Goal: Check status: Check status

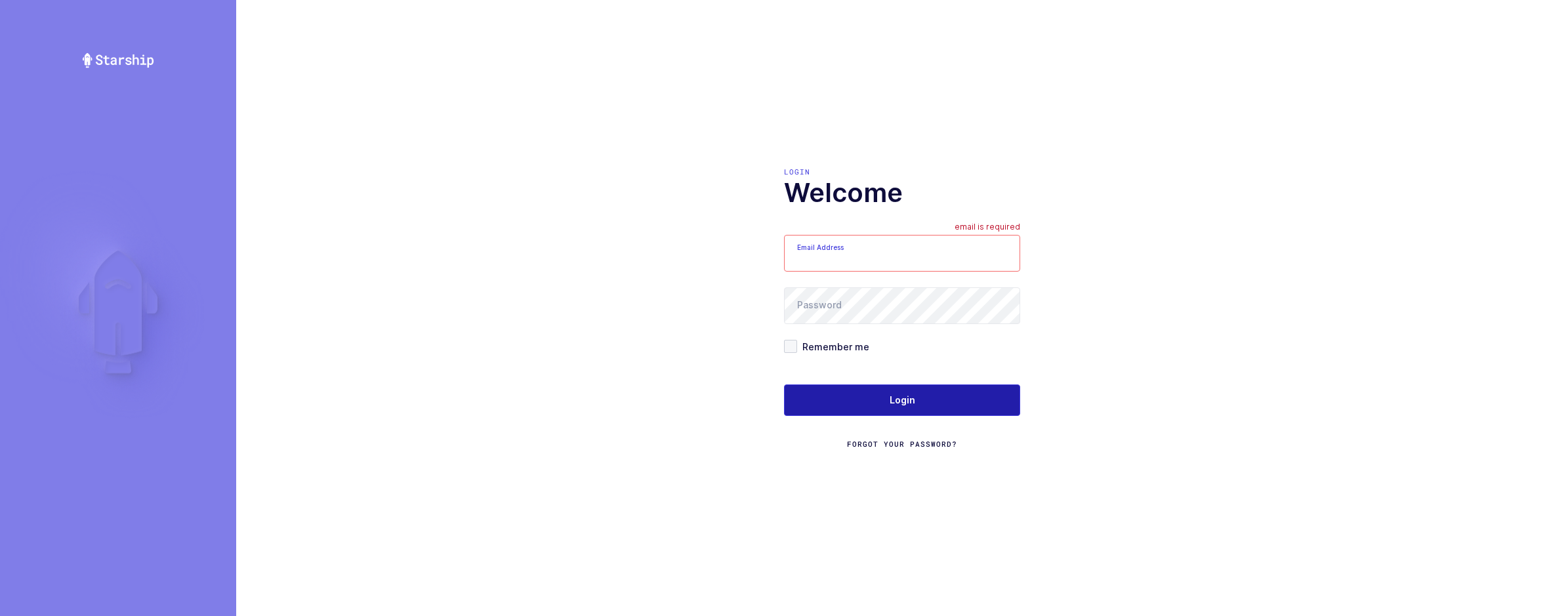
type input "sameer@janustrade.com"
click at [884, 394] on button "Login" at bounding box center [902, 401] width 236 height 32
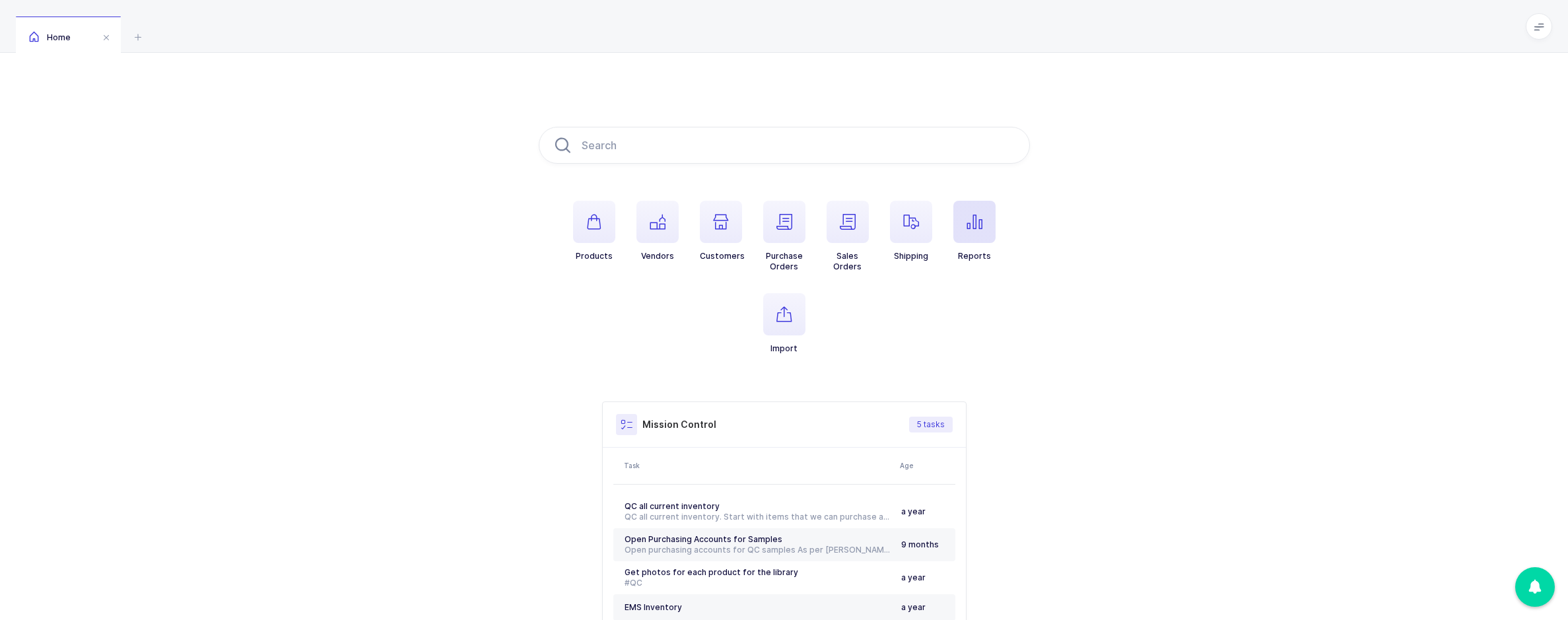
drag, startPoint x: 967, startPoint y: 222, endPoint x: 1063, endPoint y: 276, distance: 110.1
click at [967, 222] on icon "button" at bounding box center [974, 221] width 16 height 16
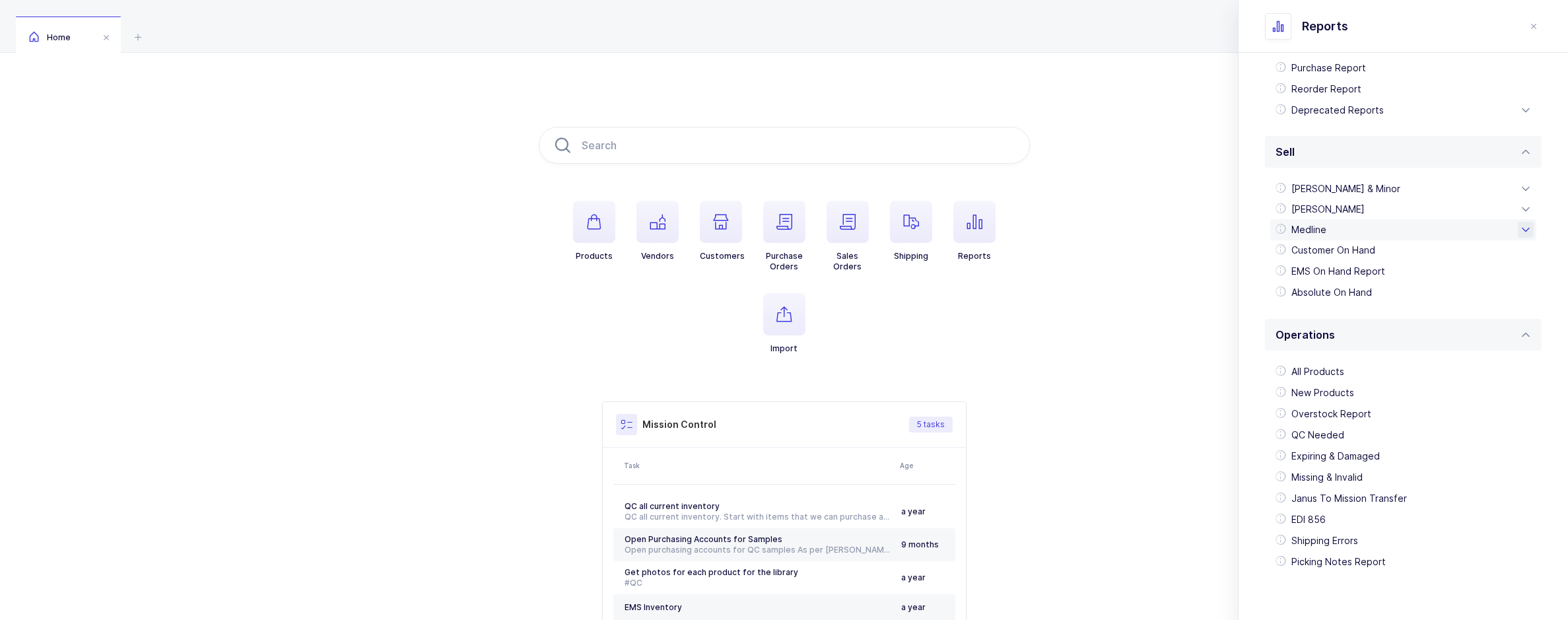
scroll to position [233, 0]
click at [1356, 185] on div "[PERSON_NAME] & Minor" at bounding box center [1404, 183] width 266 height 21
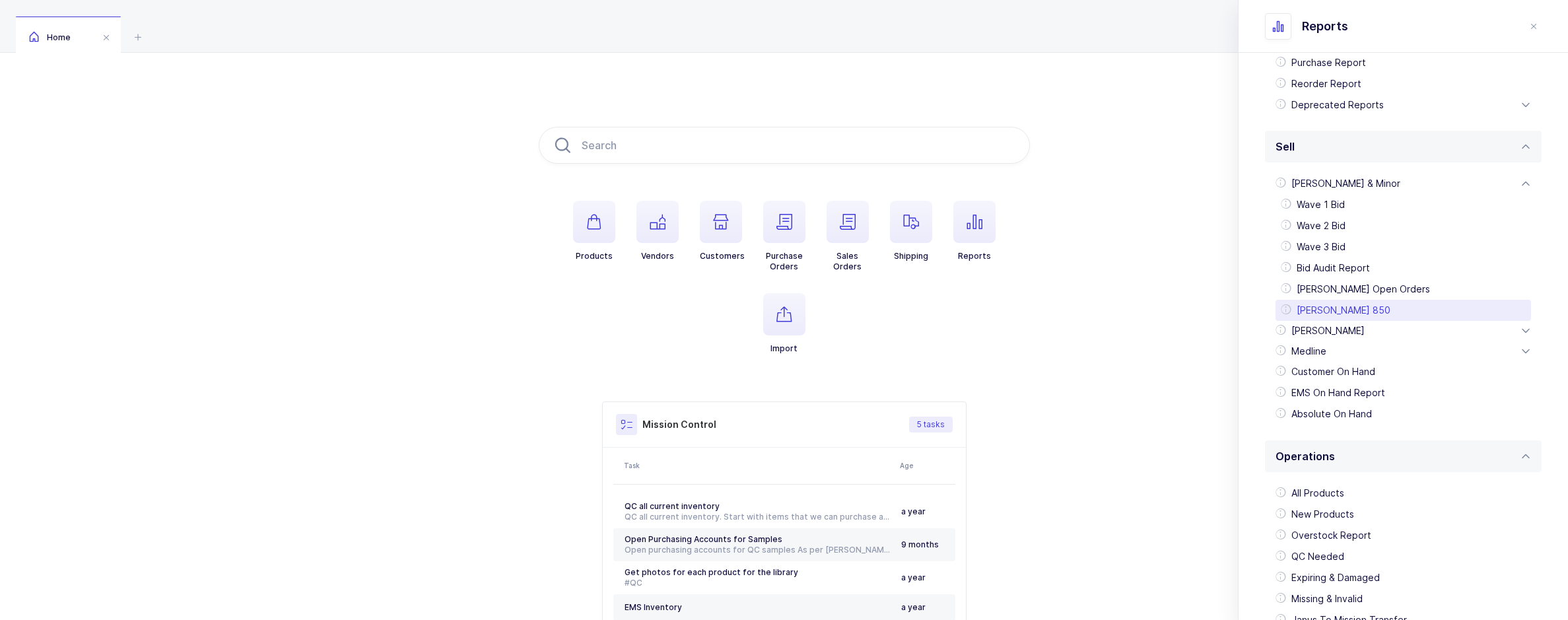
click at [1356, 312] on div "[PERSON_NAME] 850" at bounding box center [1403, 310] width 256 height 21
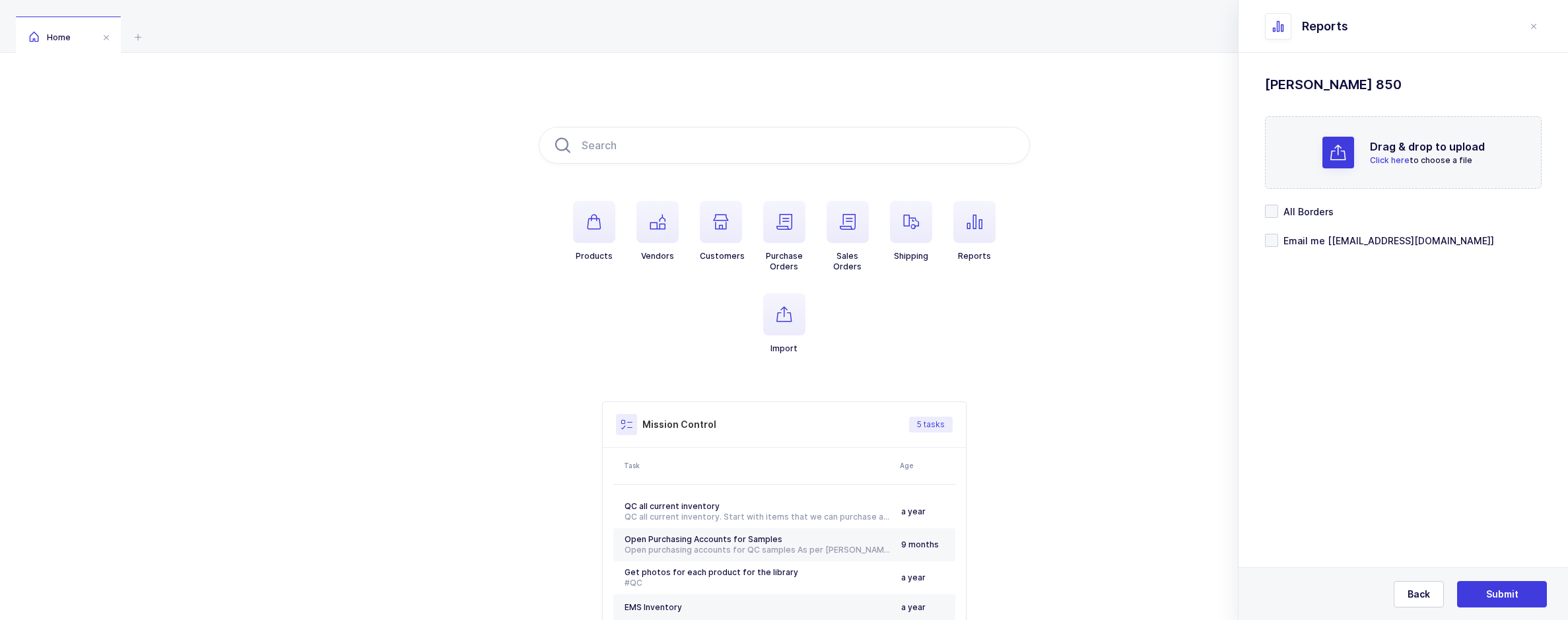
scroll to position [0, 0]
click at [1348, 164] on div at bounding box center [1338, 153] width 32 height 32
click at [1275, 271] on div "Standard Wishlists Targets Report Supplier Price Analysis Opportunities Report …" at bounding box center [1403, 207] width 330 height 308
click at [1276, 267] on span at bounding box center [1271, 265] width 13 height 13
click at [1278, 258] on input "Email me [[EMAIL_ADDRESS][DOMAIN_NAME]]" at bounding box center [1278, 258] width 0 height 0
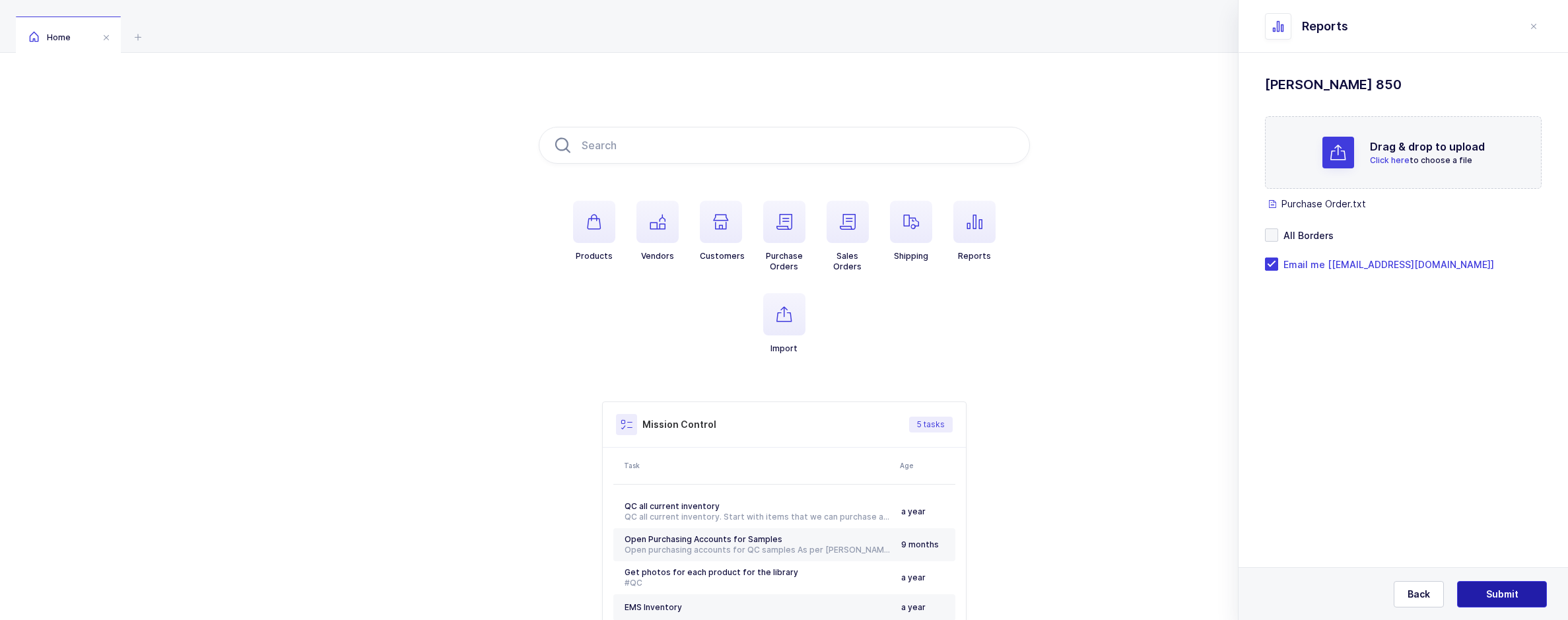
click at [1521, 585] on button "Submit" at bounding box center [1502, 594] width 90 height 26
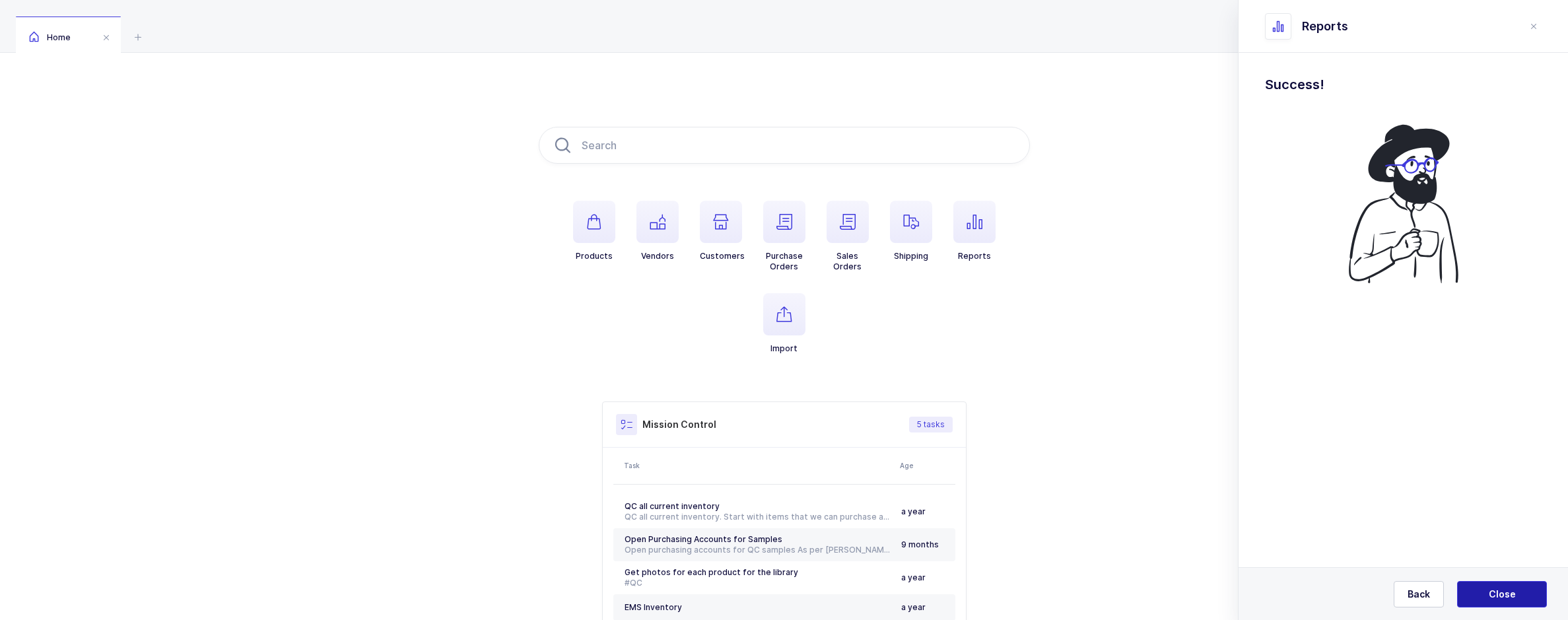
click at [1528, 595] on button "Close" at bounding box center [1502, 594] width 90 height 26
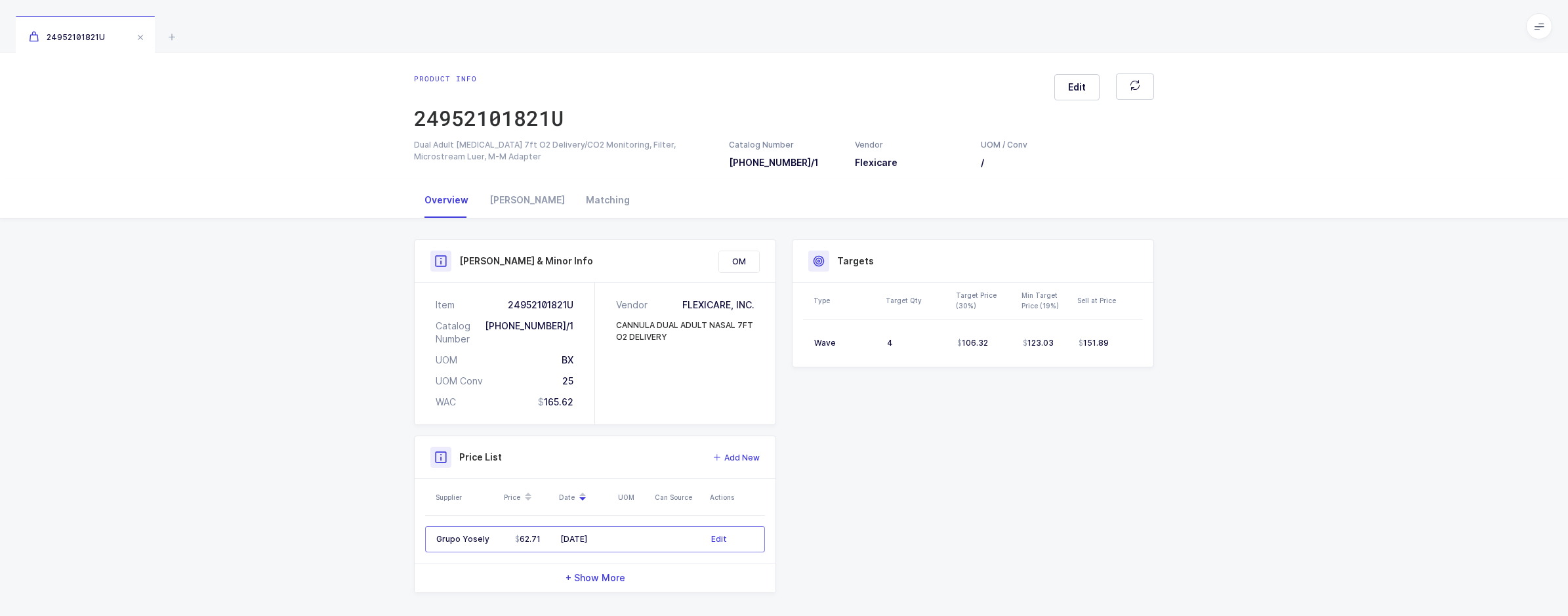
click at [1287, 200] on div "Overview [PERSON_NAME] Matching" at bounding box center [784, 200] width 1568 height 36
drag, startPoint x: 1297, startPoint y: 422, endPoint x: 1288, endPoint y: 422, distance: 9.0
click at [1297, 422] on div "Product Info Catalog Number [PHONE_NUMBER]/1 Vendor Flexicare UOM / Conv / Desc…" at bounding box center [784, 422] width 1568 height 407
click at [1295, 366] on div "Product Info Catalog Number [PHONE_NUMBER]/1 Vendor Flexicare UOM / Conv / Desc…" at bounding box center [784, 422] width 1568 height 407
click at [1131, 87] on icon "button" at bounding box center [1134, 85] width 12 height 12
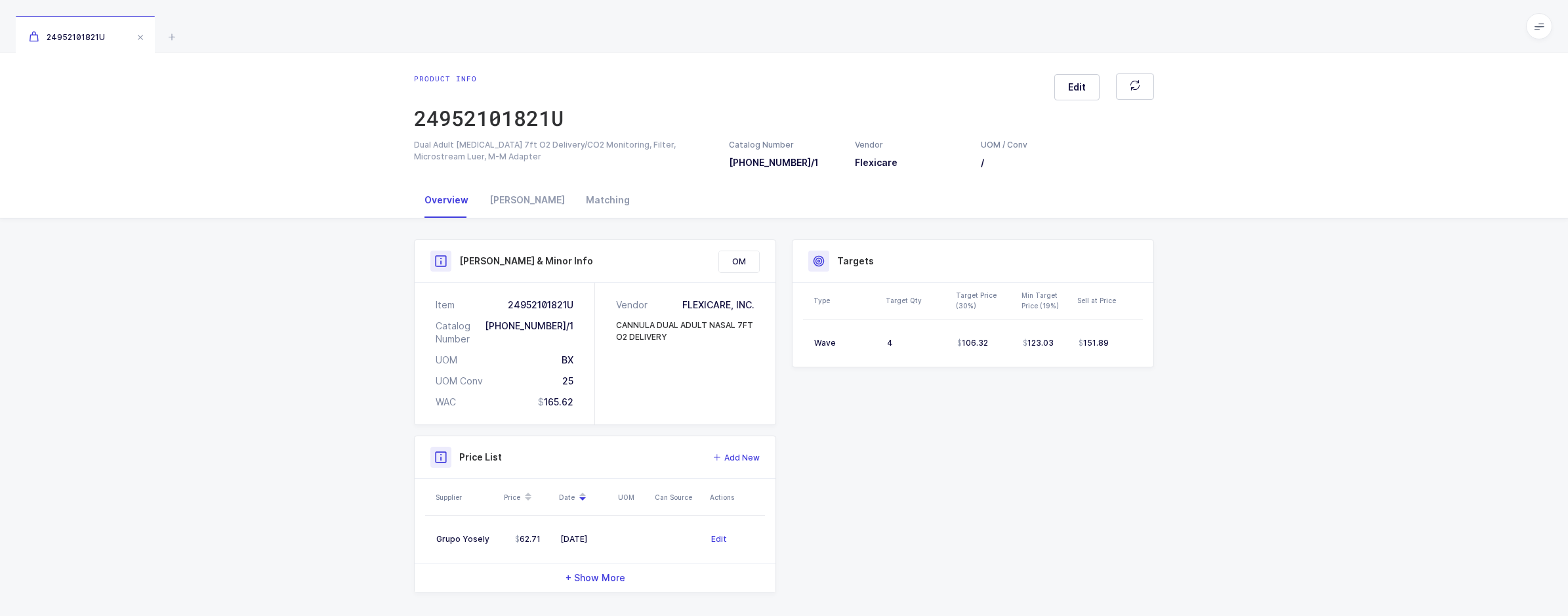
click at [1357, 379] on div "Product Info Catalog Number 032-10-182/1 Vendor Flexicare UOM / Conv / Descript…" at bounding box center [784, 422] width 1568 height 407
click at [1145, 90] on button "button" at bounding box center [1134, 86] width 38 height 26
click at [1145, 94] on button "button" at bounding box center [1134, 86] width 38 height 26
click at [175, 40] on icon at bounding box center [172, 37] width 16 height 16
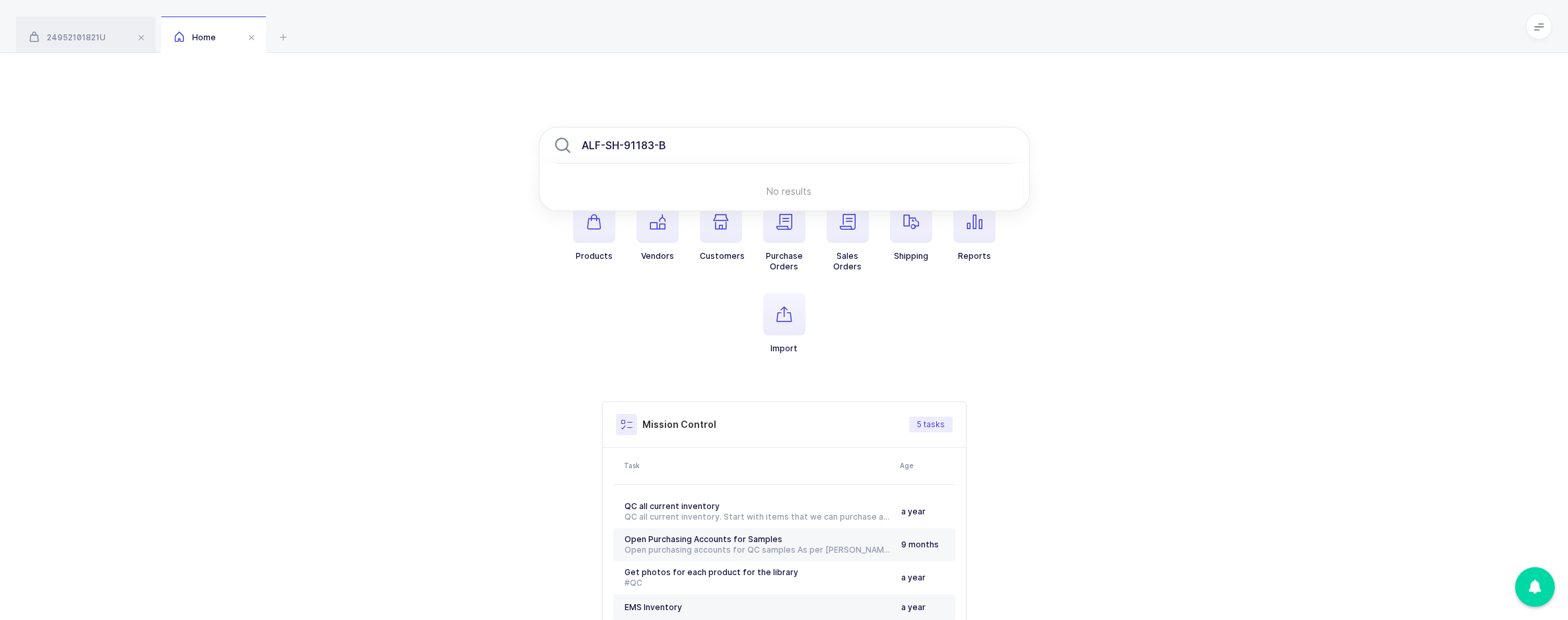
type input "ALF-SH-91183-B"
click at [681, 143] on input "ALF-SH-91183-B" at bounding box center [784, 145] width 491 height 37
drag, startPoint x: 681, startPoint y: 143, endPoint x: 423, endPoint y: 148, distance: 258.0
click at [423, 148] on div "ALF-SH-91183-B No results Products Vendors Customers Purchase Orders Sales Orde…" at bounding box center [784, 396] width 1568 height 686
paste input "text"
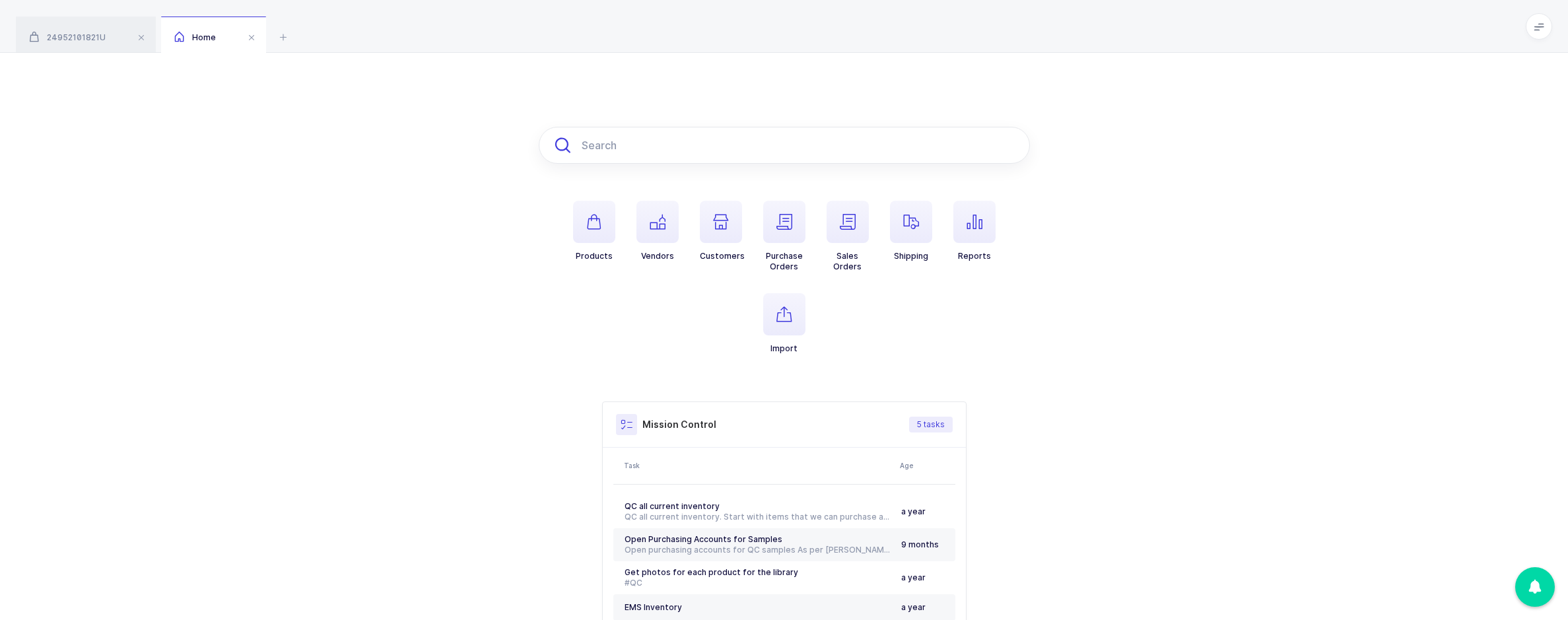
paste input "ALF-SH-91183-B"
type input "ALF-SH-91183-B"
click at [100, 16] on div "24952101821U" at bounding box center [86, 34] width 140 height 37
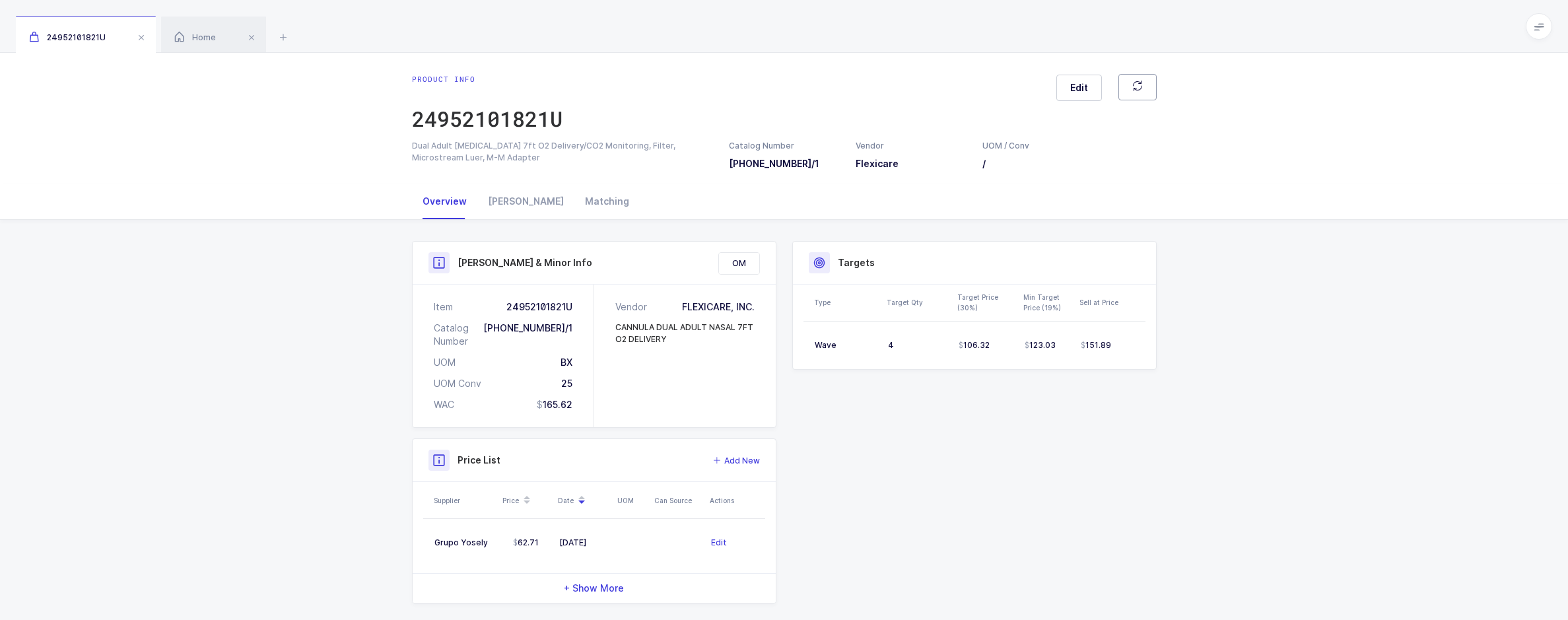
click at [1139, 87] on icon "button" at bounding box center [1136, 85] width 12 height 12
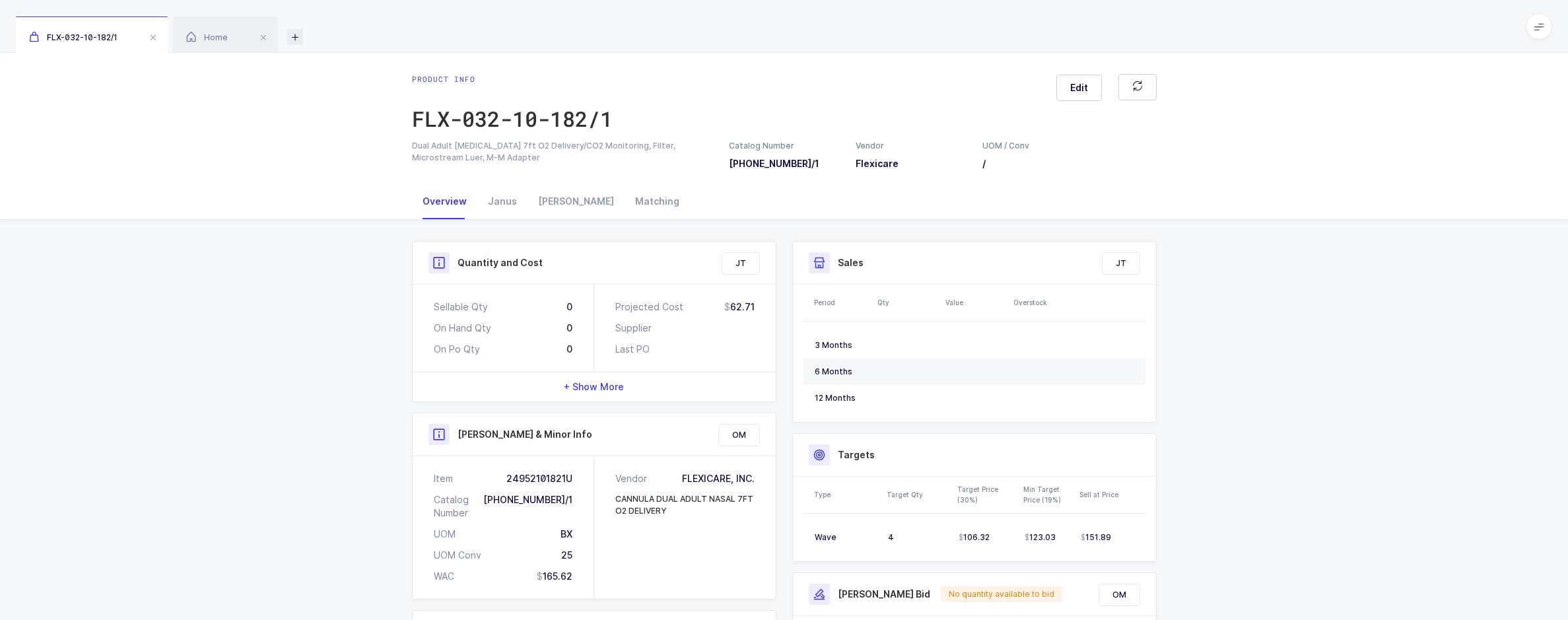
click at [291, 37] on icon at bounding box center [295, 37] width 16 height 16
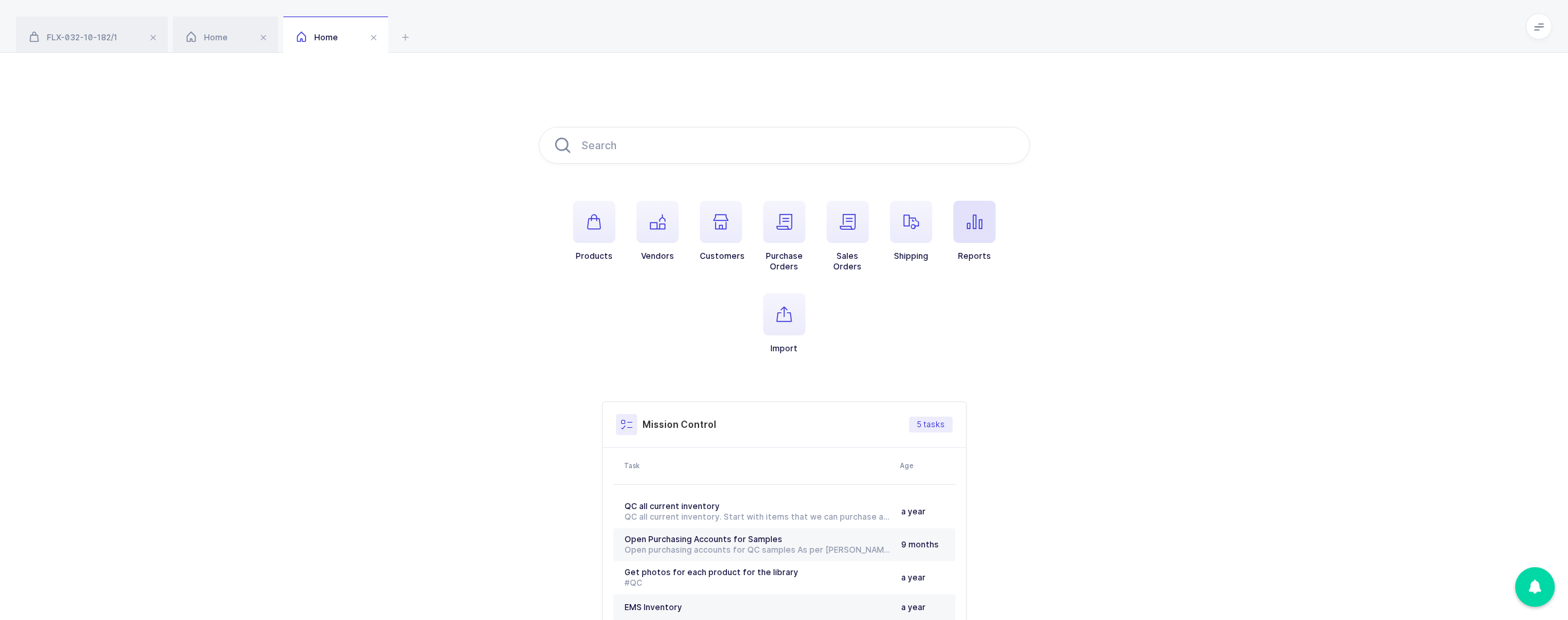
click at [979, 233] on span "button" at bounding box center [974, 221] width 43 height 43
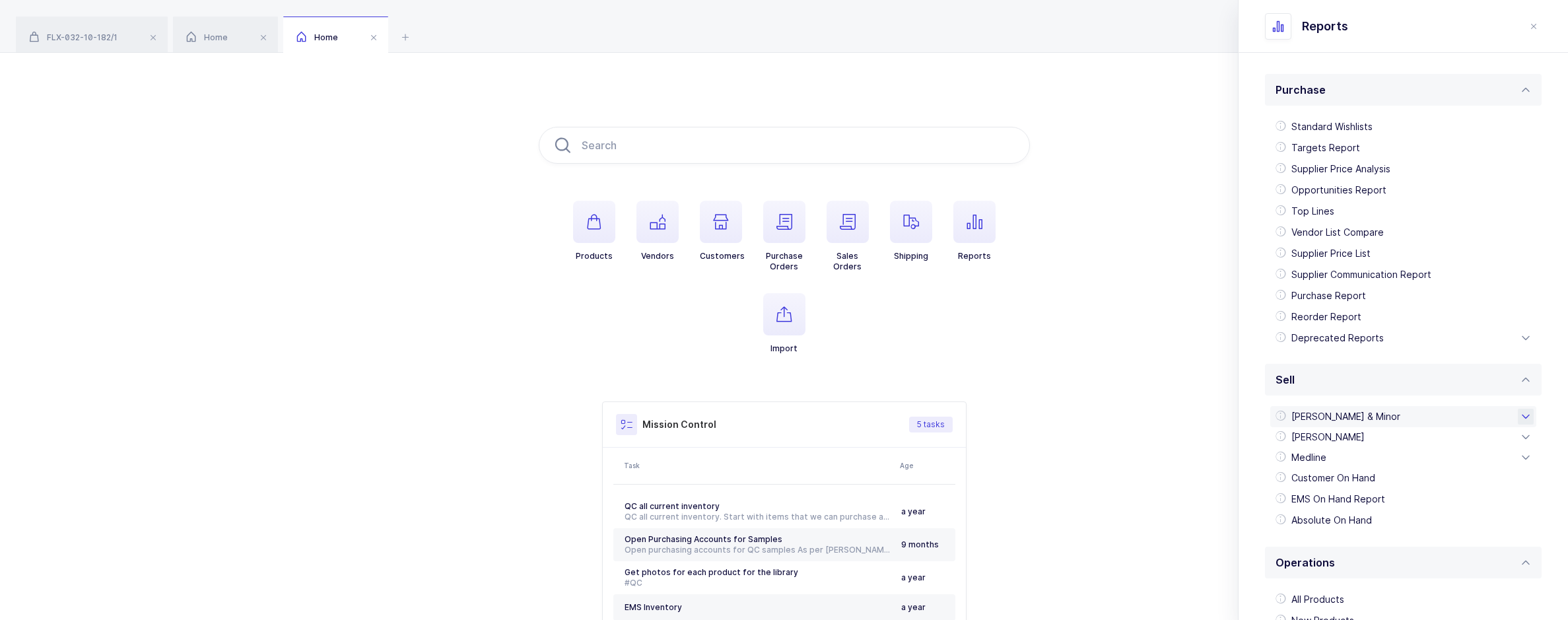
click at [1371, 416] on div "[PERSON_NAME] & Minor" at bounding box center [1404, 417] width 266 height 21
click at [1363, 546] on div "Owens EDI 850" at bounding box center [1403, 543] width 256 height 21
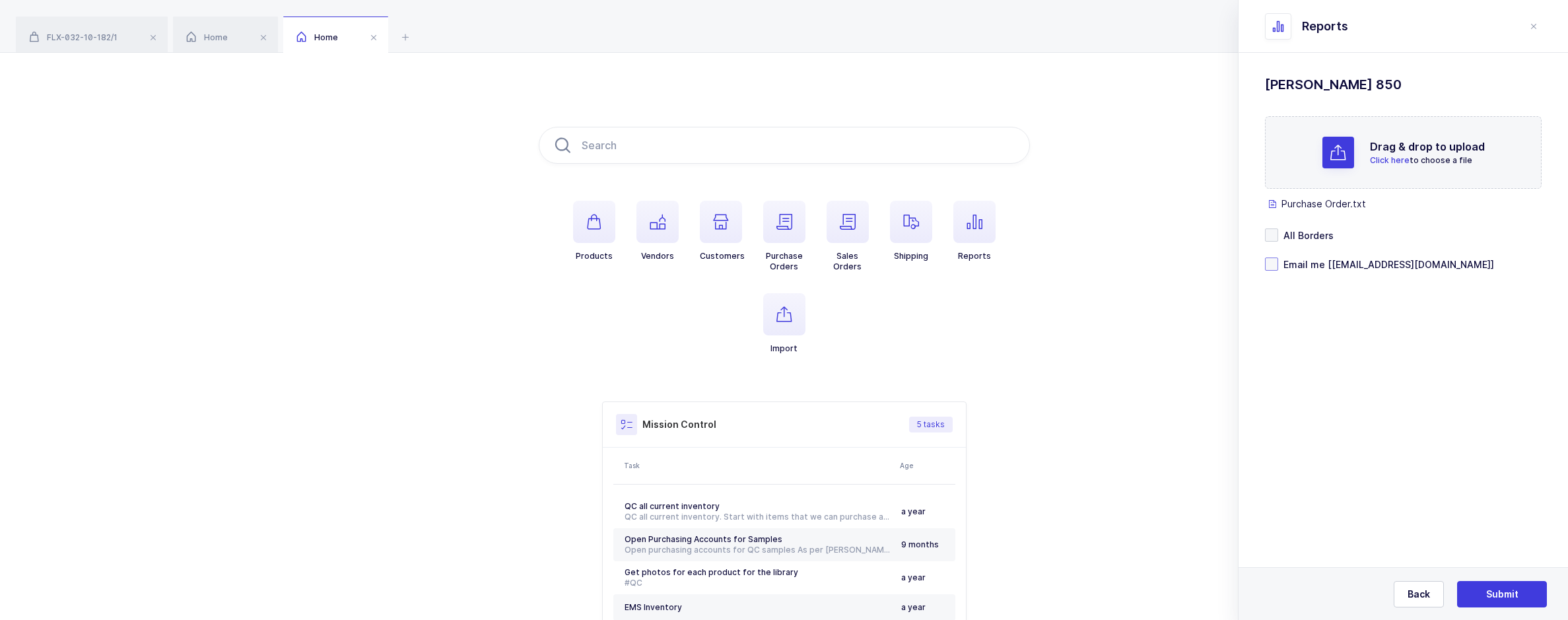
click at [1287, 259] on span "Email me [sameer@janustrade.com]" at bounding box center [1386, 264] width 216 height 12
click at [1278, 258] on input "Email me [sameer@janustrade.com]" at bounding box center [1278, 258] width 0 height 0
click at [1530, 589] on button "Submit" at bounding box center [1502, 594] width 90 height 26
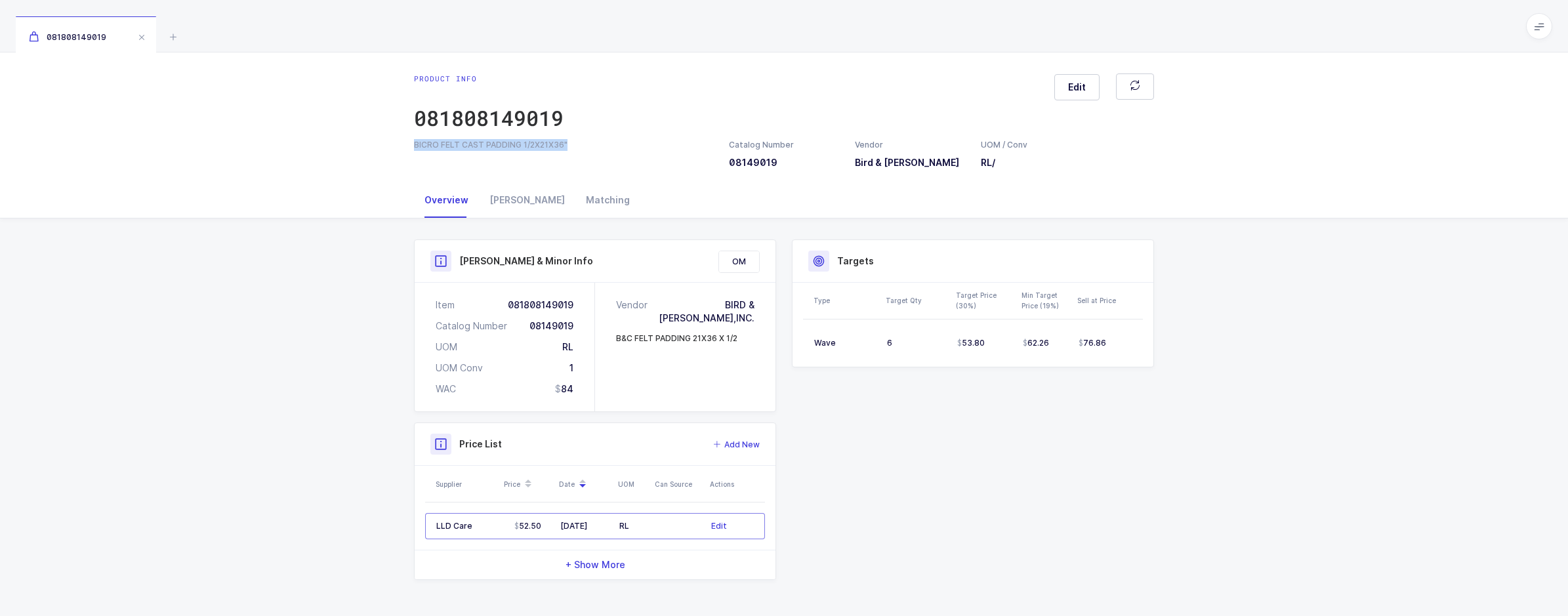
drag, startPoint x: 568, startPoint y: 141, endPoint x: 415, endPoint y: 146, distance: 153.1
click at [415, 146] on div "BICRO FELT CAST PADDING 1/2X21X36"" at bounding box center [563, 145] width 299 height 12
copy div "BICRO FELT CAST PADDING 1/2X21X36""
click at [572, 139] on div "BICRO FELT CAST PADDING 1/2X21X36"" at bounding box center [563, 145] width 299 height 12
drag, startPoint x: 574, startPoint y: 145, endPoint x: 409, endPoint y: 130, distance: 165.7
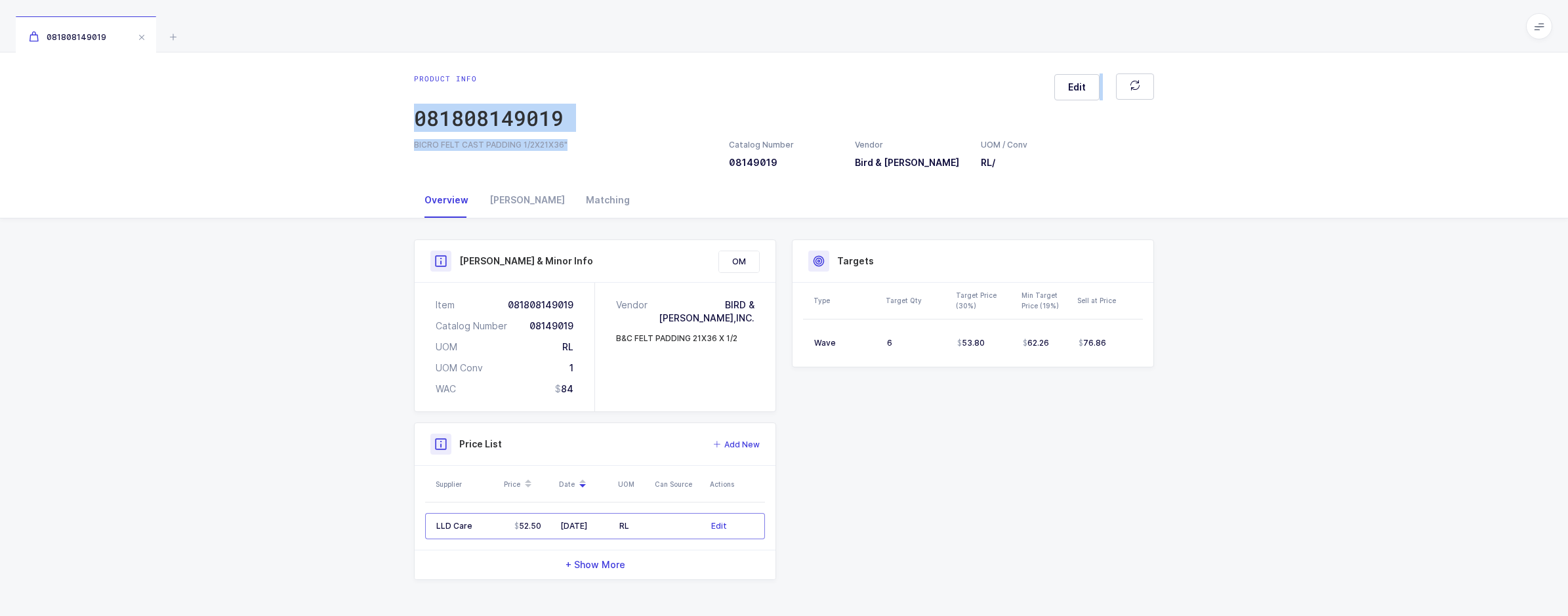
click at [409, 130] on div "Product info 081808149019 Edit BICRO FELT CAST PADDING 1/2X21X36" Catalog Numbe…" at bounding box center [784, 121] width 761 height 96
drag, startPoint x: 409, startPoint y: 130, endPoint x: 520, endPoint y: 180, distance: 121.7
click at [520, 180] on div "Product info 081808149019 Edit BICRO FELT CAST PADDING 1/2X21X36" Catalog Numbe…" at bounding box center [784, 117] width 1568 height 130
drag, startPoint x: 577, startPoint y: 156, endPoint x: 400, endPoint y: 123, distance: 180.0
click at [400, 123] on div "Product info 081808149019 Edit BICRO FELT CAST PADDING 1/2X21X36" Catalog Numbe…" at bounding box center [784, 117] width 1568 height 130
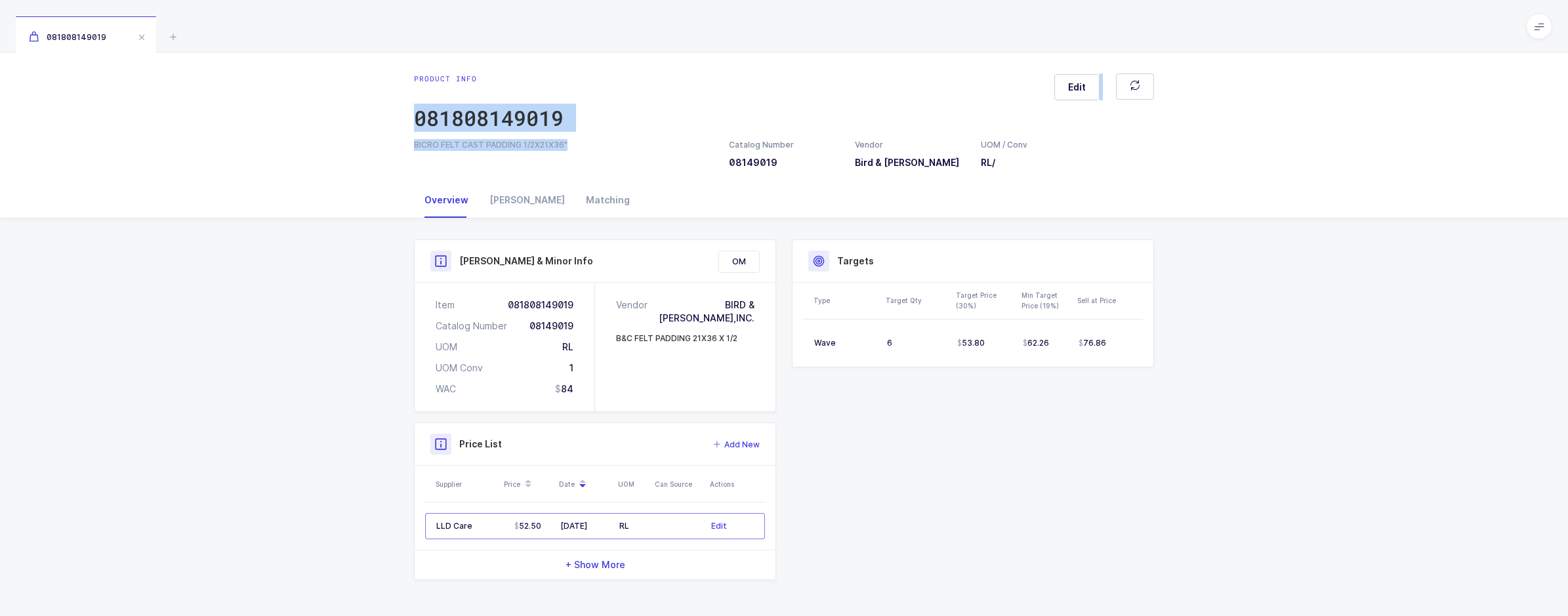
click at [619, 154] on div "BICRO FELT CAST PADDING 1/2X21X36" Catalog Number 08149019 Vendor Bird & Cronin…" at bounding box center [784, 154] width 755 height 30
click at [1356, 336] on div "Product Info Catalog Number 08149019 Vendor Bird & Cronin UOM / Conv RL / Descr…" at bounding box center [784, 415] width 1568 height 393
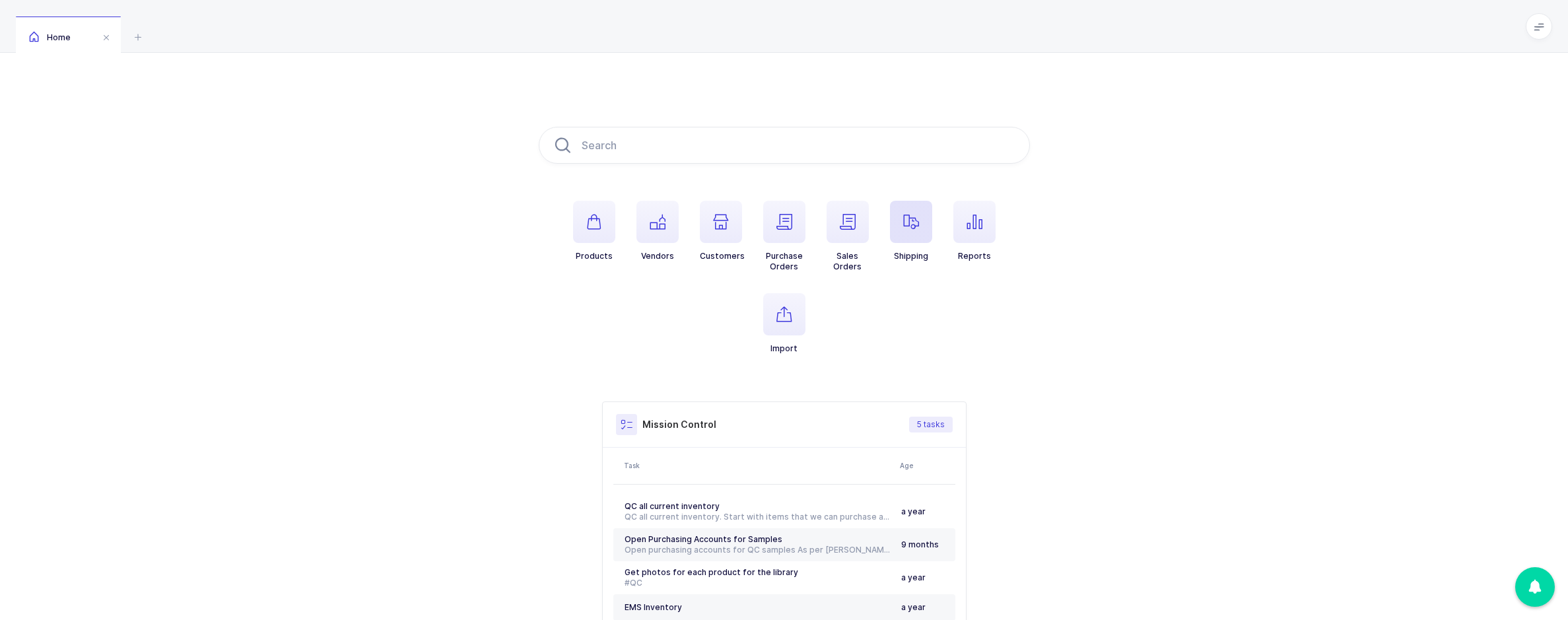
click at [893, 228] on span "button" at bounding box center [911, 221] width 43 height 43
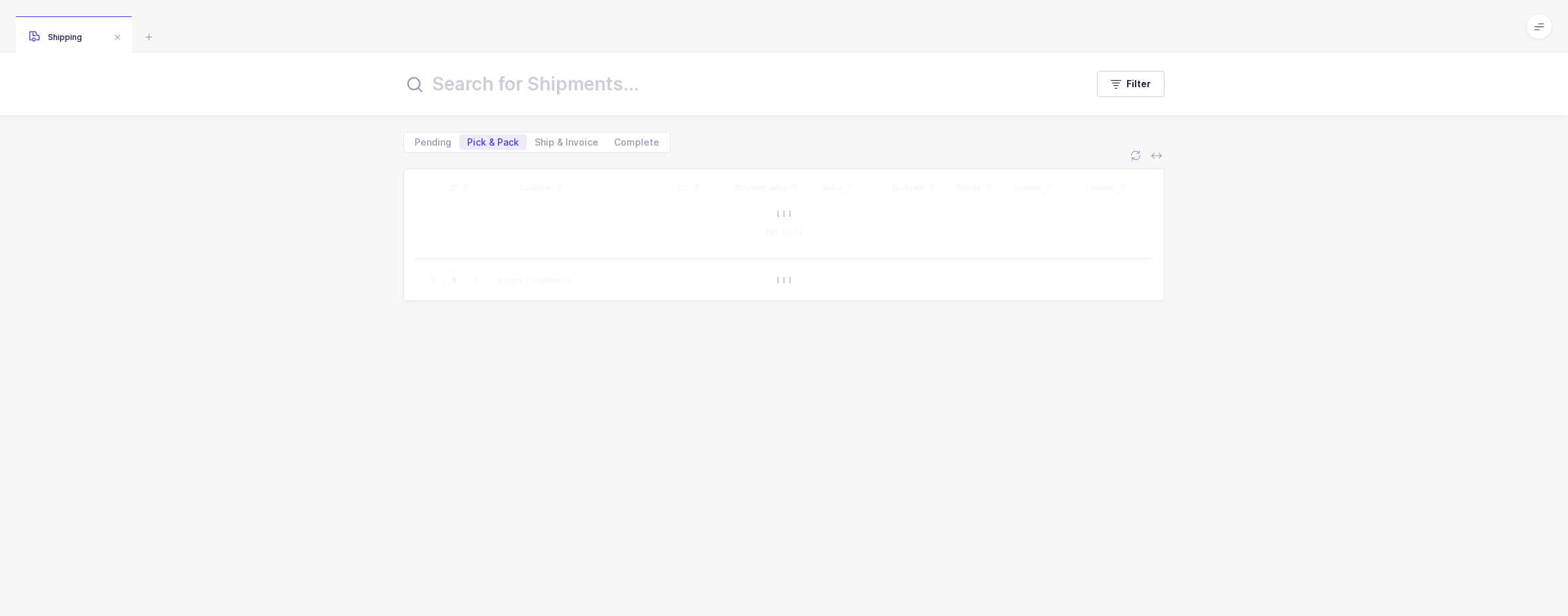
click at [587, 65] on div "Filter" at bounding box center [784, 84] width 1568 height 63
click at [587, 73] on input "text" at bounding box center [737, 85] width 667 height 32
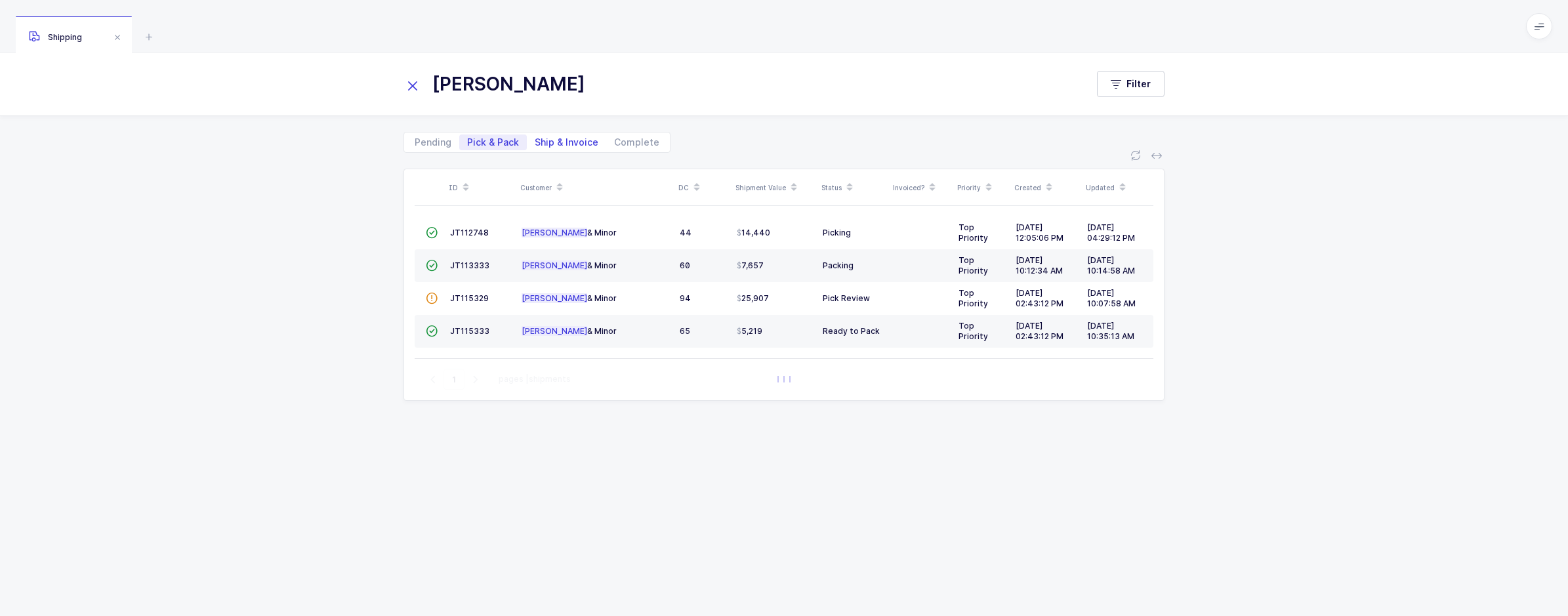
type input "[PERSON_NAME]"
click at [571, 147] on span "Ship & Invoice" at bounding box center [566, 142] width 80 height 16
click at [535, 143] on input "Ship & Invoice" at bounding box center [530, 138] width 8 height 8
radio input "true"
click at [505, 146] on span "Pick & Pack" at bounding box center [493, 143] width 52 height 9
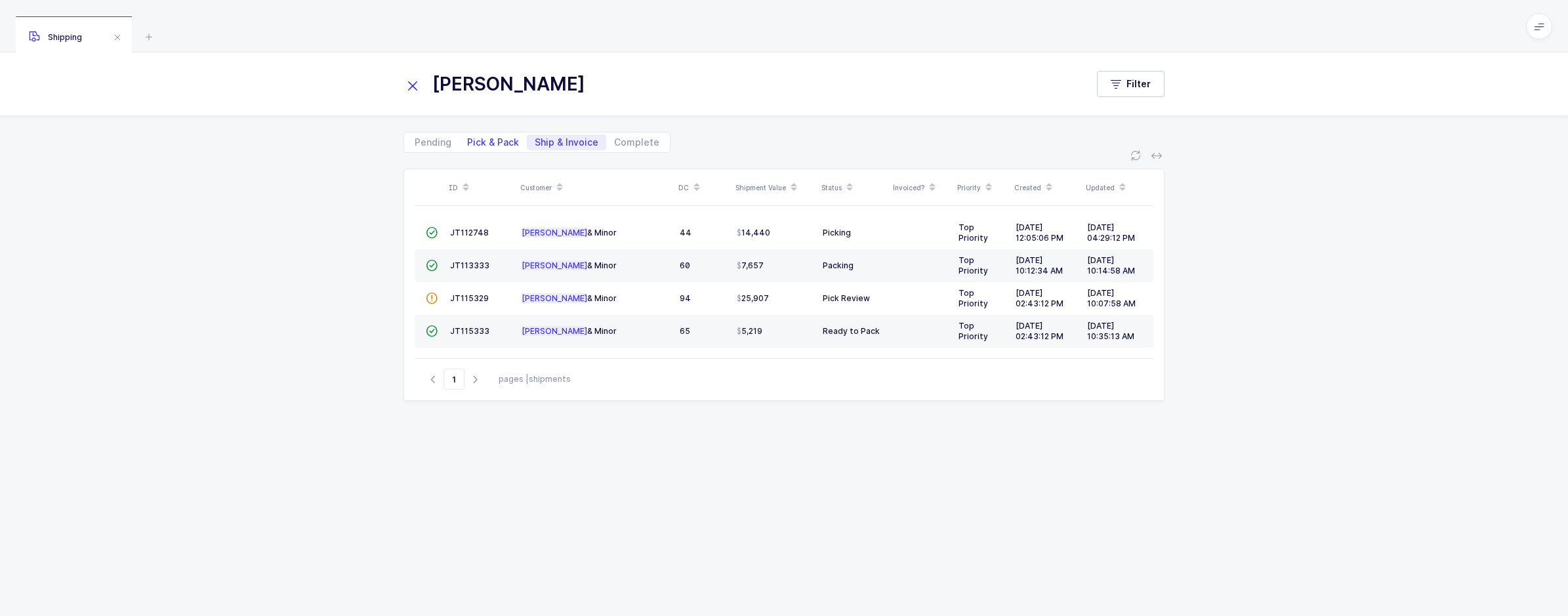
click at [467, 143] on input "Pick & Pack" at bounding box center [463, 138] width 8 height 8
radio input "true"
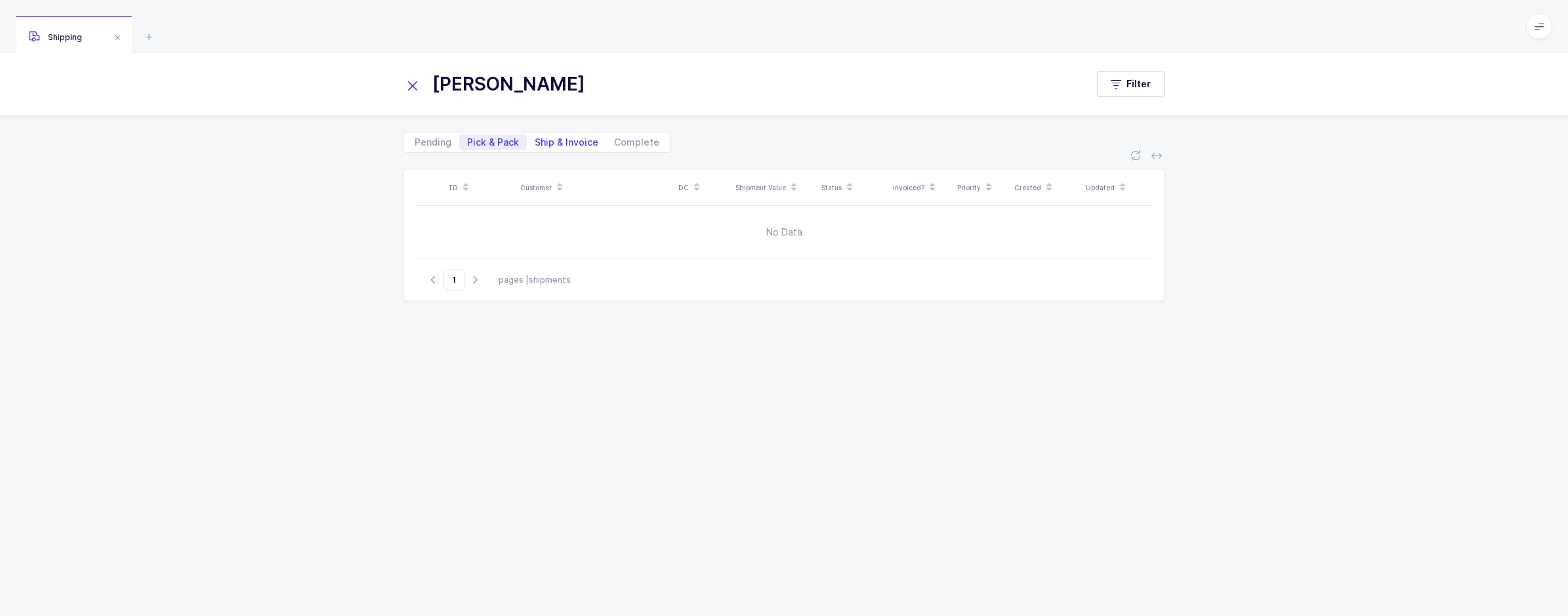
click at [559, 146] on span "Ship & Invoice" at bounding box center [567, 143] width 64 height 9
click at [535, 143] on input "Ship & Invoice" at bounding box center [530, 138] width 8 height 8
radio input "true"
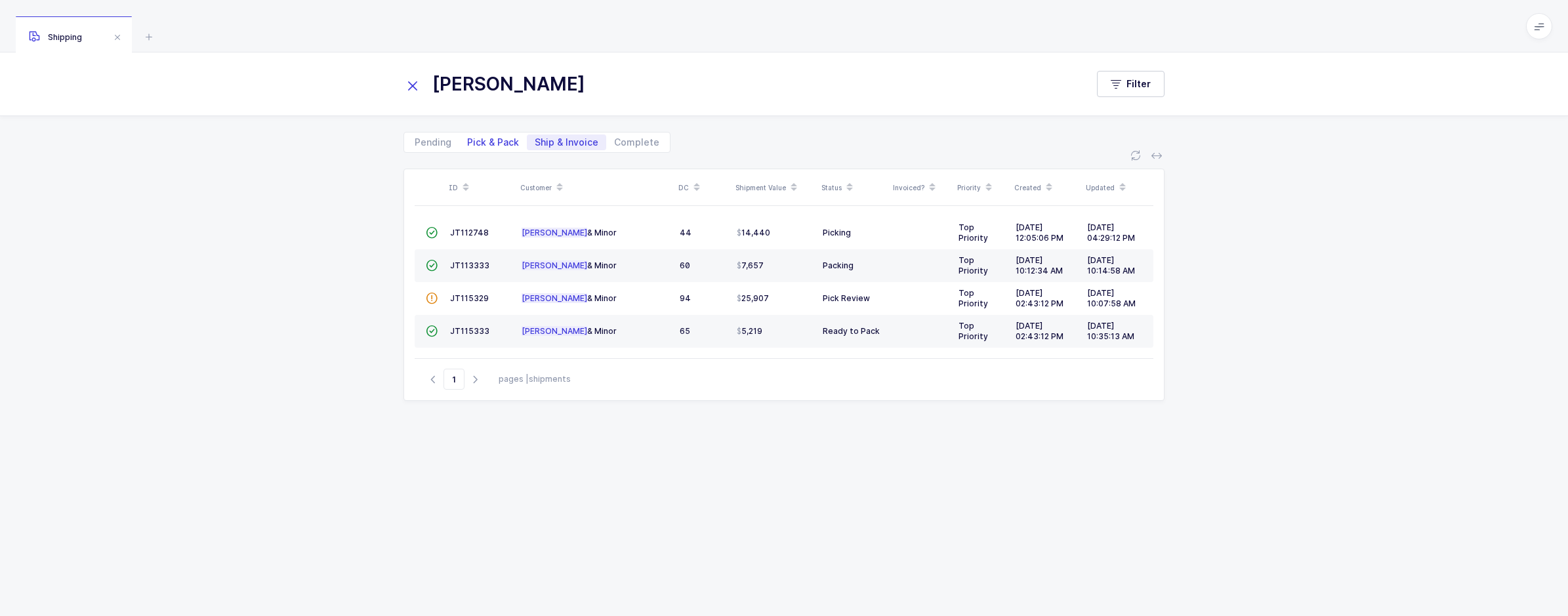
click at [505, 145] on span "Pick & Pack" at bounding box center [493, 143] width 52 height 9
click at [467, 143] on input "Pick & Pack" at bounding box center [463, 138] width 8 height 8
radio input "true"
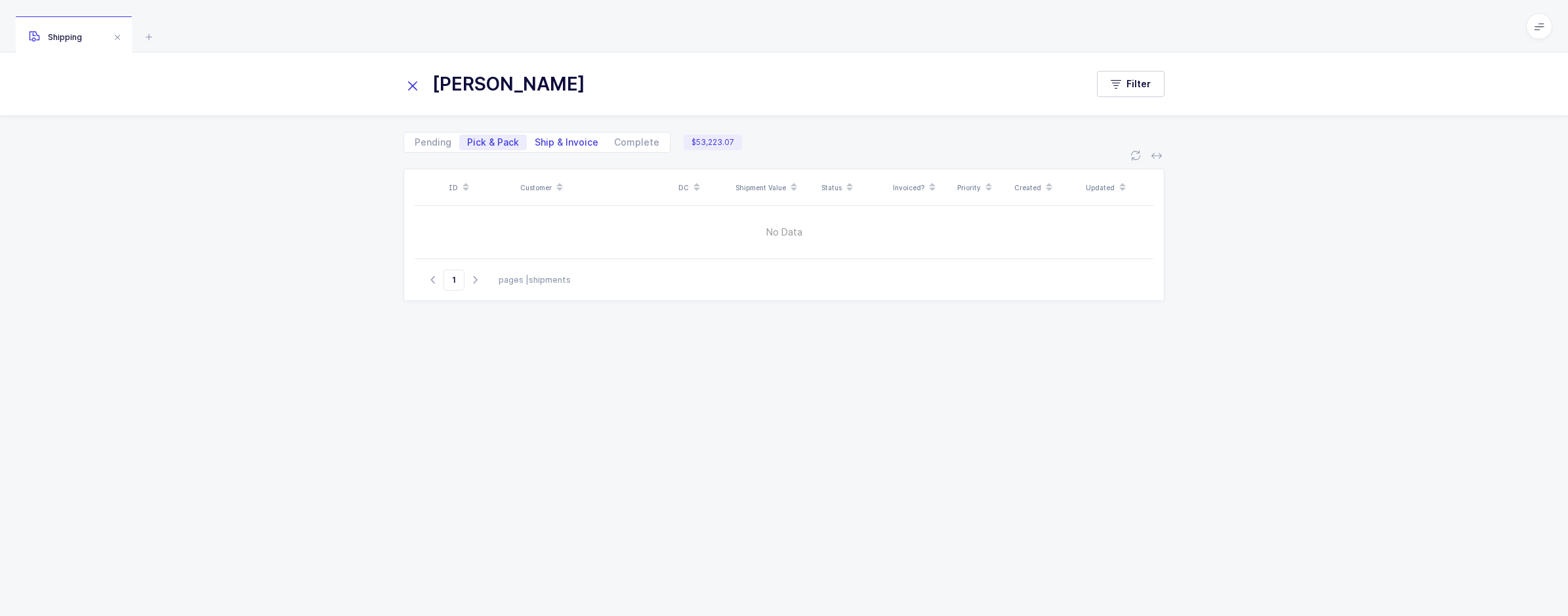
click at [553, 141] on span "Ship & Invoice" at bounding box center [567, 143] width 64 height 9
click at [535, 141] on input "Ship & Invoice" at bounding box center [530, 138] width 8 height 8
radio input "true"
click at [491, 139] on span "Pick & Pack" at bounding box center [493, 143] width 52 height 9
click at [467, 139] on input "Pick & Pack" at bounding box center [463, 138] width 8 height 8
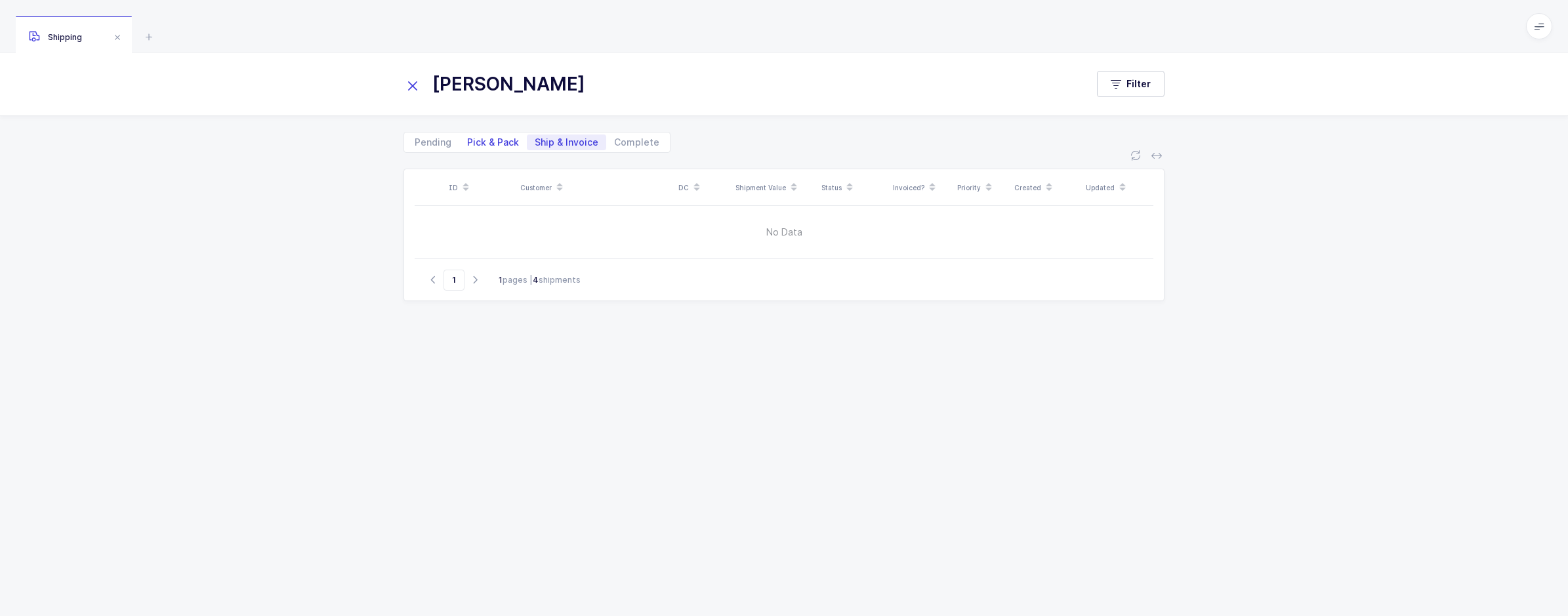
radio input "true"
radio input "false"
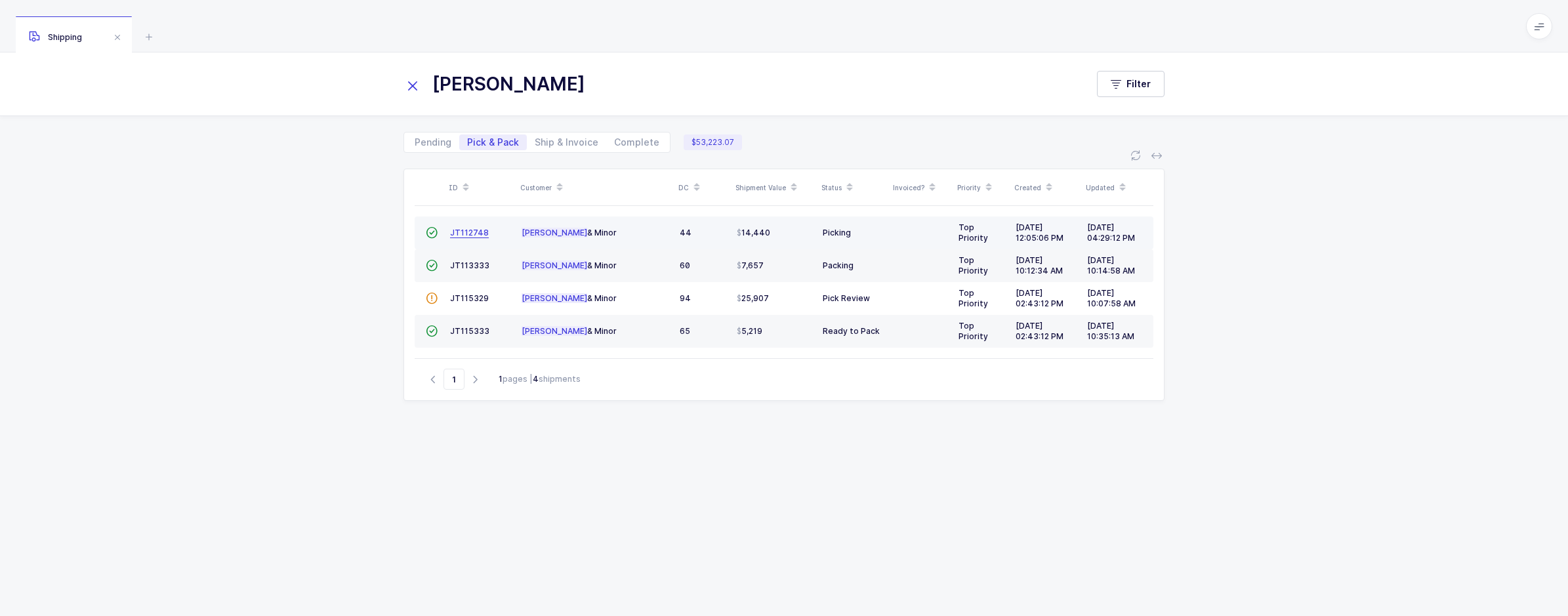
click at [469, 232] on span "JT112748" at bounding box center [468, 233] width 38 height 9
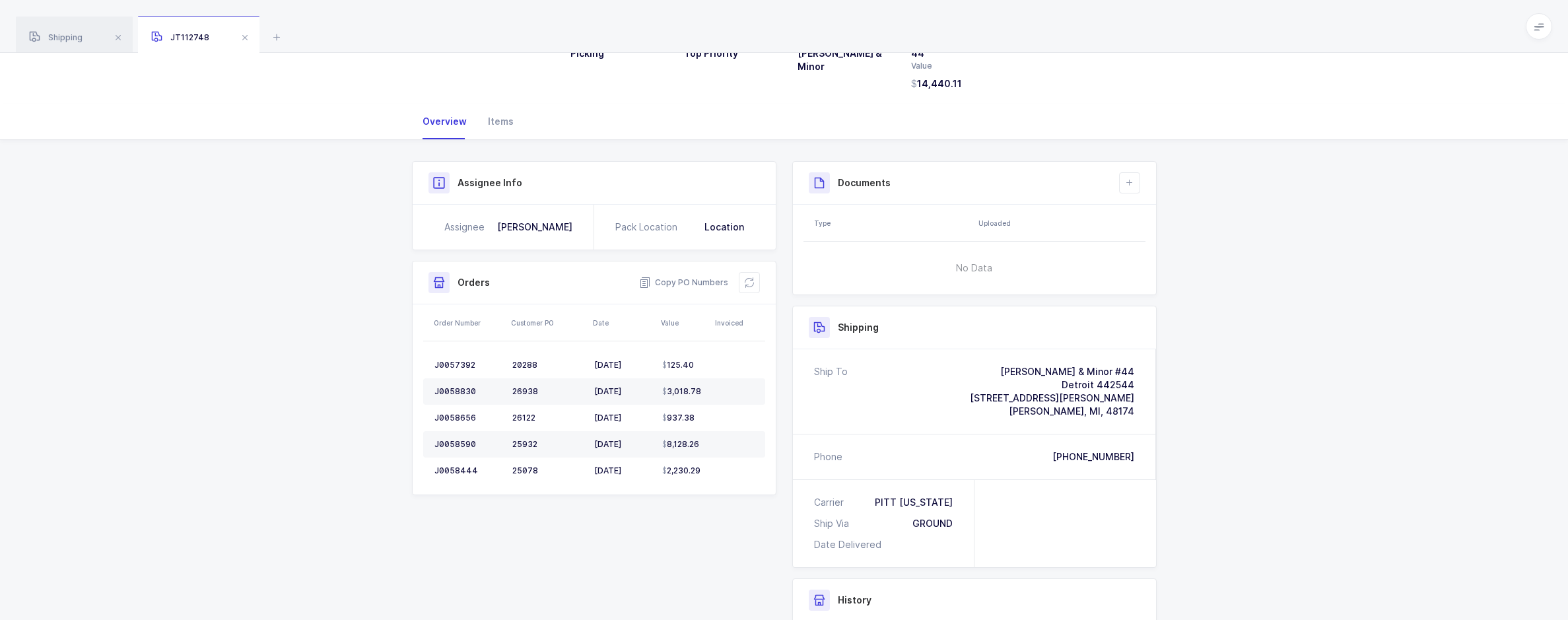
scroll to position [258, 0]
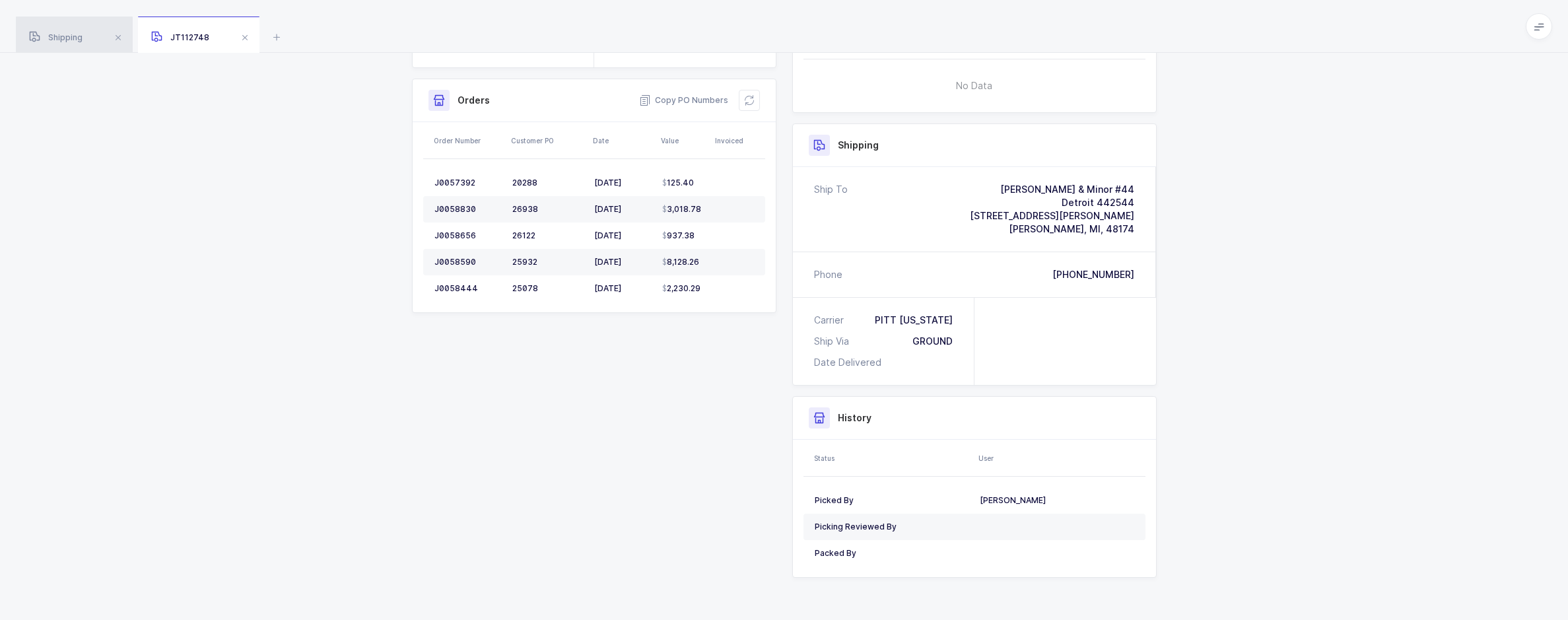
click at [94, 28] on div "Shipping" at bounding box center [75, 34] width 117 height 37
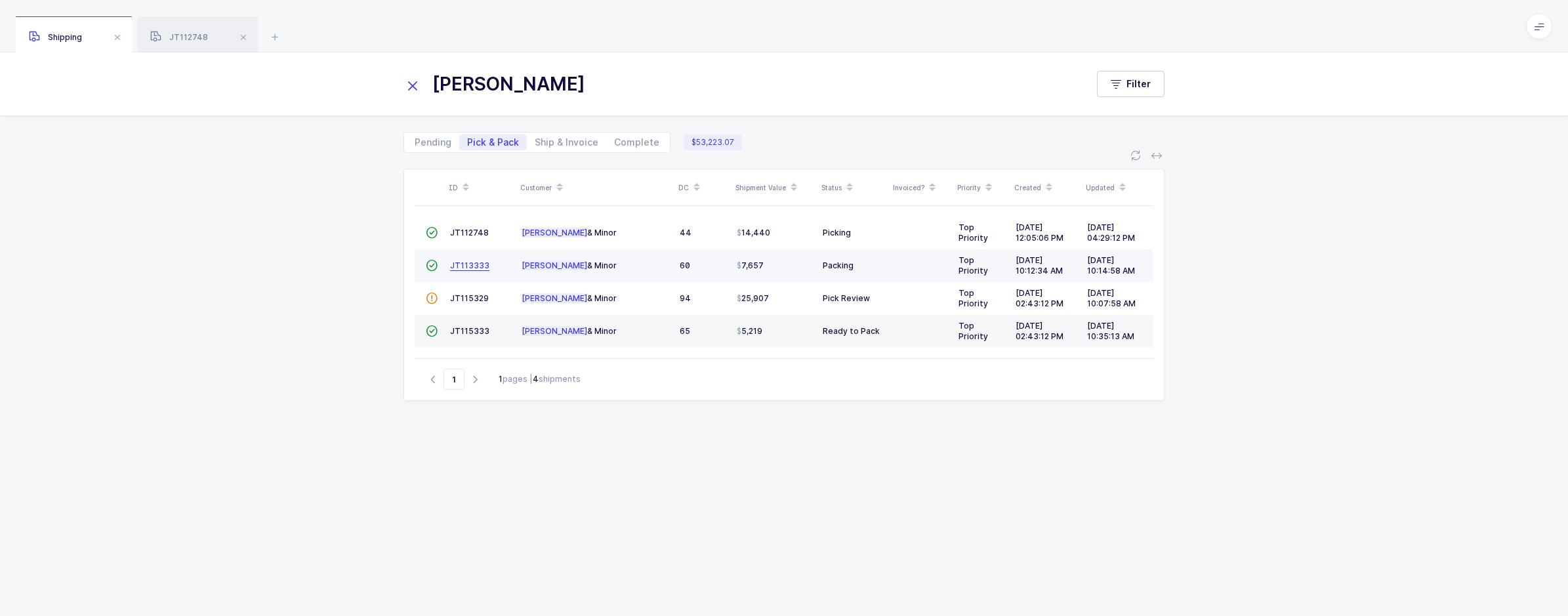
click at [474, 265] on span "JT113333" at bounding box center [469, 265] width 39 height 9
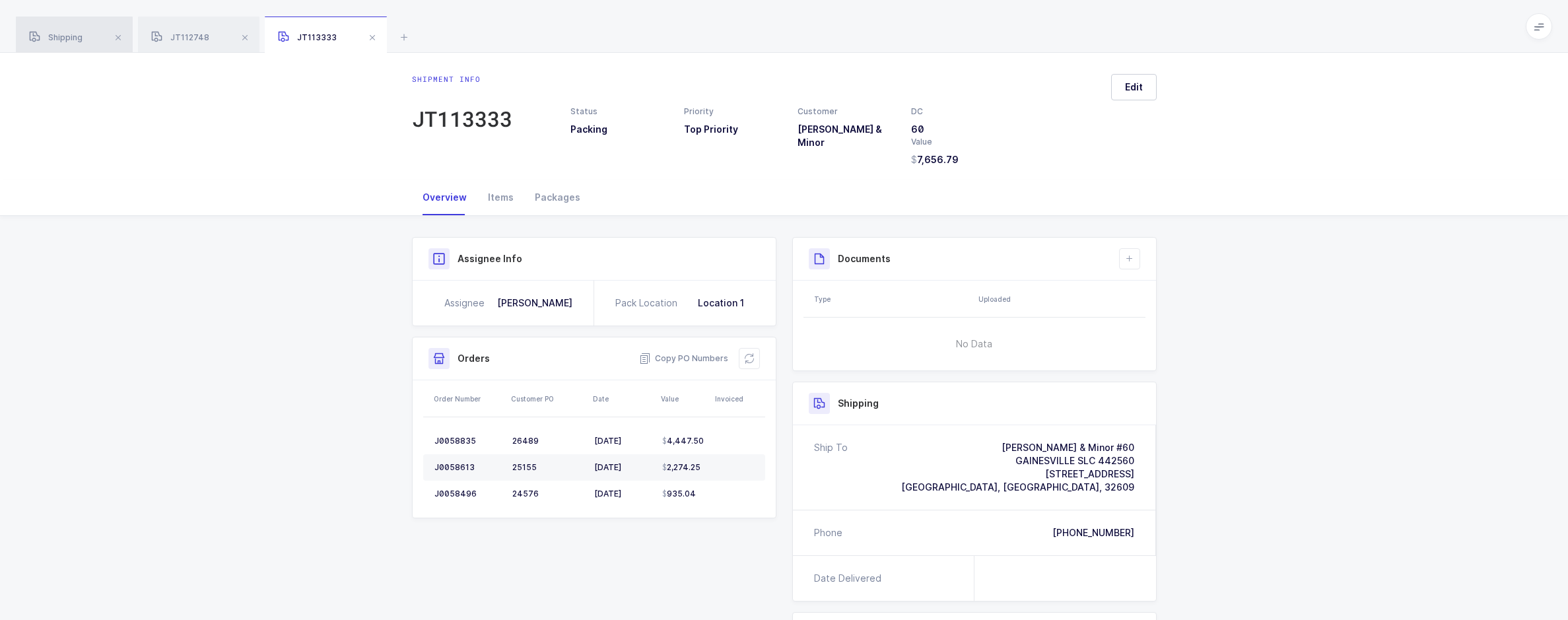
click at [57, 39] on span "Shipping" at bounding box center [56, 37] width 54 height 9
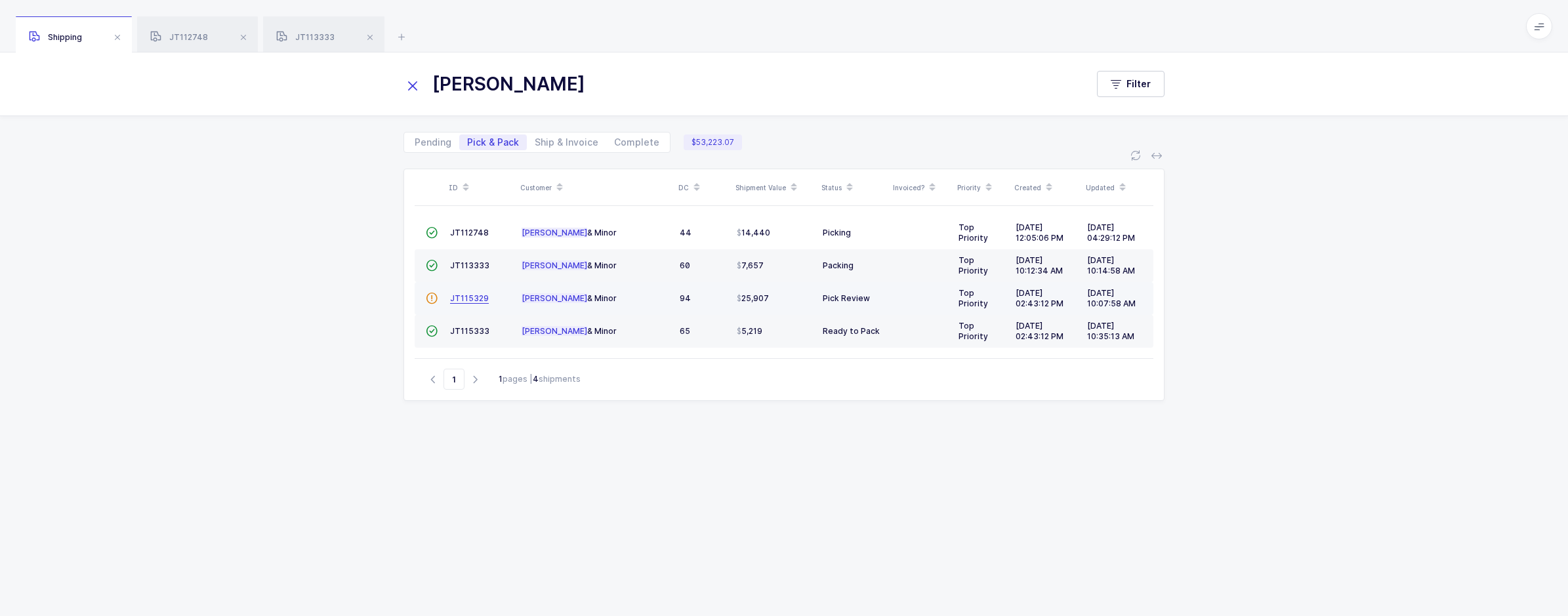
click at [459, 302] on span "JT115329" at bounding box center [468, 298] width 38 height 9
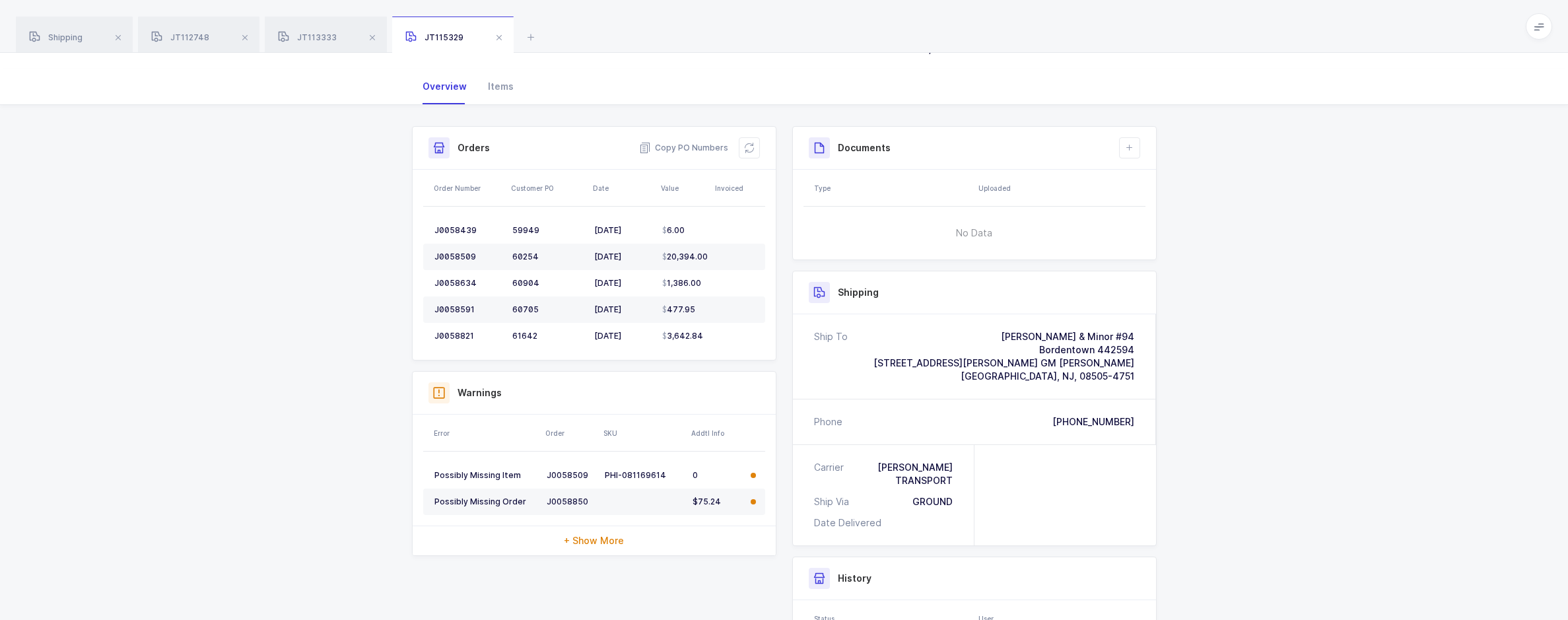
scroll to position [132, 0]
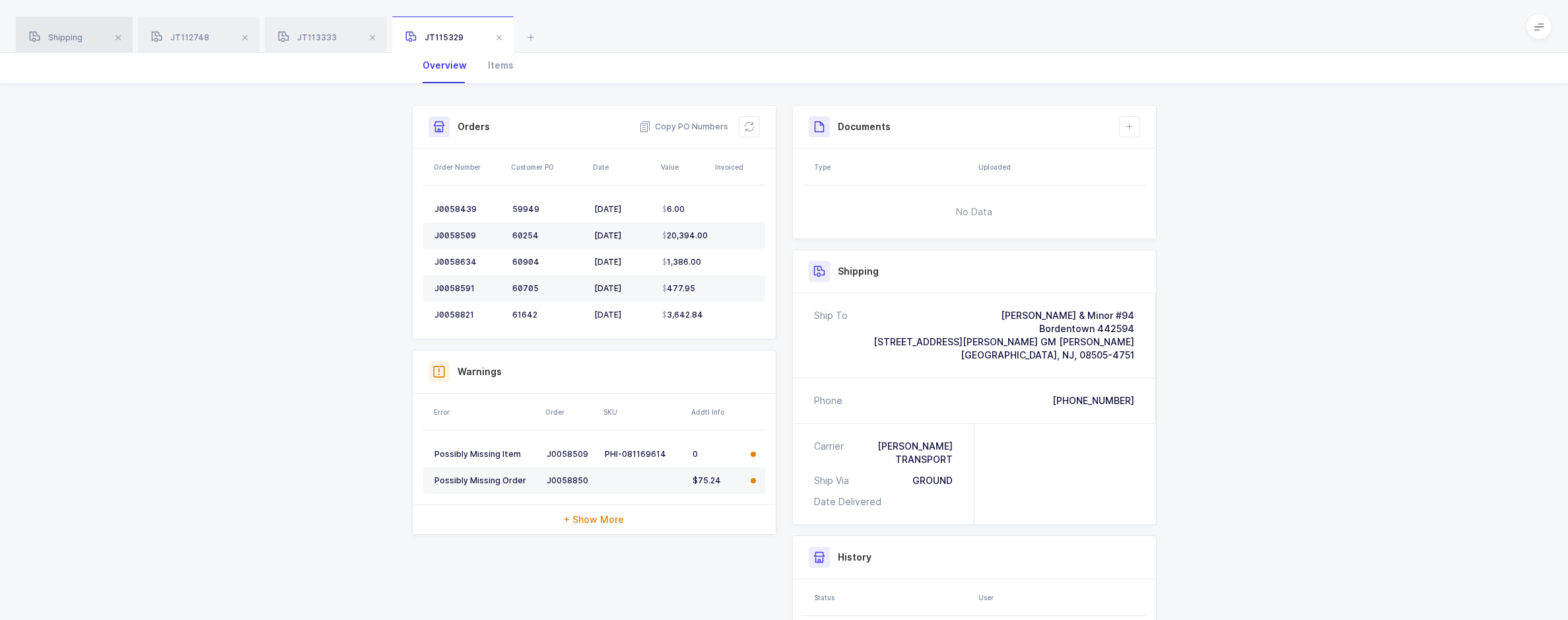
click at [70, 42] on span "Shipping" at bounding box center [56, 37] width 54 height 9
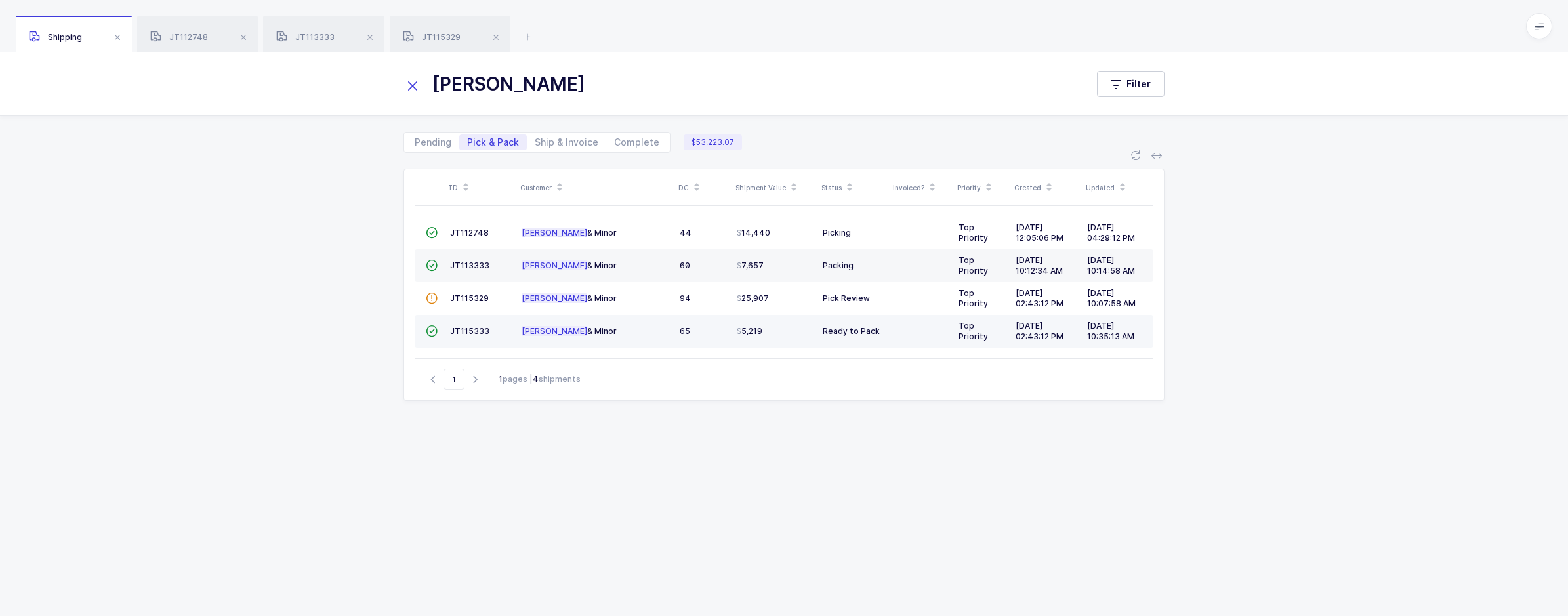
click at [468, 325] on td "JT115333" at bounding box center [480, 331] width 71 height 33
click at [465, 328] on span "JT115333" at bounding box center [469, 331] width 39 height 9
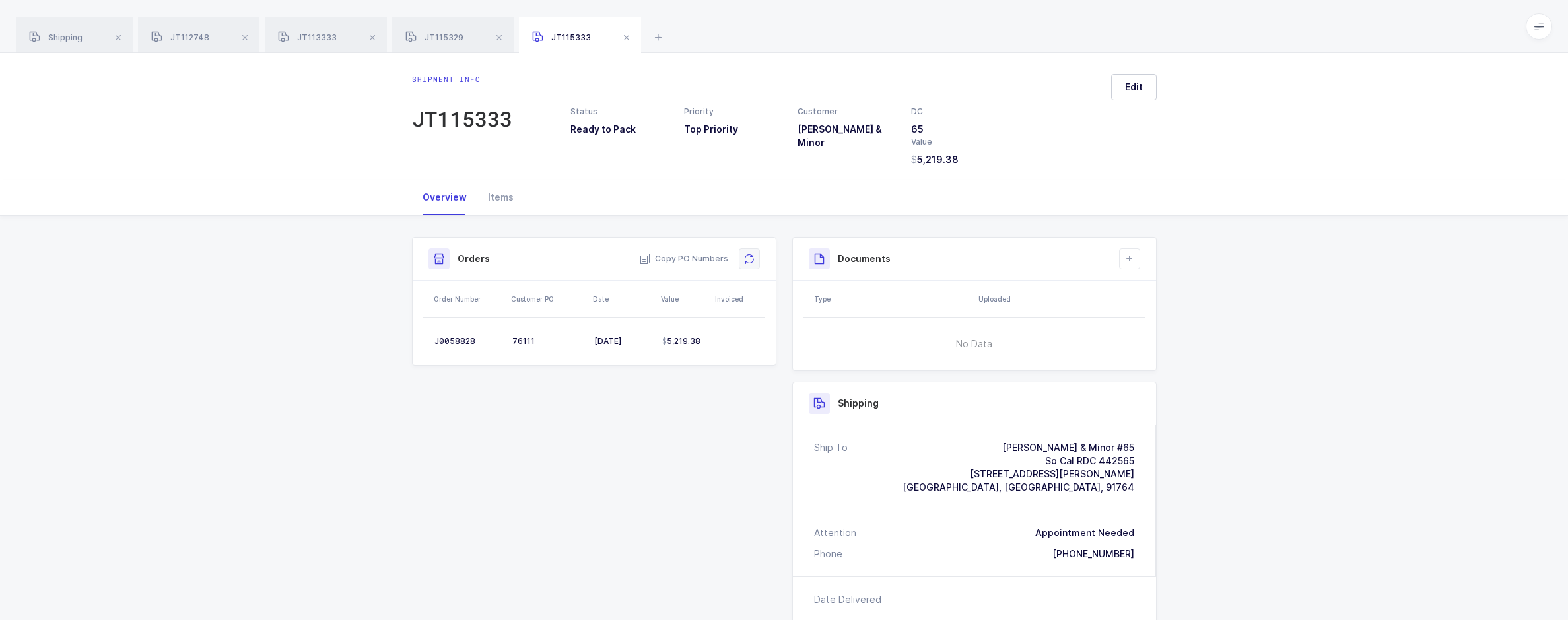
click at [753, 262] on icon at bounding box center [749, 258] width 10 height 10
click at [457, 49] on div "JT115329" at bounding box center [452, 34] width 122 height 37
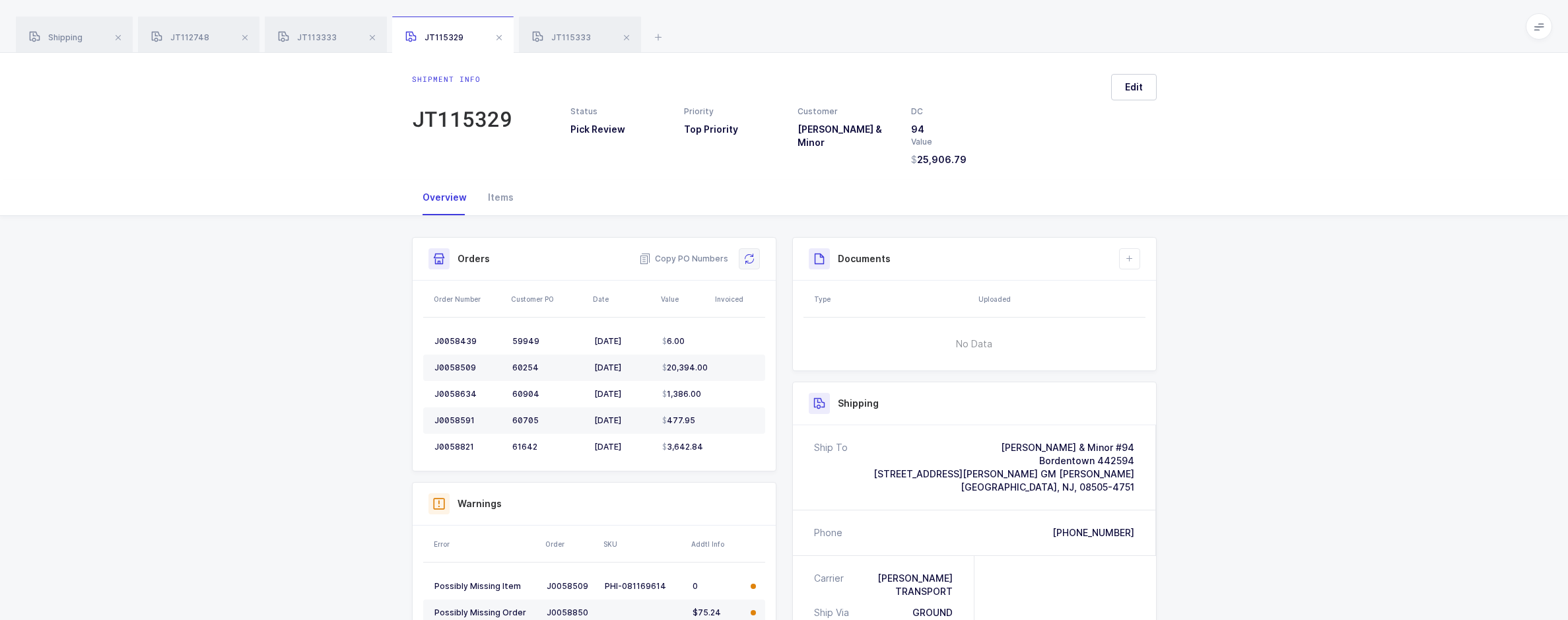
click at [748, 257] on icon at bounding box center [749, 258] width 10 height 10
click at [317, 39] on span "JT113333" at bounding box center [307, 37] width 59 height 9
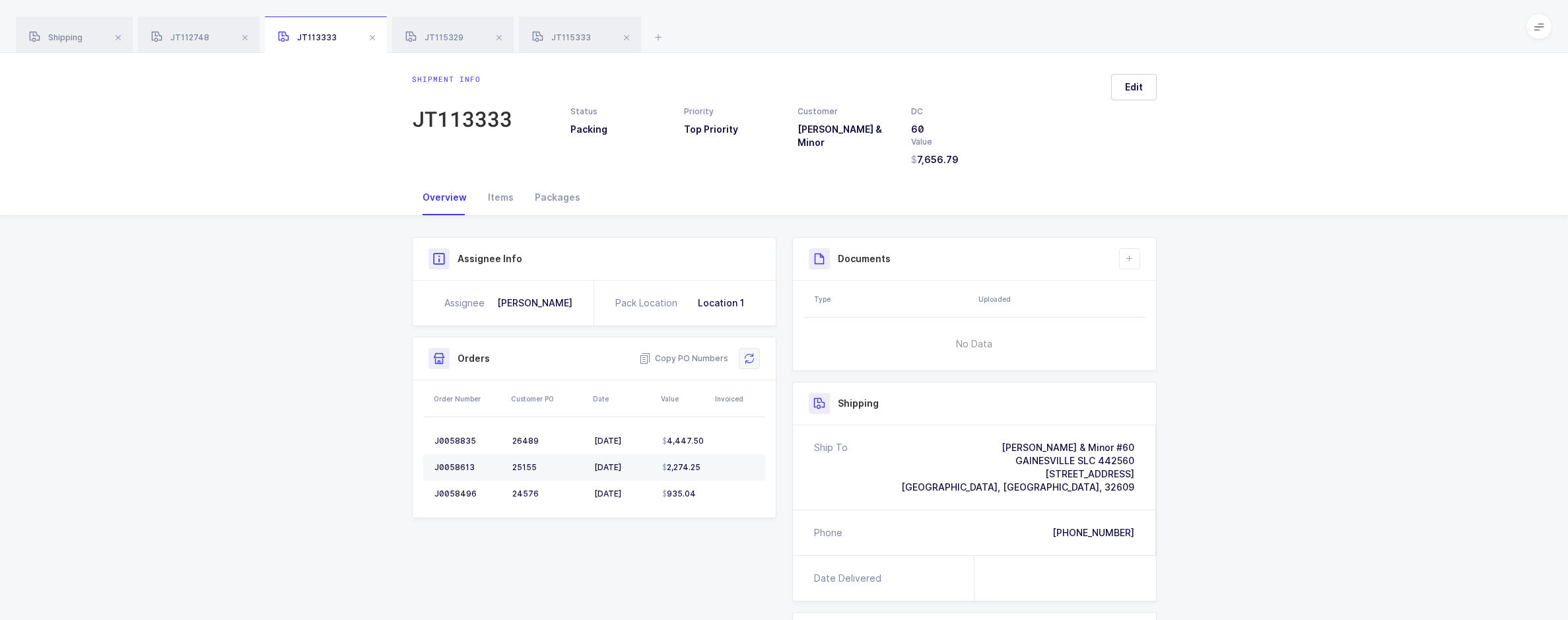
click at [751, 354] on icon at bounding box center [749, 358] width 10 height 10
click at [220, 25] on div "JT112748" at bounding box center [198, 34] width 122 height 37
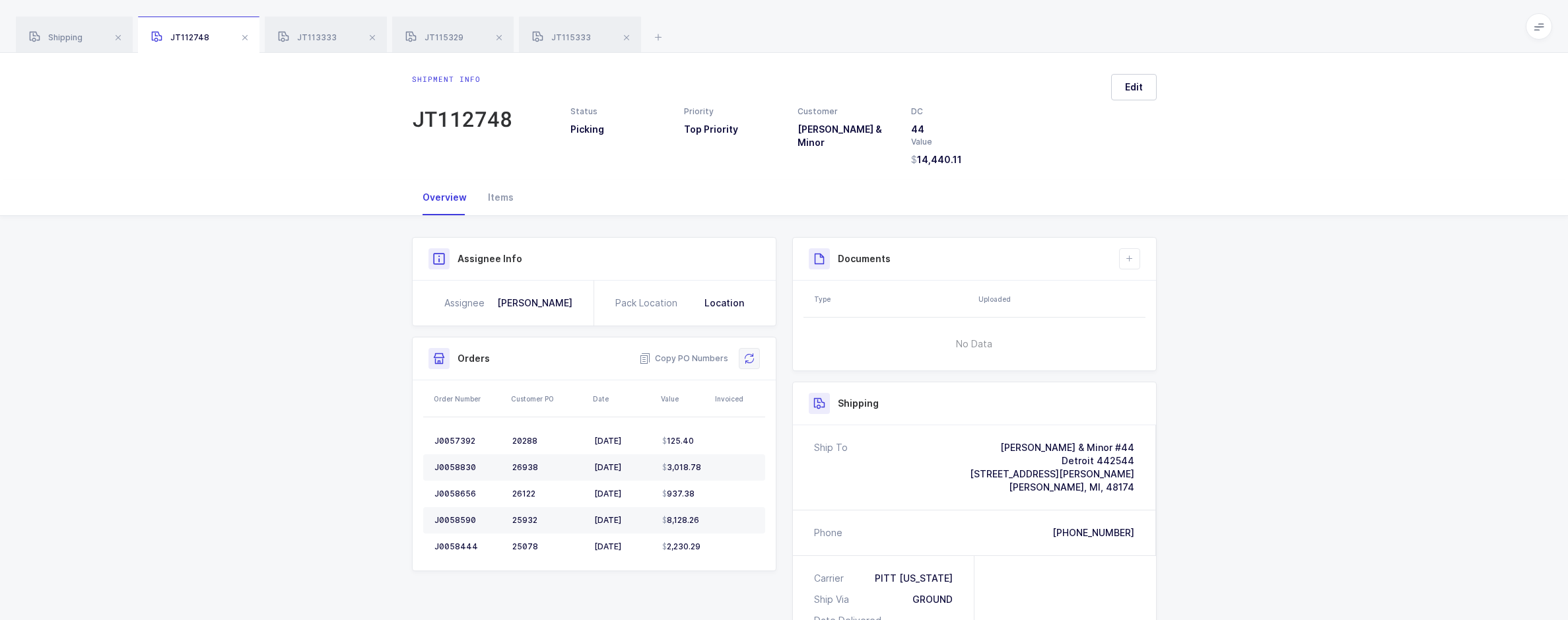
click at [756, 353] on button at bounding box center [749, 358] width 21 height 21
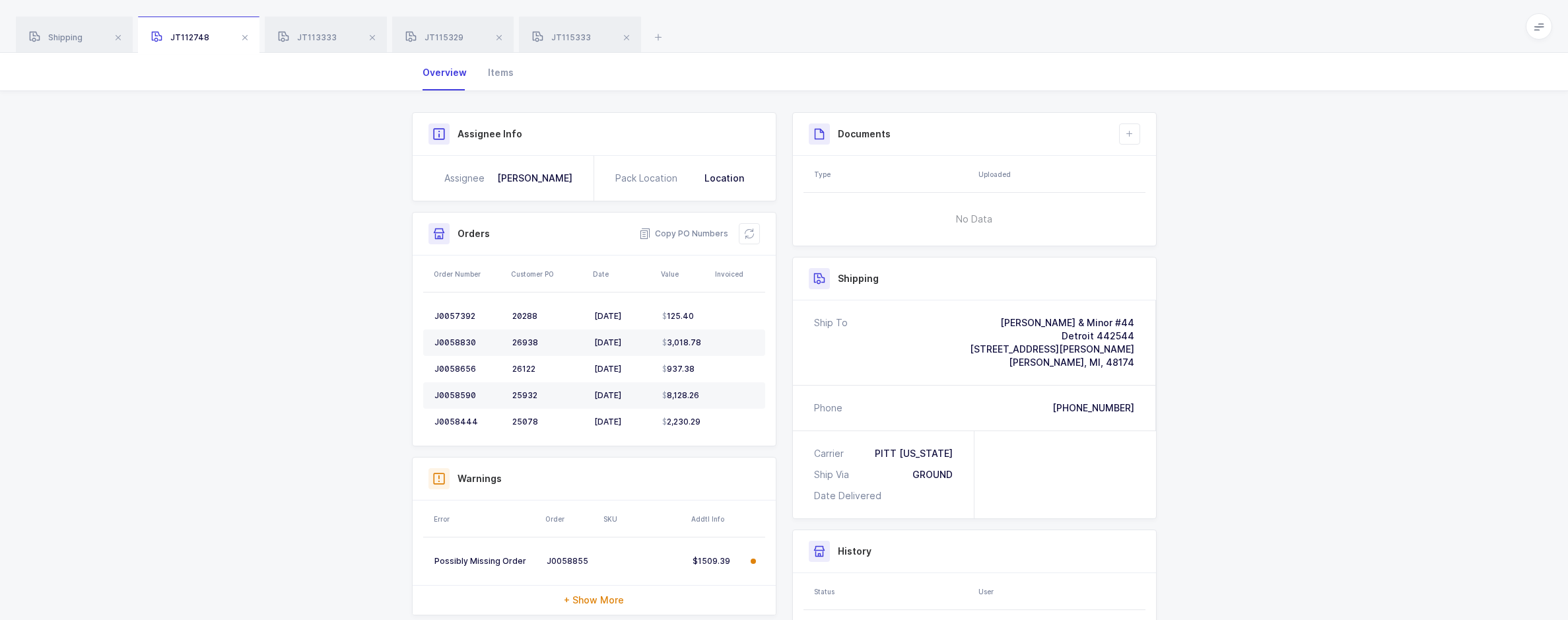
scroll to position [66, 0]
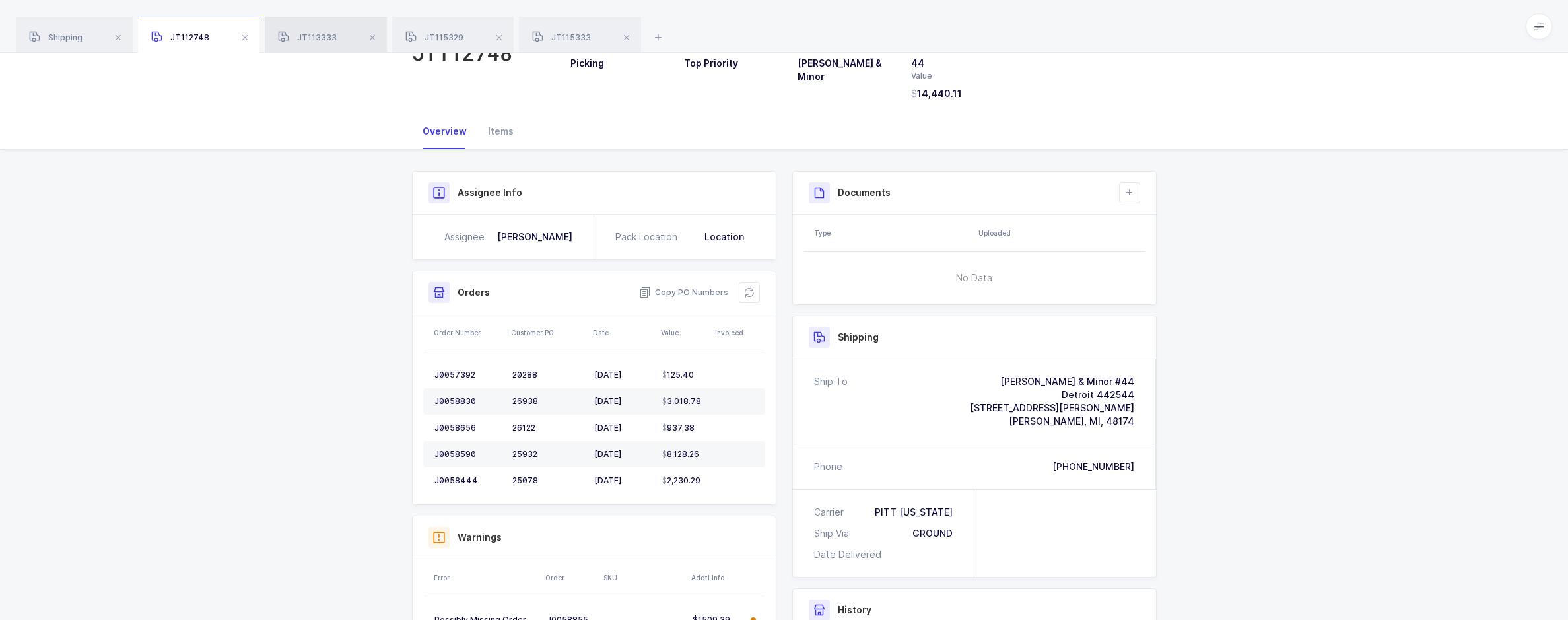
click at [308, 34] on span "JT113333" at bounding box center [307, 37] width 59 height 9
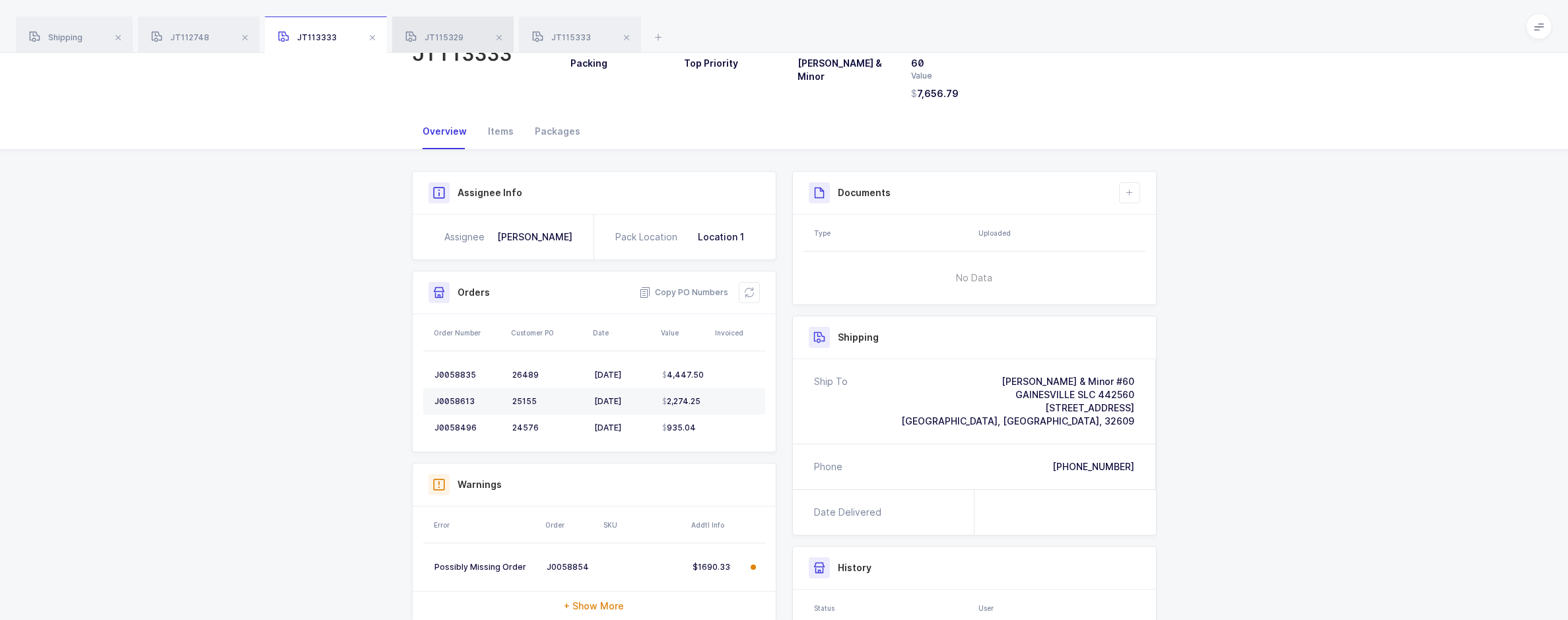
click at [464, 36] on span "JT115329" at bounding box center [435, 37] width 59 height 9
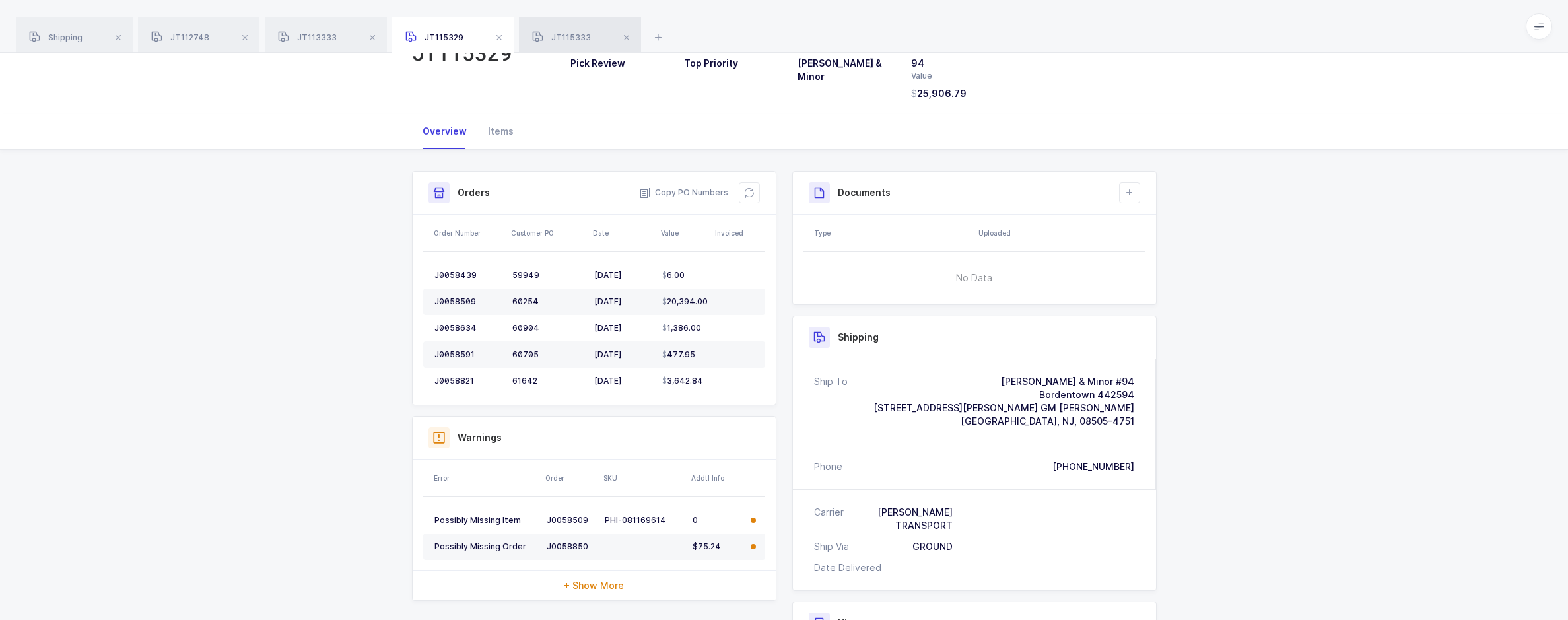
click at [587, 42] on span "JT115333" at bounding box center [561, 37] width 59 height 9
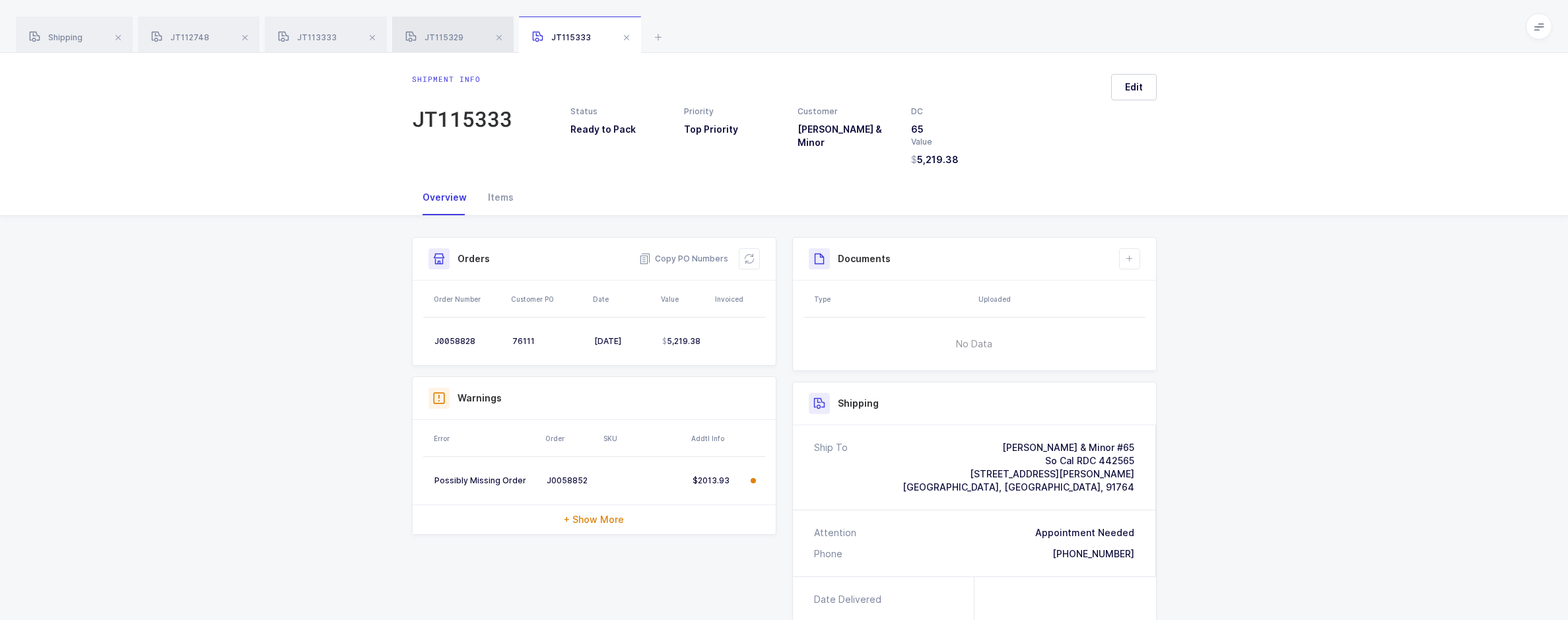
click at [429, 43] on div "JT115329" at bounding box center [452, 34] width 122 height 37
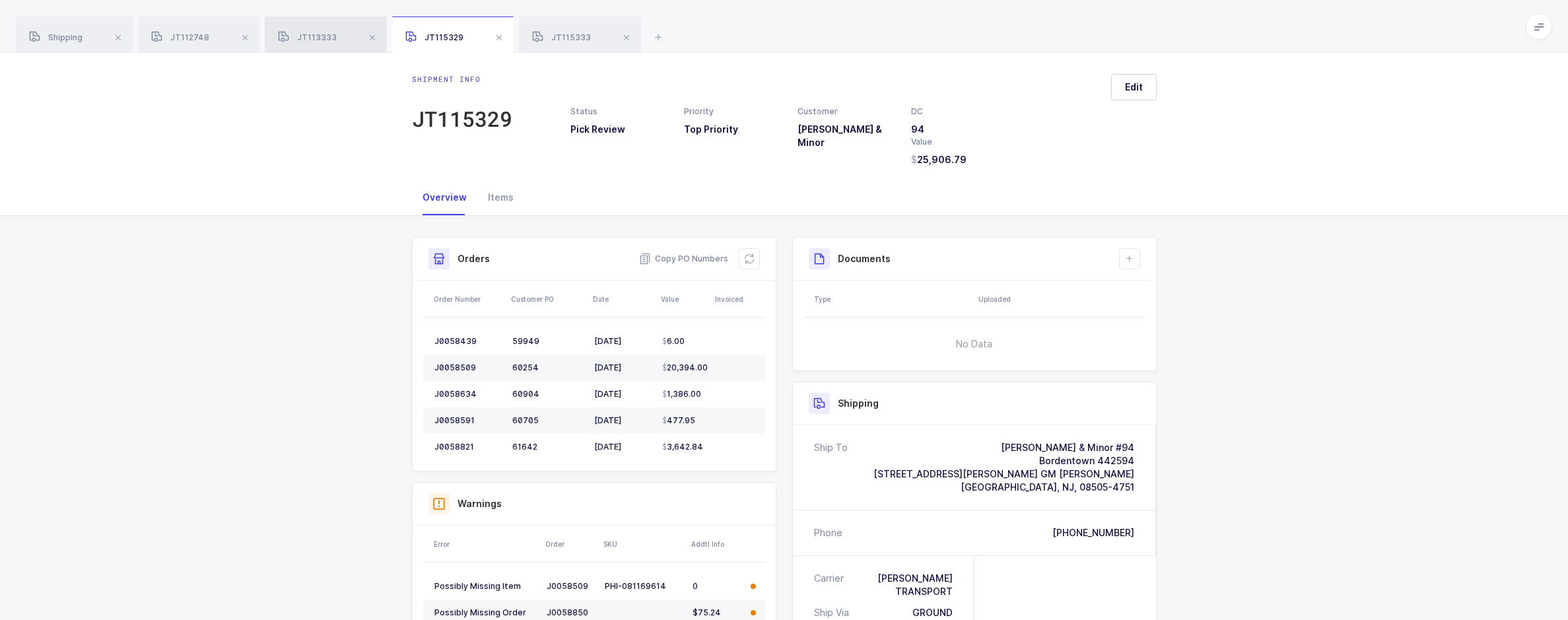
click at [333, 43] on div "JT113333" at bounding box center [325, 34] width 122 height 37
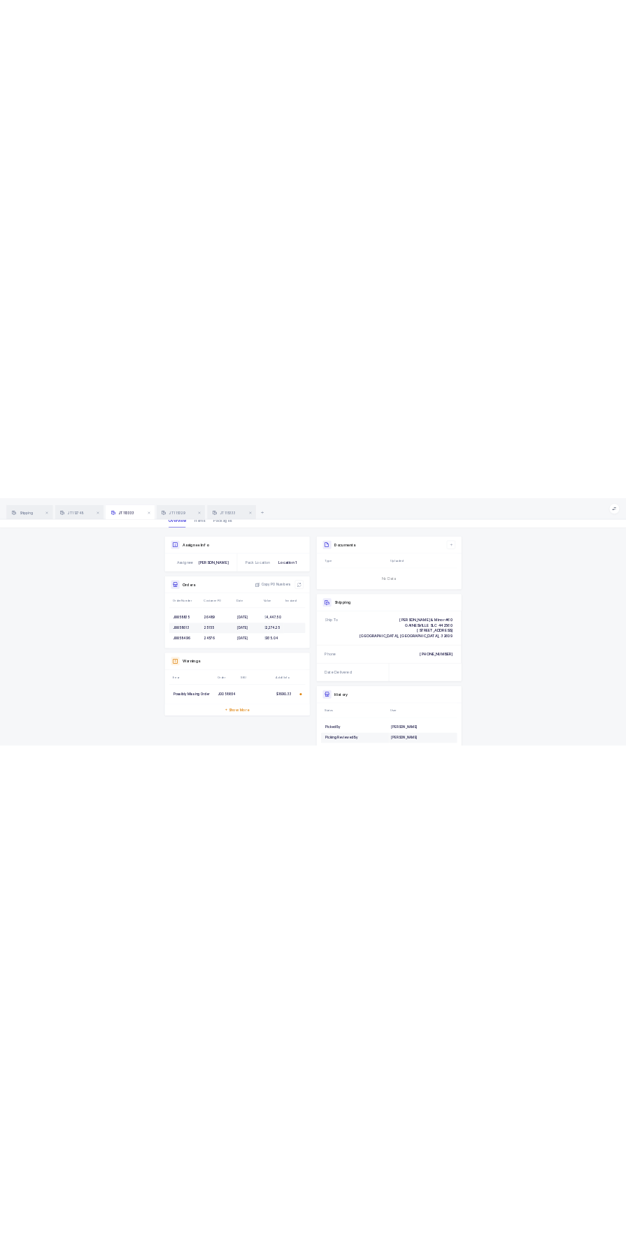
scroll to position [210, 0]
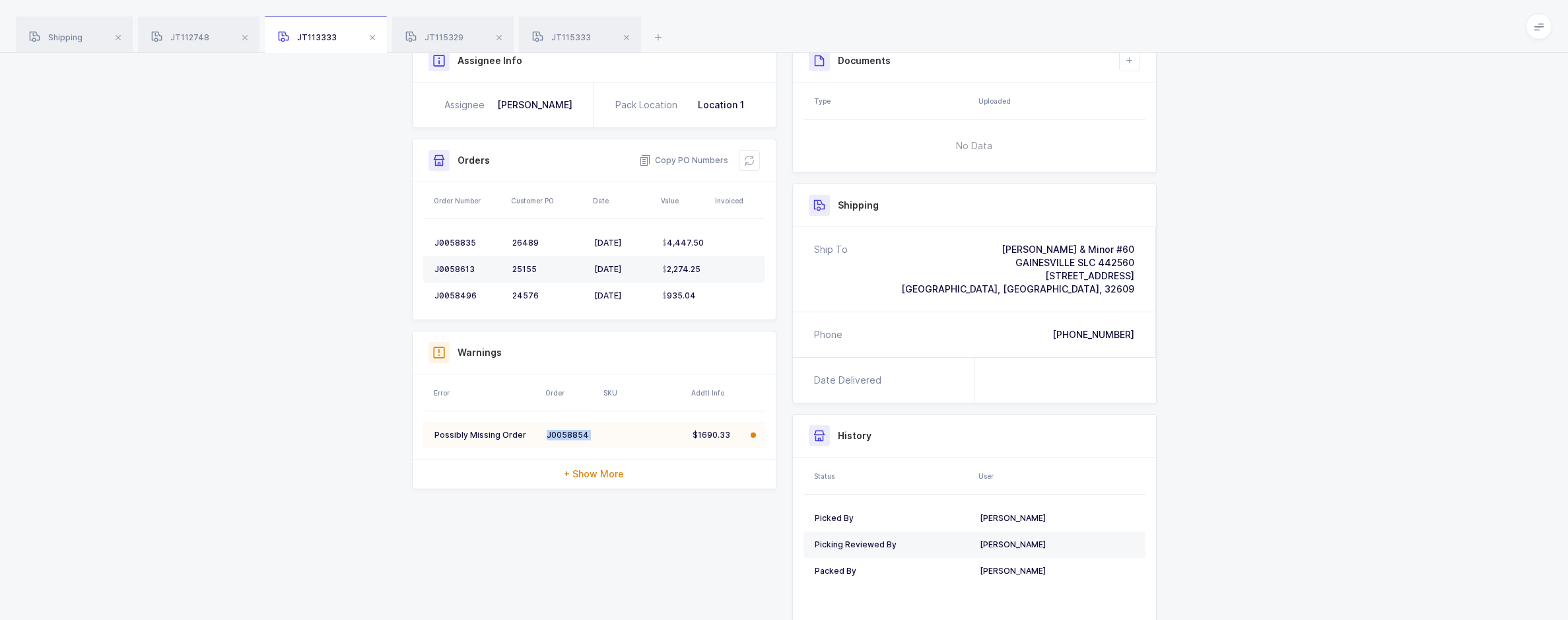
drag, startPoint x: 599, startPoint y: 435, endPoint x: 545, endPoint y: 433, distance: 54.0
click at [545, 433] on tr "Possibly Missing Order J0058854 $1690.33" at bounding box center [594, 436] width 342 height 26
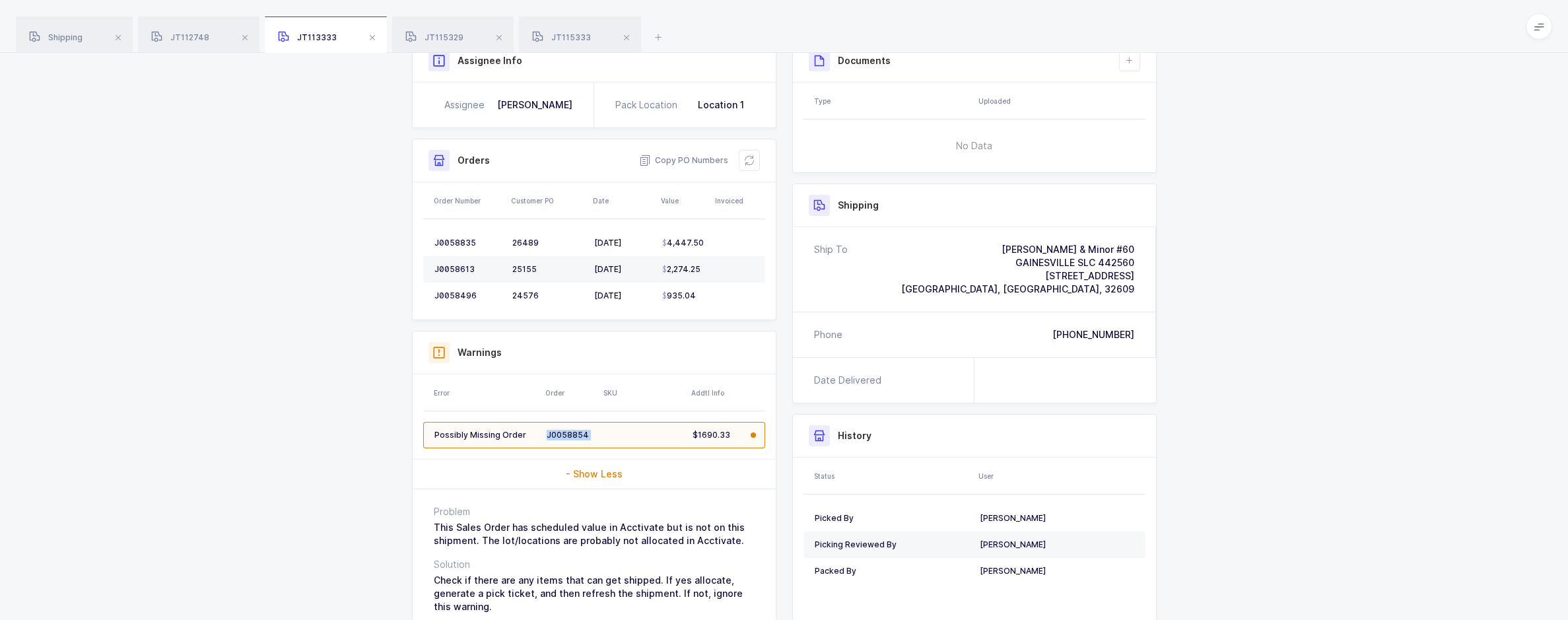
copy tr "J0058854"
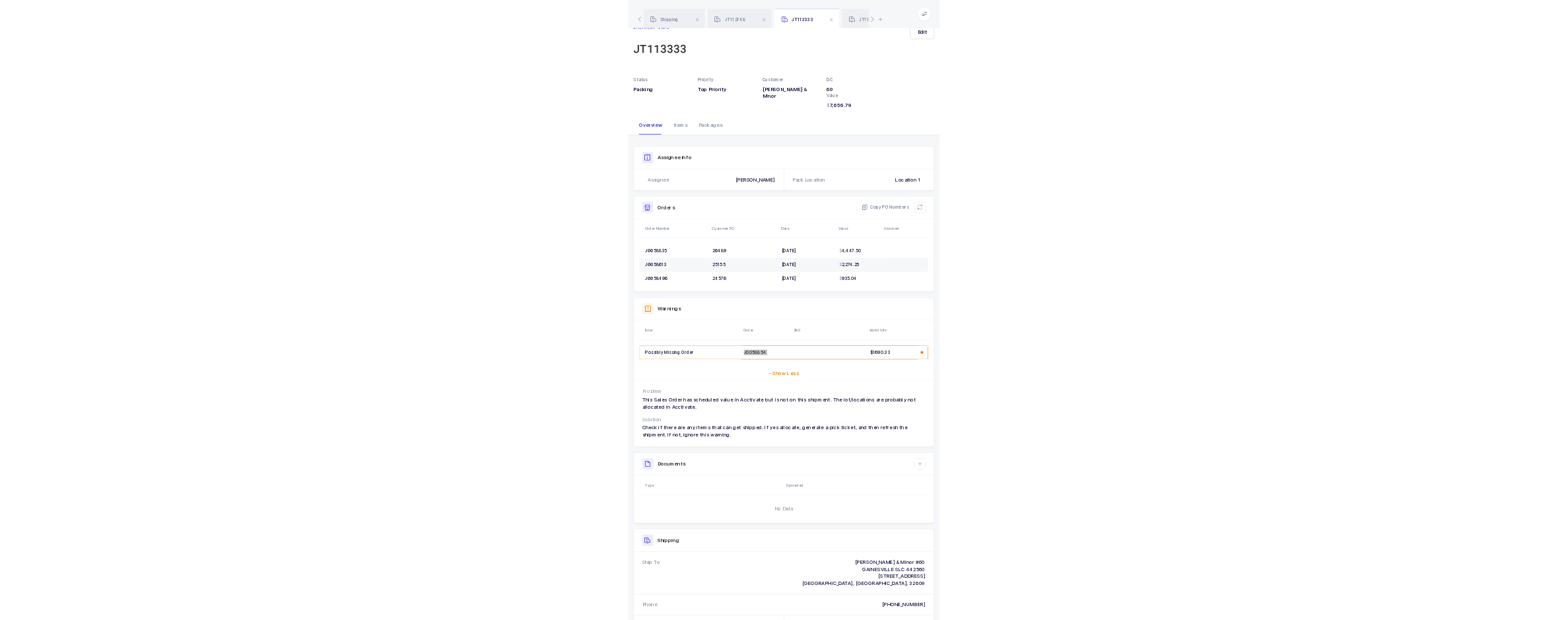
scroll to position [0, 0]
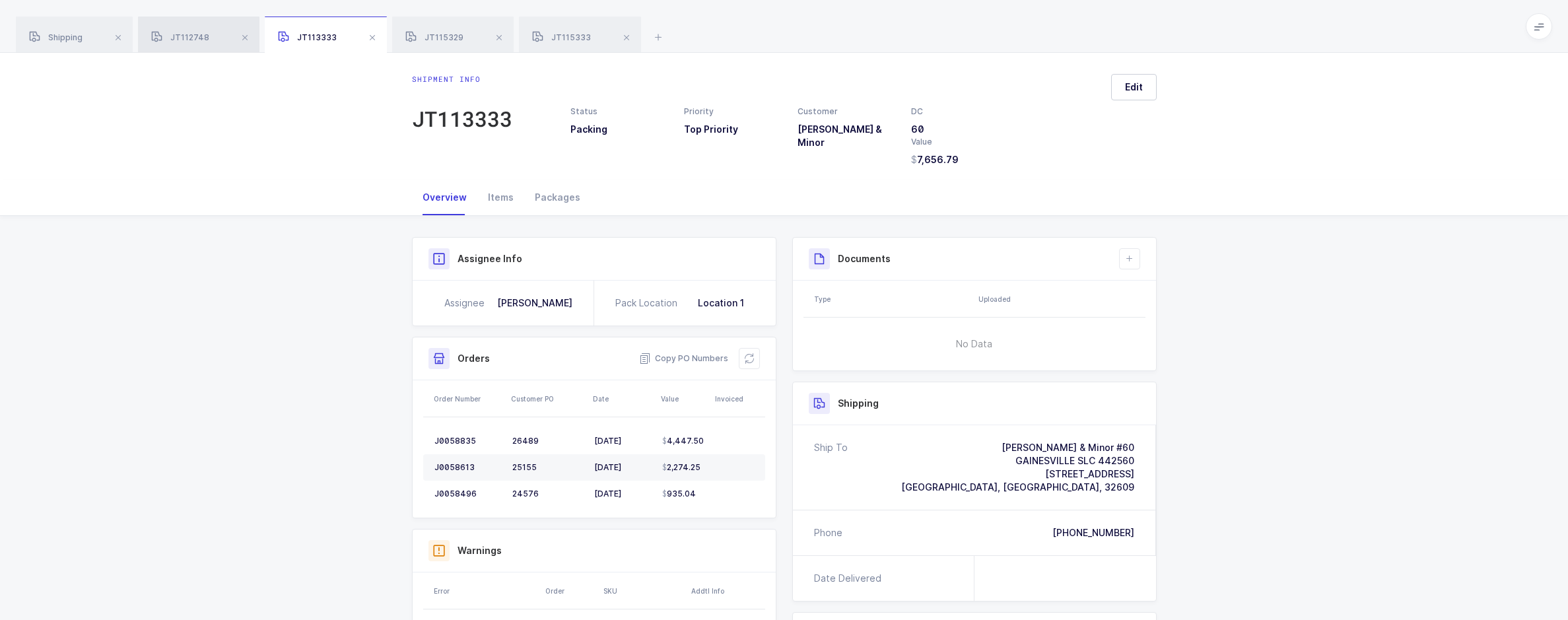
click at [183, 37] on span "JT112748" at bounding box center [180, 37] width 59 height 9
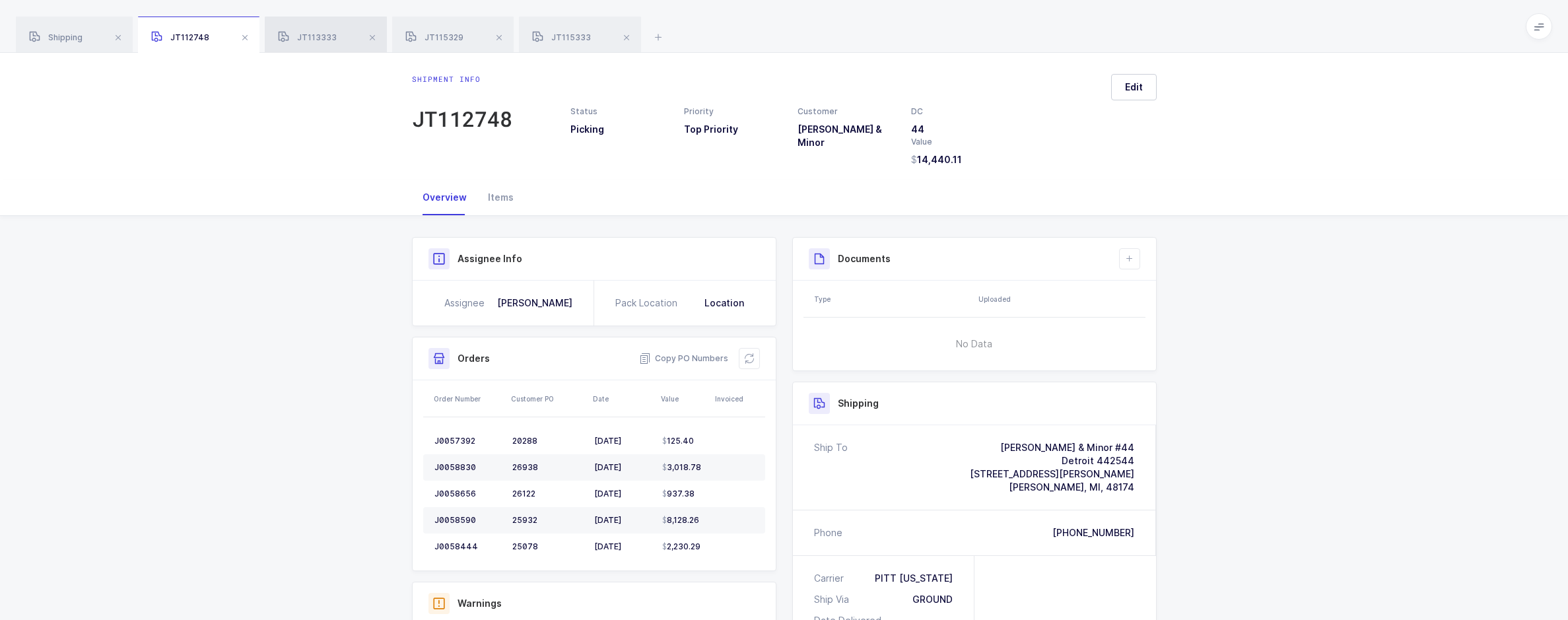
click at [343, 46] on div "JT113333" at bounding box center [325, 34] width 122 height 37
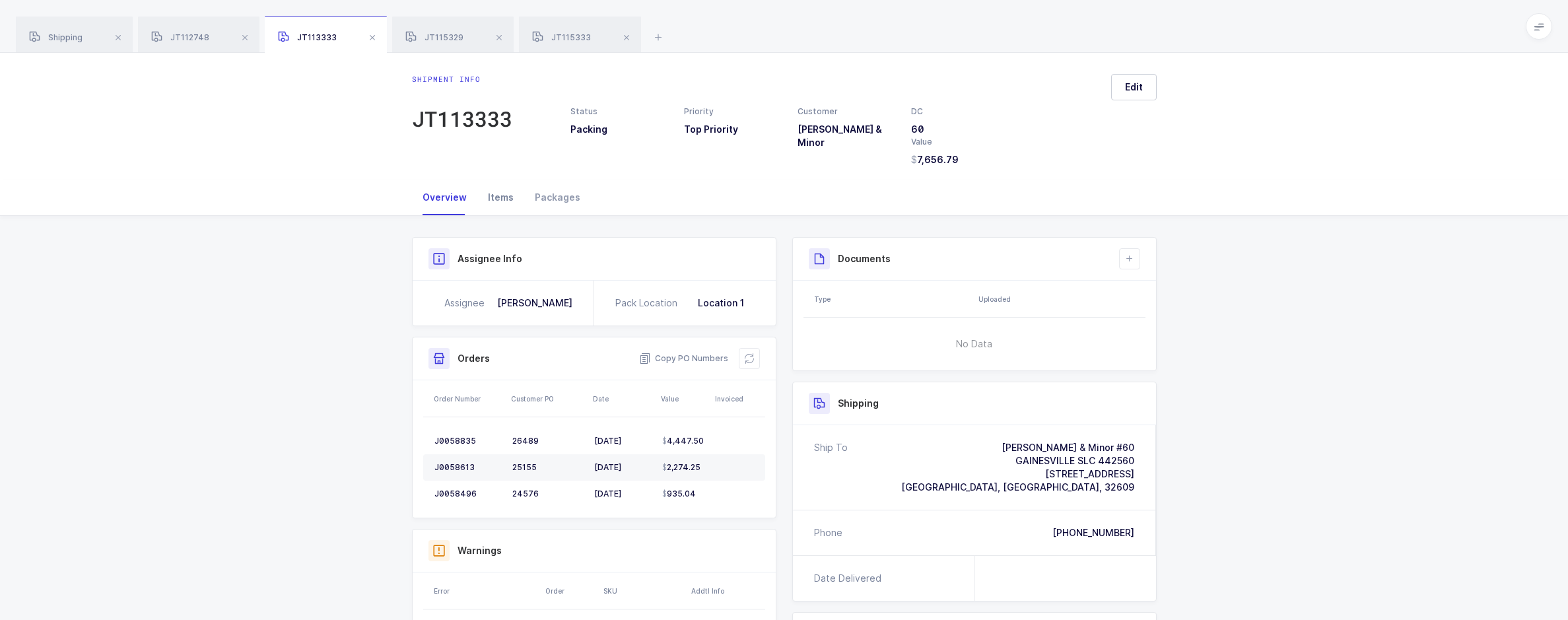
click at [491, 186] on div "Items" at bounding box center [501, 198] width 47 height 36
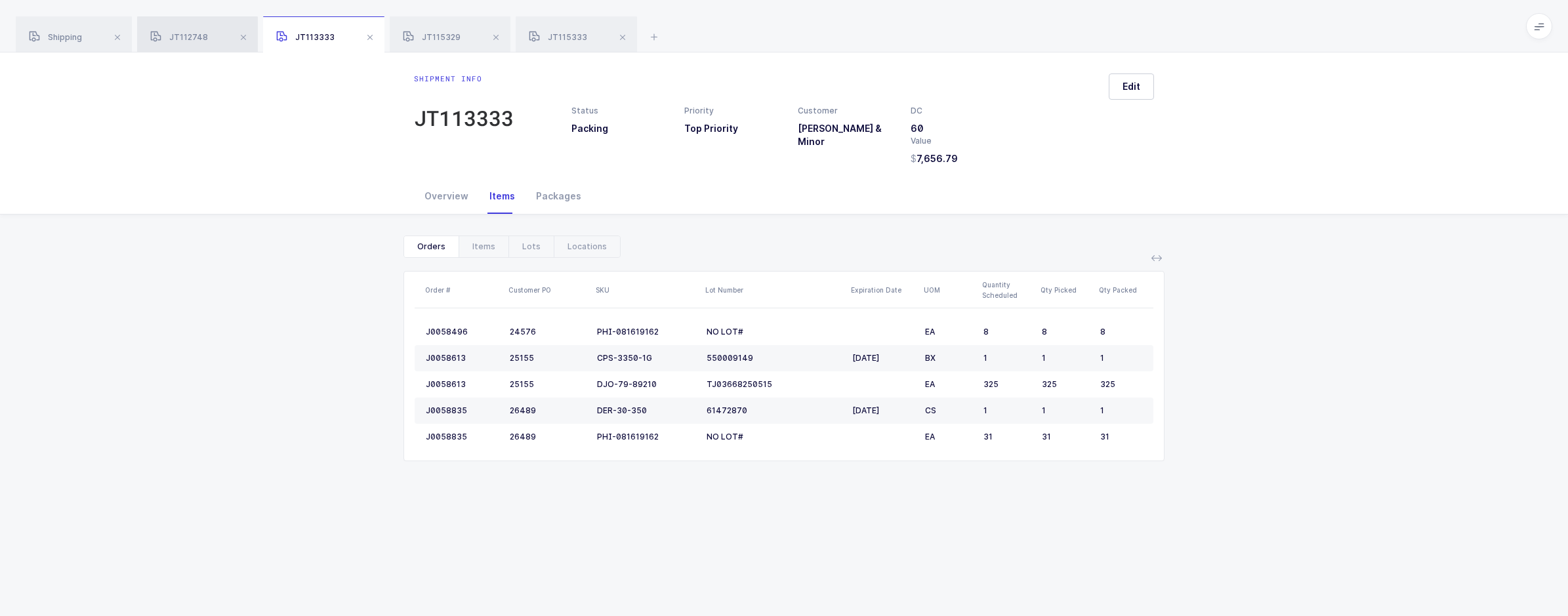
click at [209, 36] on div "JT112748" at bounding box center [197, 34] width 121 height 37
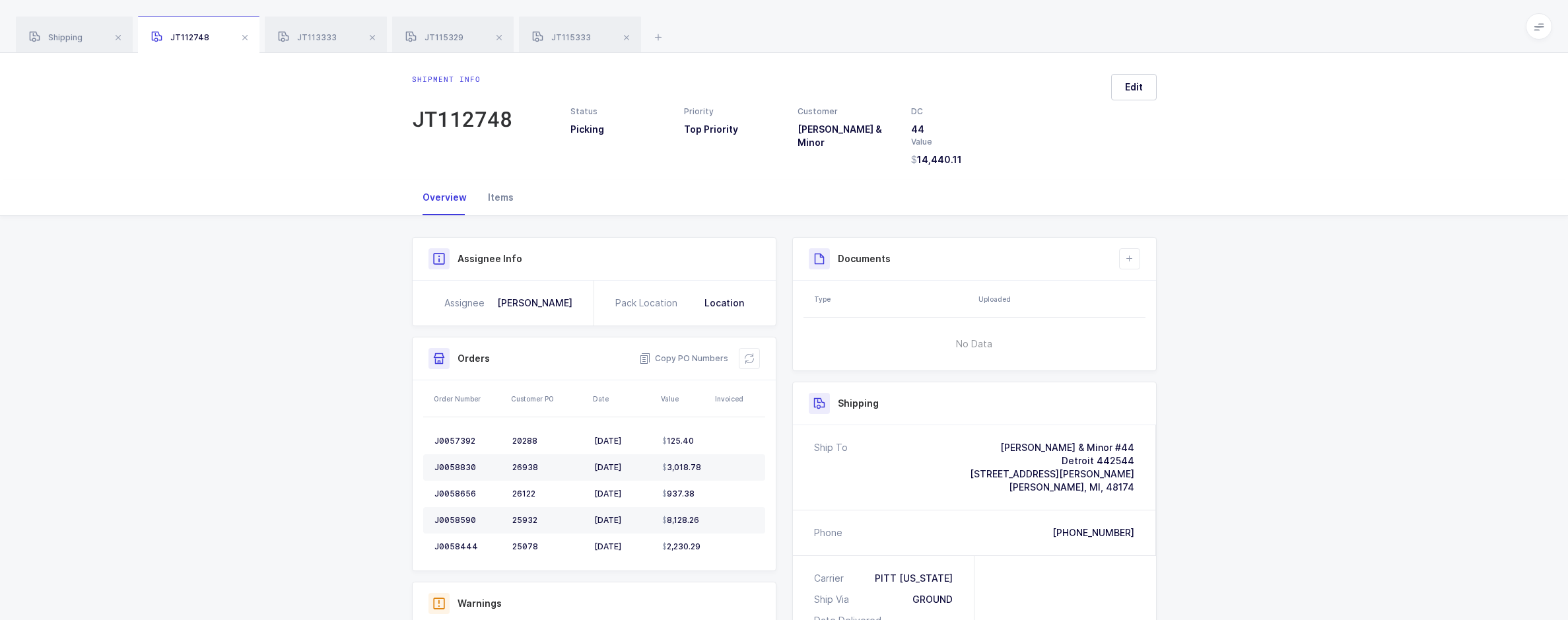
click at [505, 197] on div "Items" at bounding box center [501, 198] width 47 height 36
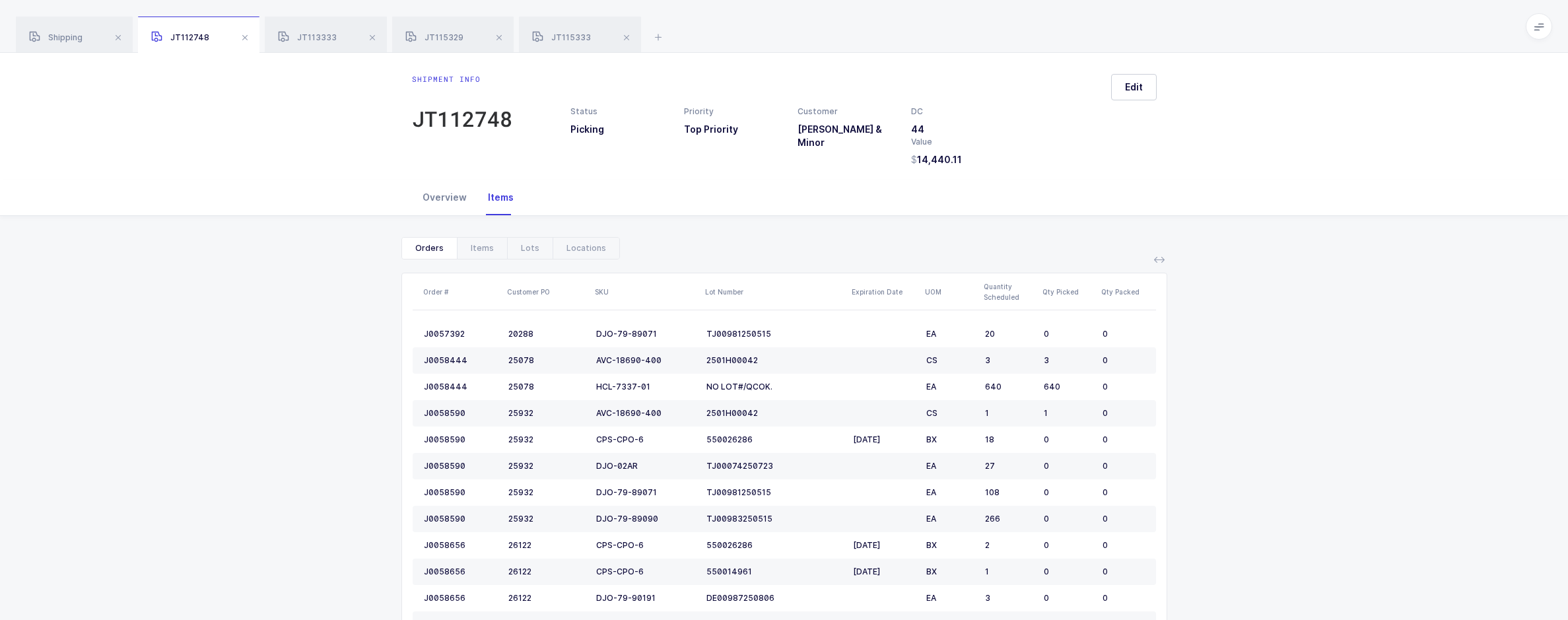
click at [435, 191] on div "Overview" at bounding box center [444, 198] width 65 height 36
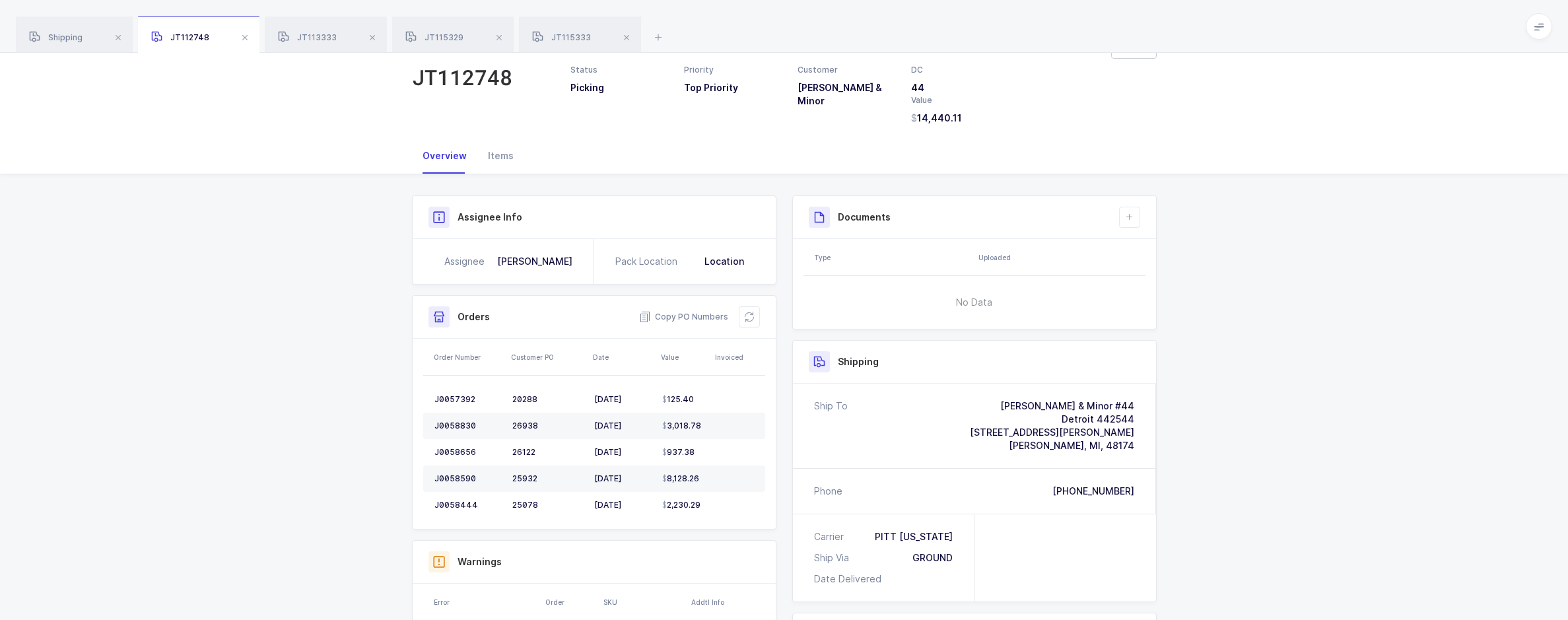
scroll to position [265, 0]
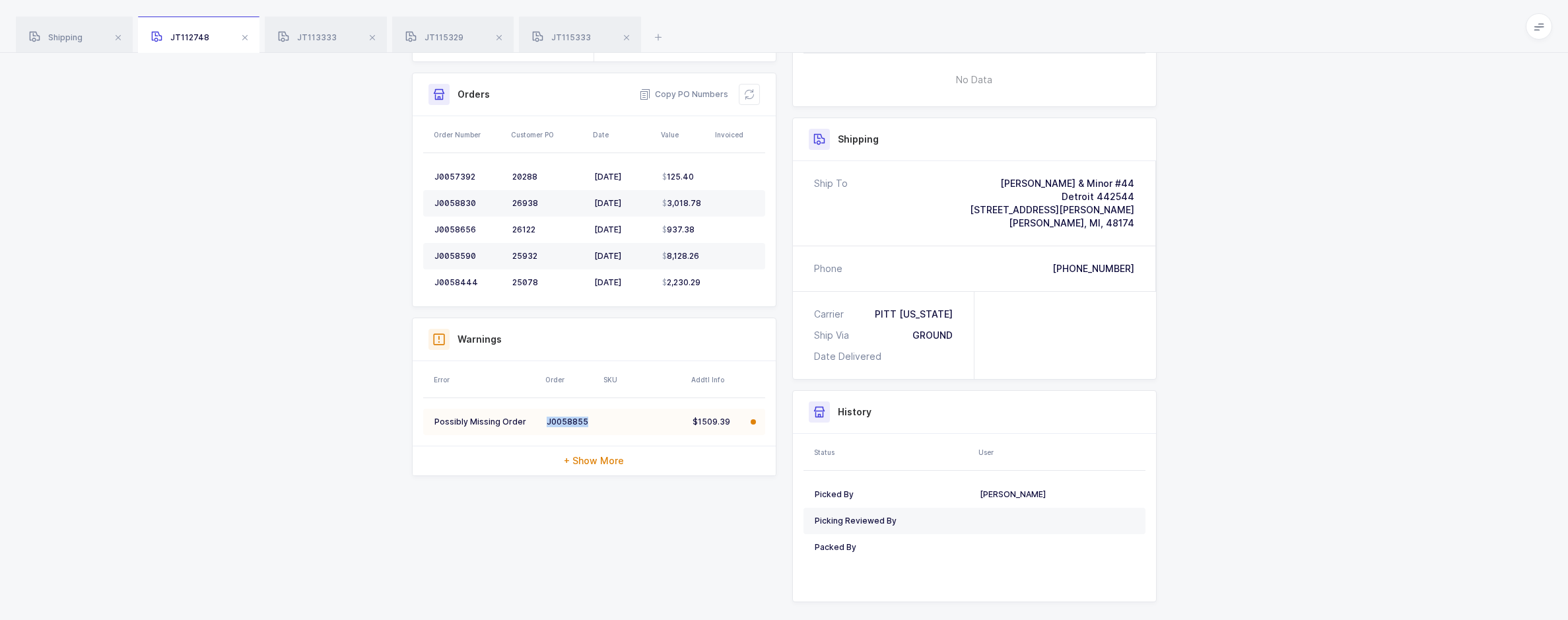
drag, startPoint x: 582, startPoint y: 424, endPoint x: 544, endPoint y: 422, distance: 38.1
click at [544, 422] on td "J0058855" at bounding box center [571, 422] width 59 height 26
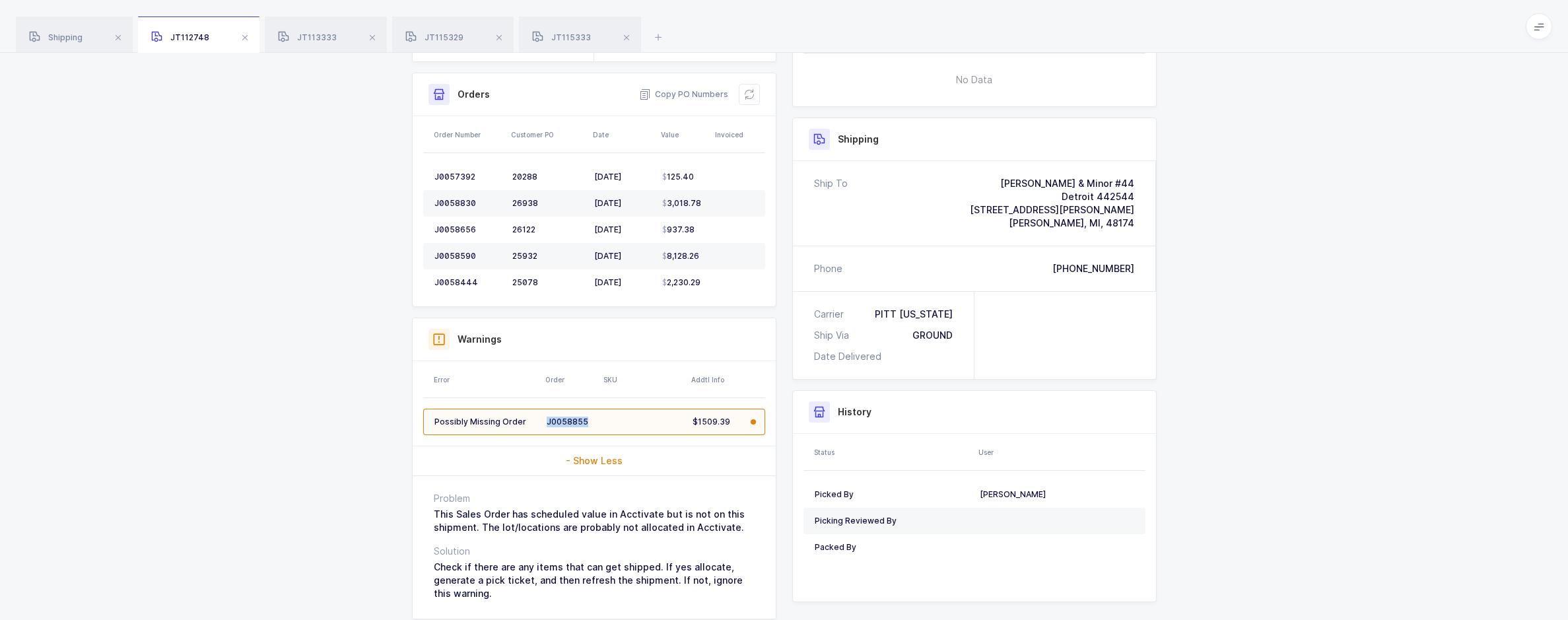
copy div "J0058855"
click at [751, 95] on icon at bounding box center [749, 94] width 10 height 10
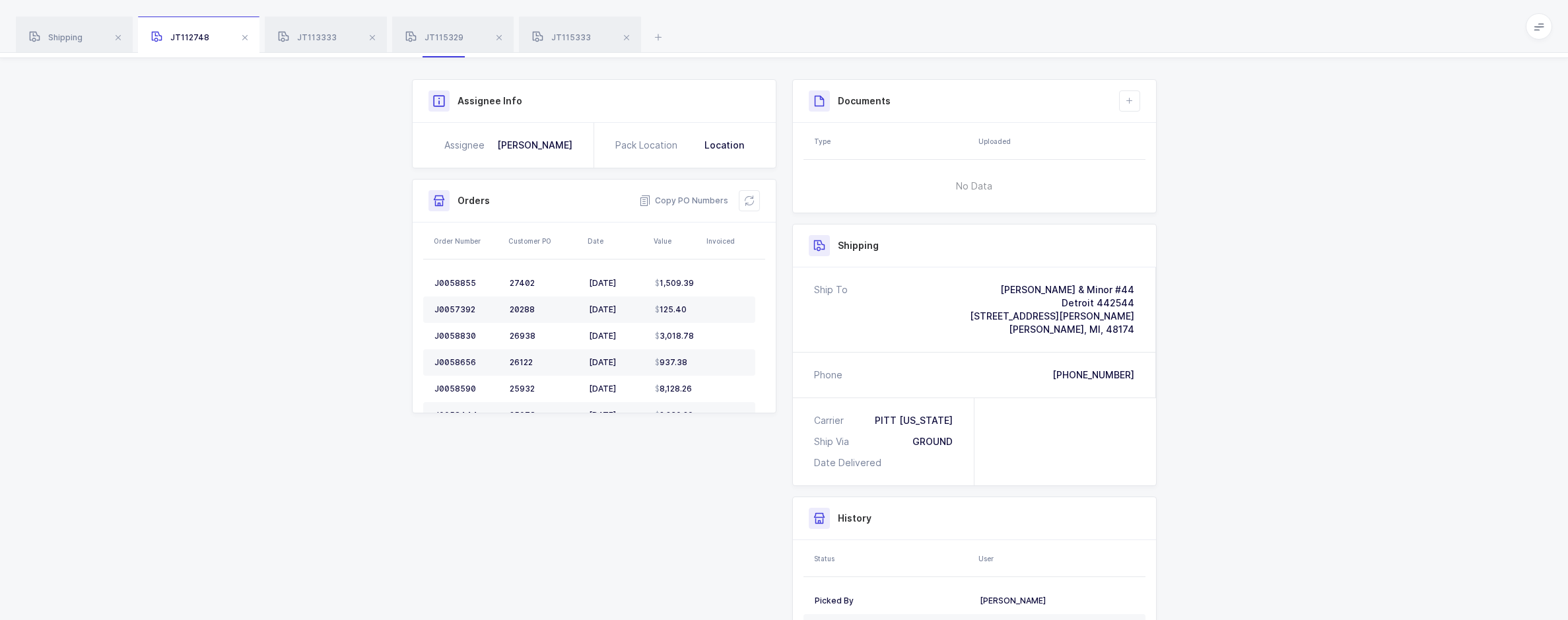
scroll to position [0, 0]
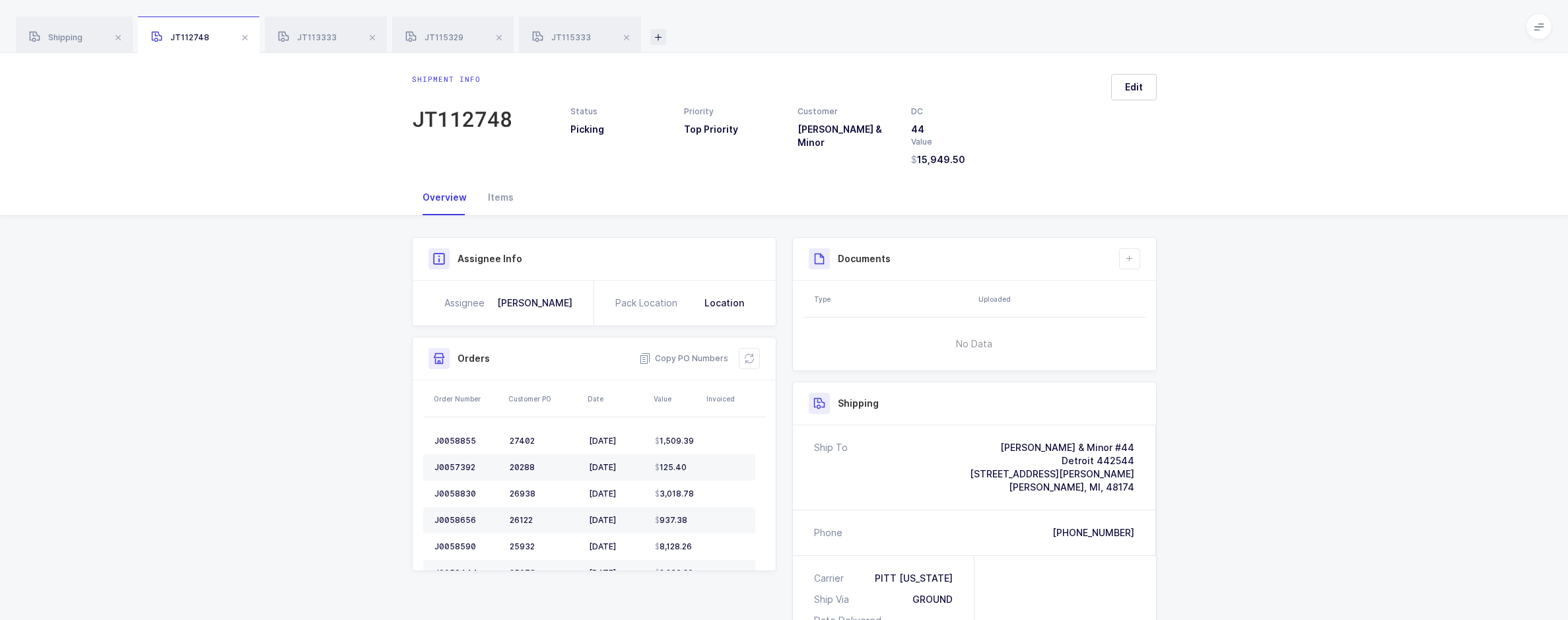
click at [654, 32] on icon at bounding box center [657, 37] width 16 height 16
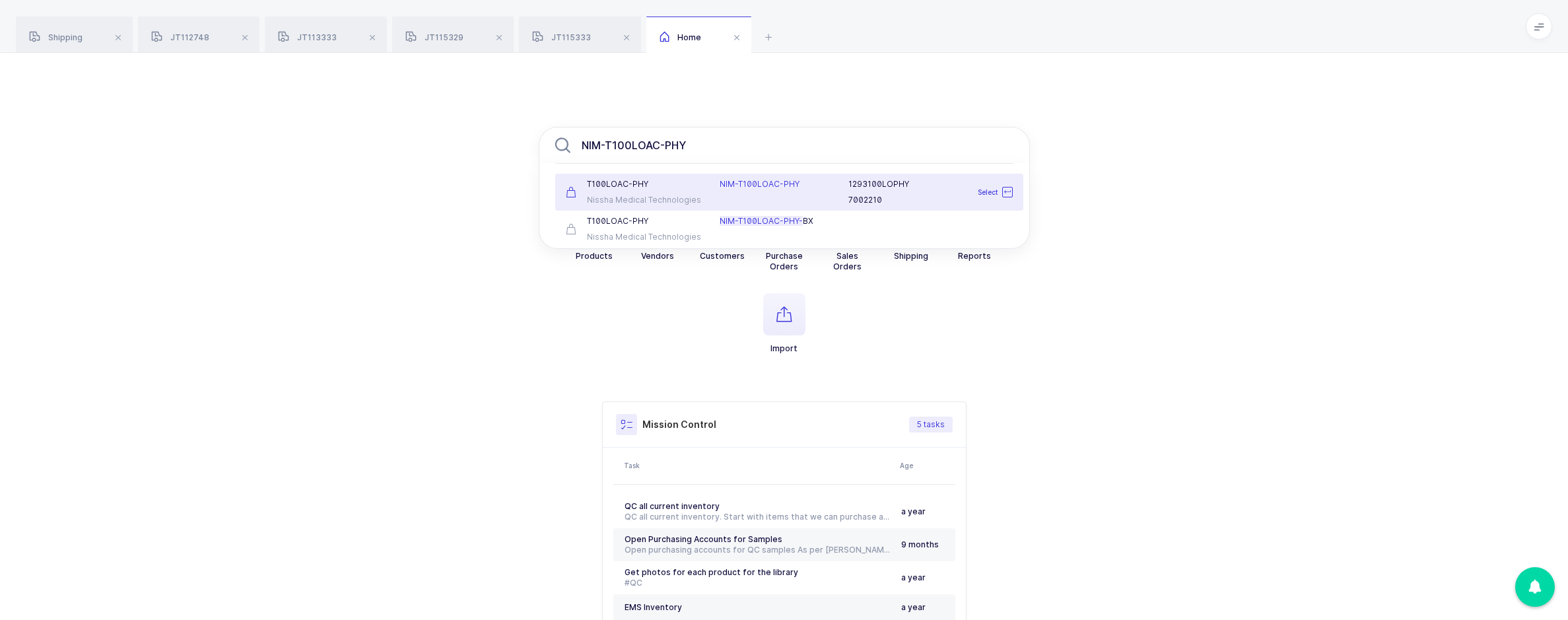
type input "NIM-T100LOAC-PHY"
click at [680, 197] on div "Nissha Medical Technologies" at bounding box center [635, 199] width 139 height 10
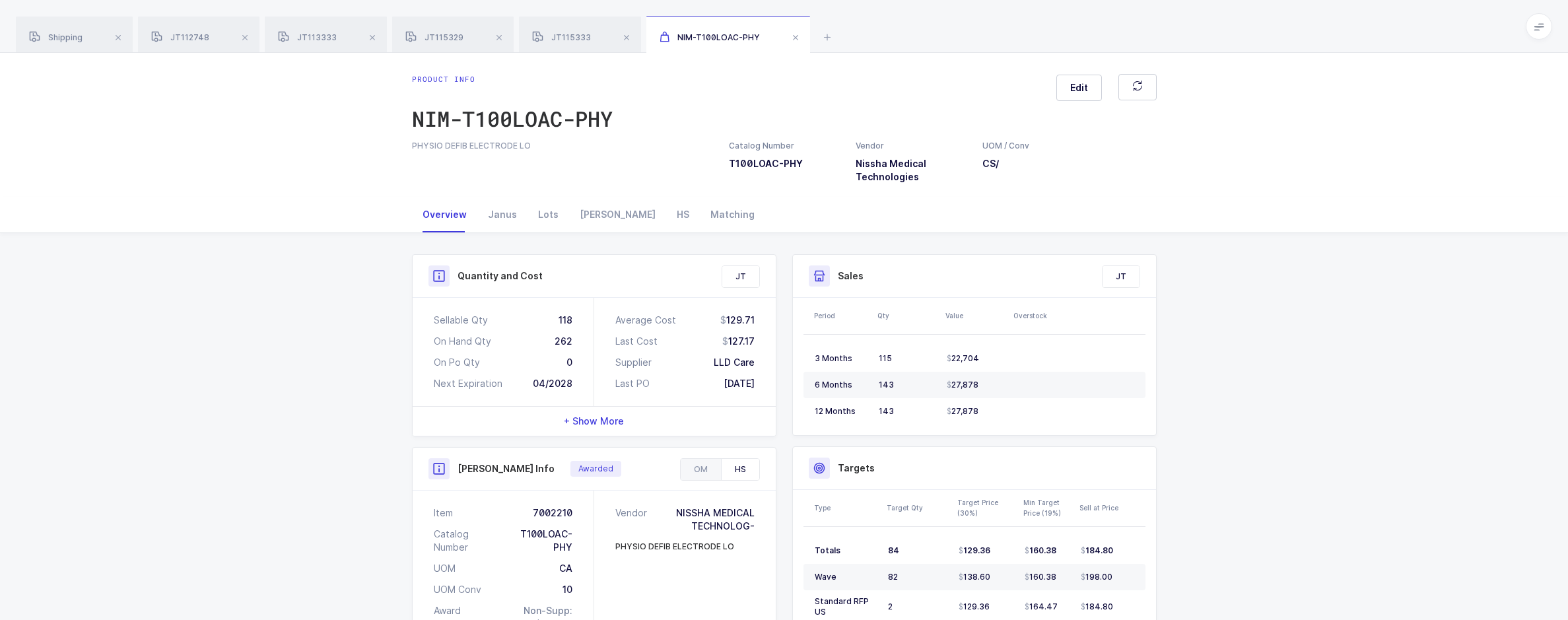
click at [738, 462] on div "HS" at bounding box center [740, 470] width 39 height 21
click at [724, 472] on div "HS" at bounding box center [740, 470] width 39 height 21
click at [740, 474] on div "HS" at bounding box center [740, 470] width 39 height 21
click at [754, 469] on div "HS" at bounding box center [740, 470] width 39 height 21
click at [548, 515] on div "Item 7002210" at bounding box center [503, 513] width 139 height 13
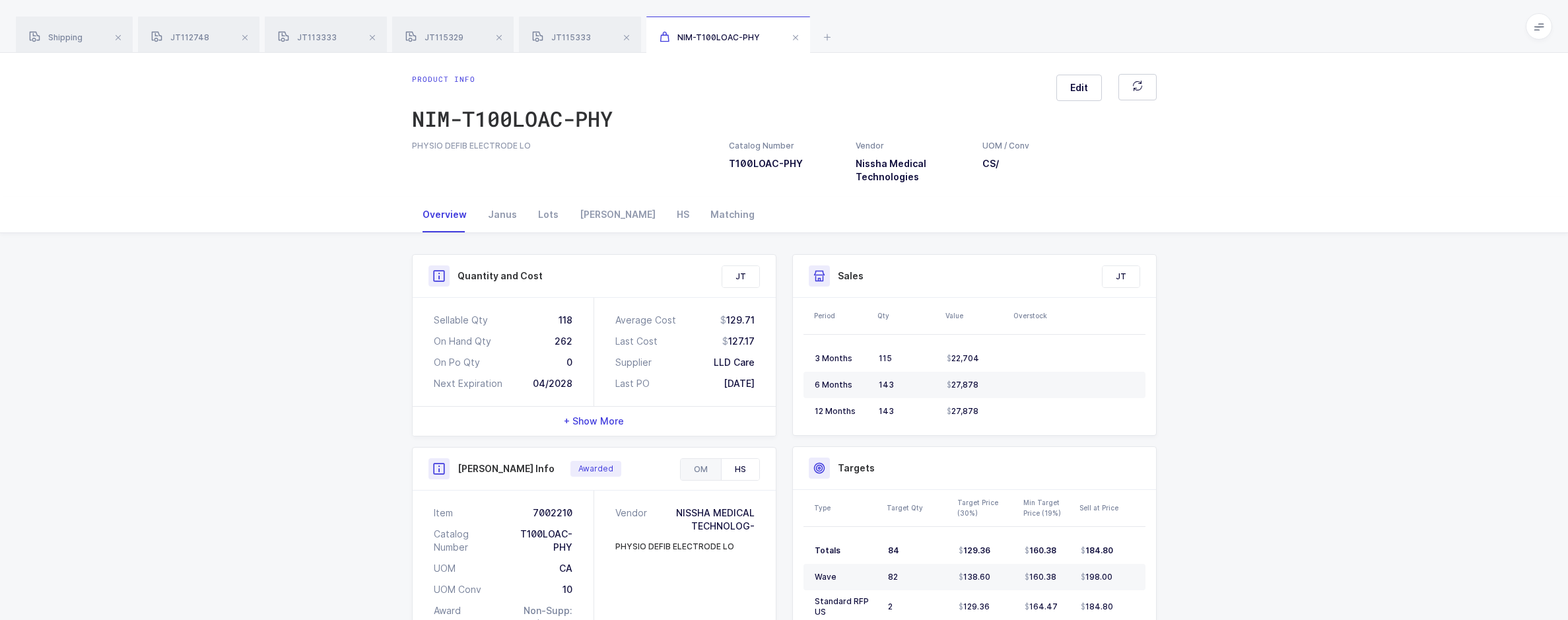
click at [696, 472] on div "OM" at bounding box center [701, 470] width 41 height 21
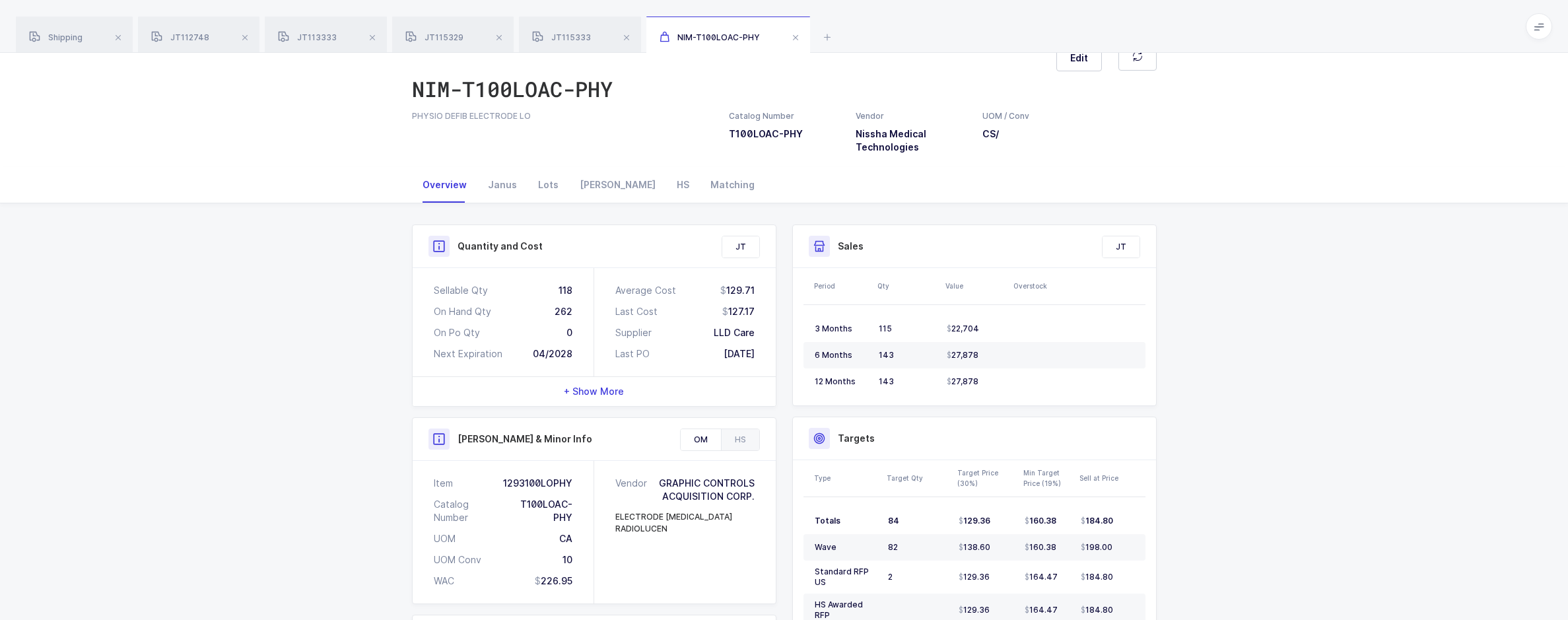
scroll to position [132, 0]
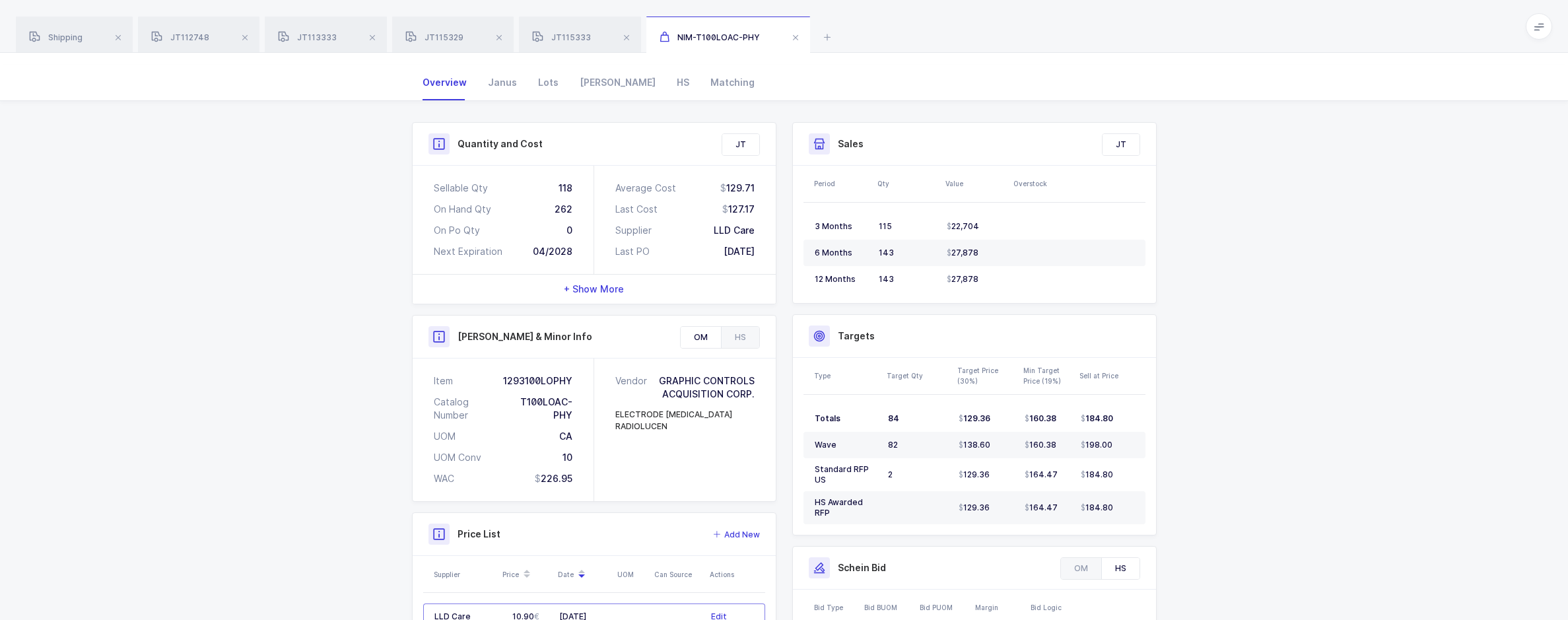
click at [558, 440] on div "UOM CA" at bounding box center [503, 437] width 139 height 13
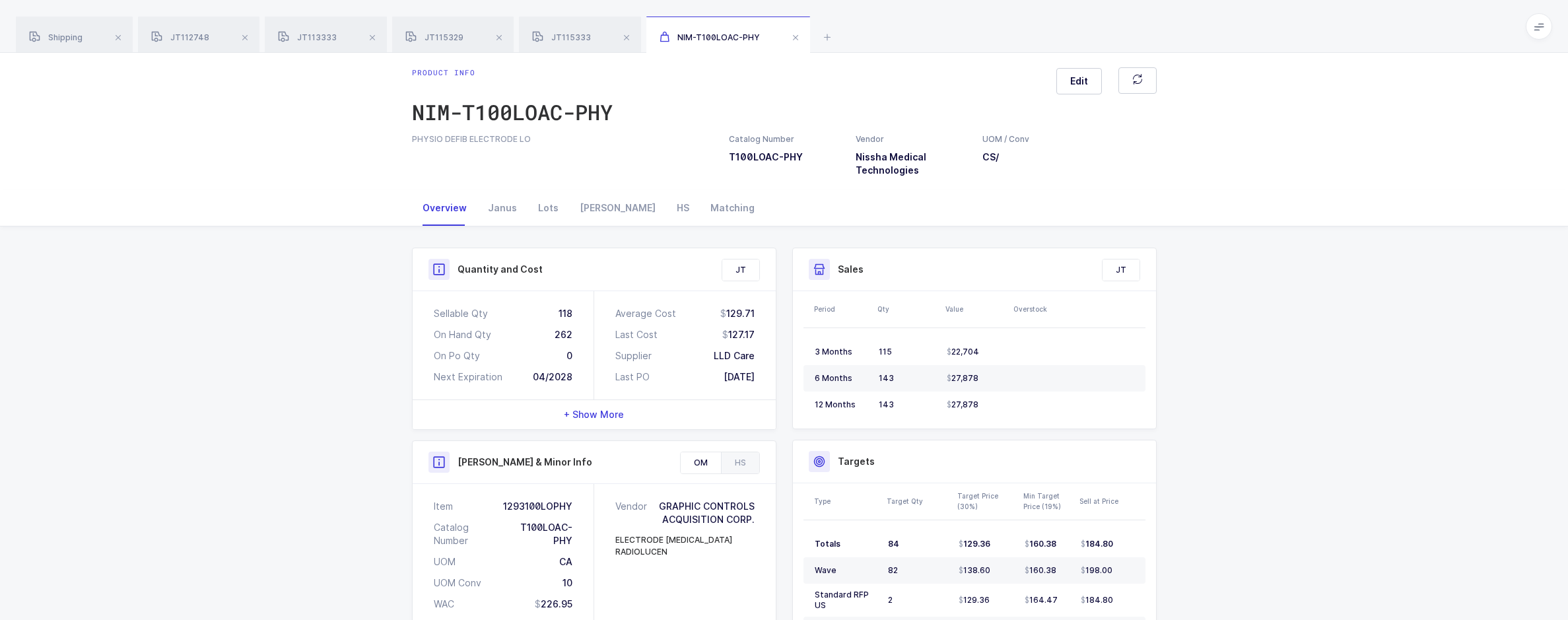
scroll to position [0, 0]
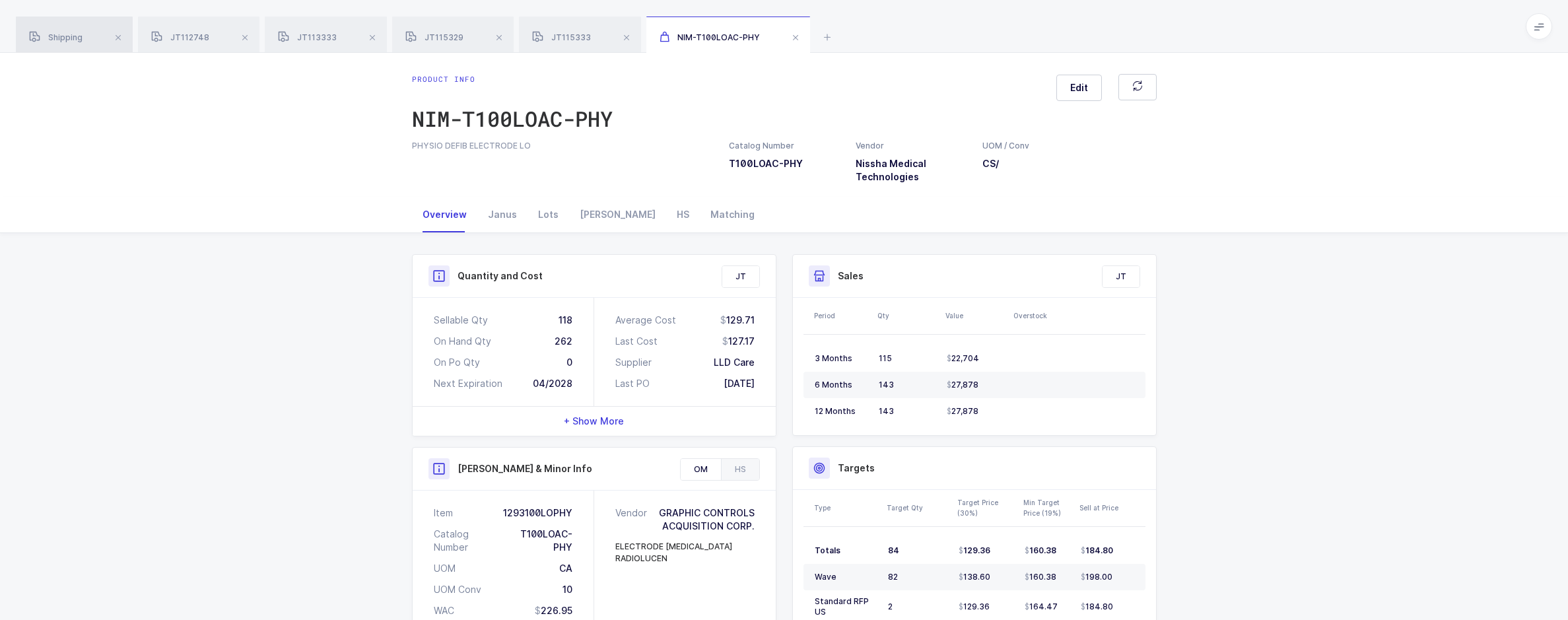
click at [95, 49] on div "Shipping" at bounding box center [75, 34] width 117 height 37
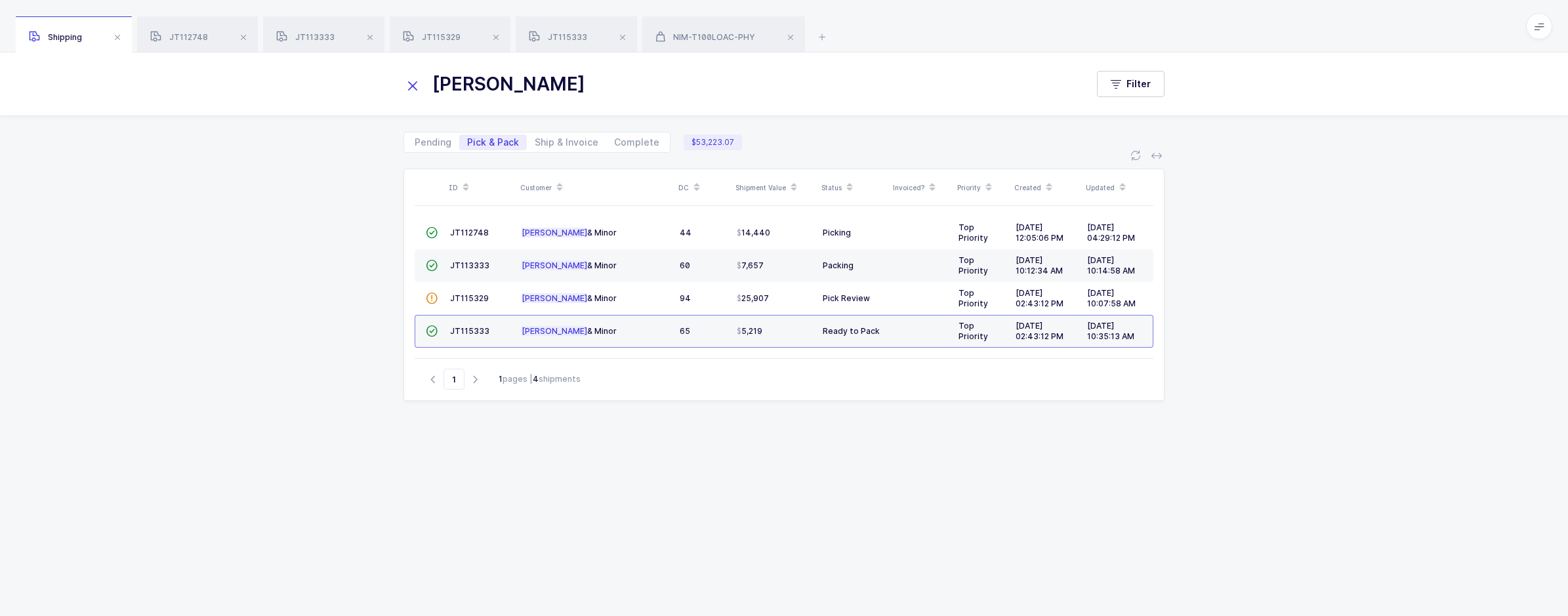
click at [413, 90] on icon at bounding box center [413, 86] width 19 height 19
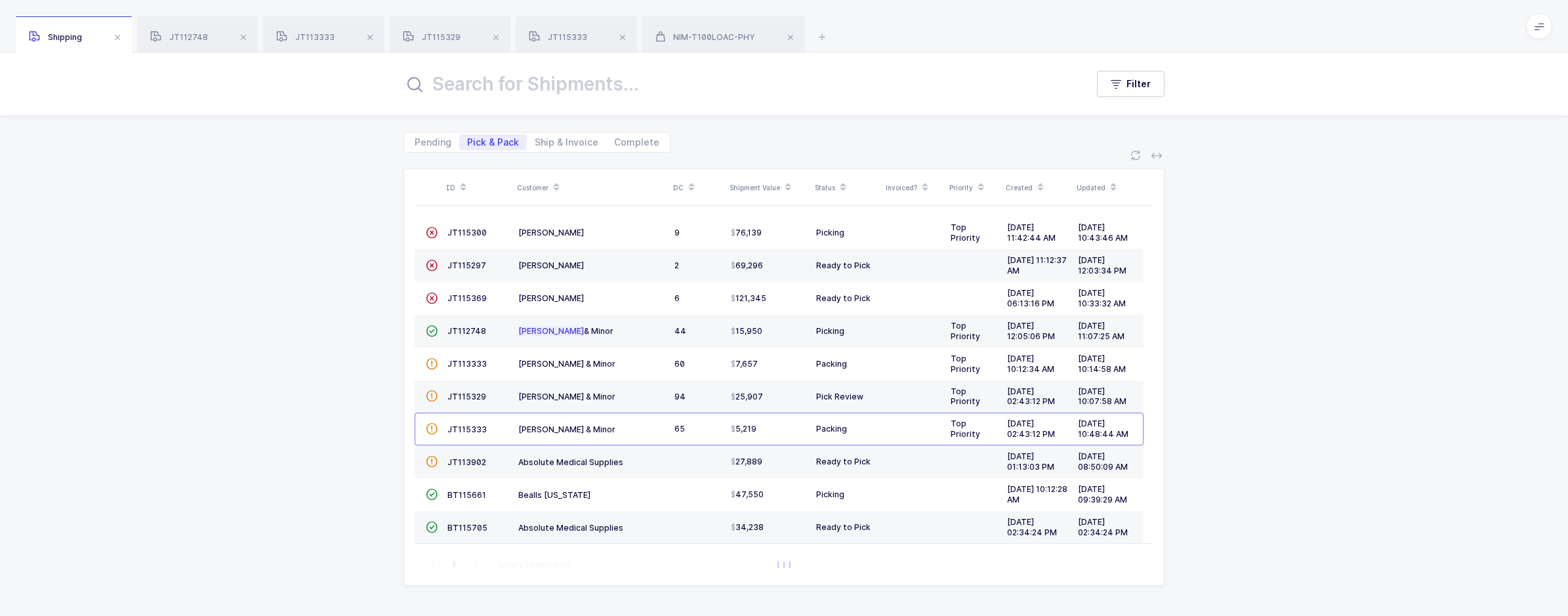
click at [594, 84] on input "text" at bounding box center [737, 85] width 667 height 32
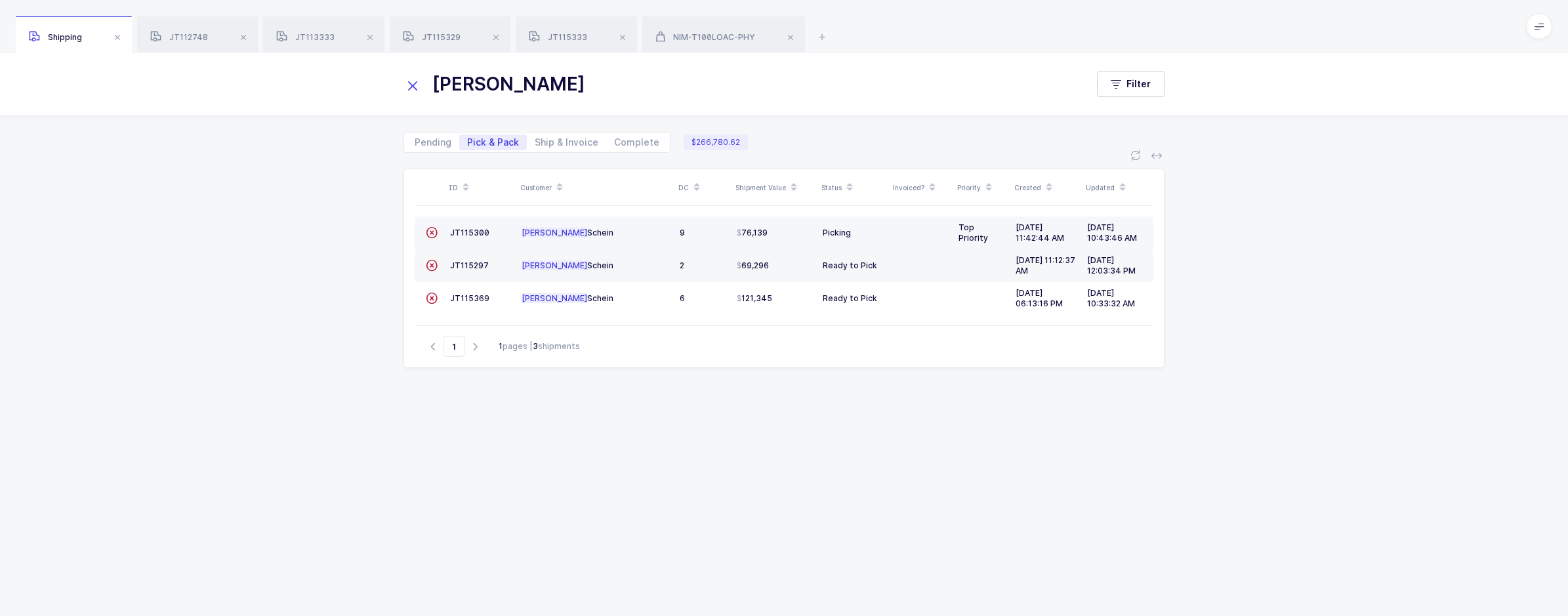
type input "[PERSON_NAME]"
click at [449, 235] on td "JT115300" at bounding box center [480, 233] width 71 height 33
click at [472, 233] on span "JT115300" at bounding box center [469, 233] width 39 height 9
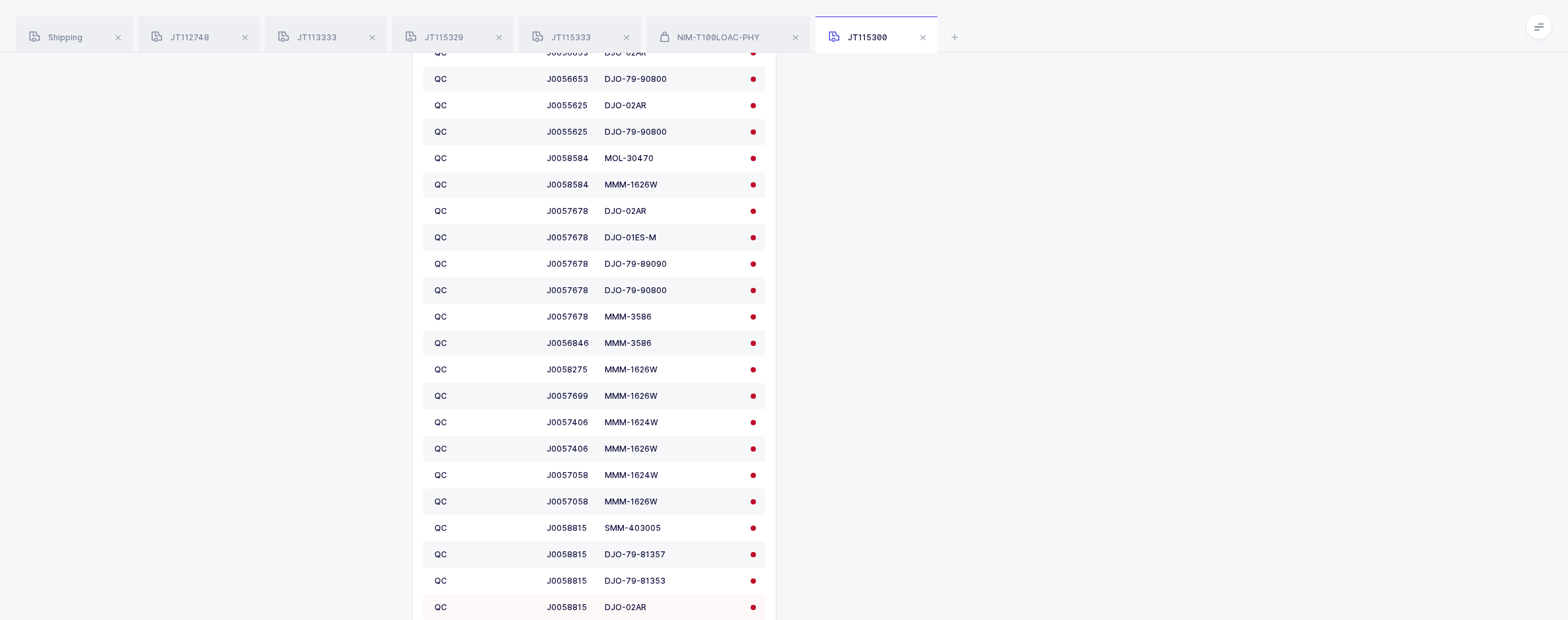
scroll to position [810, 0]
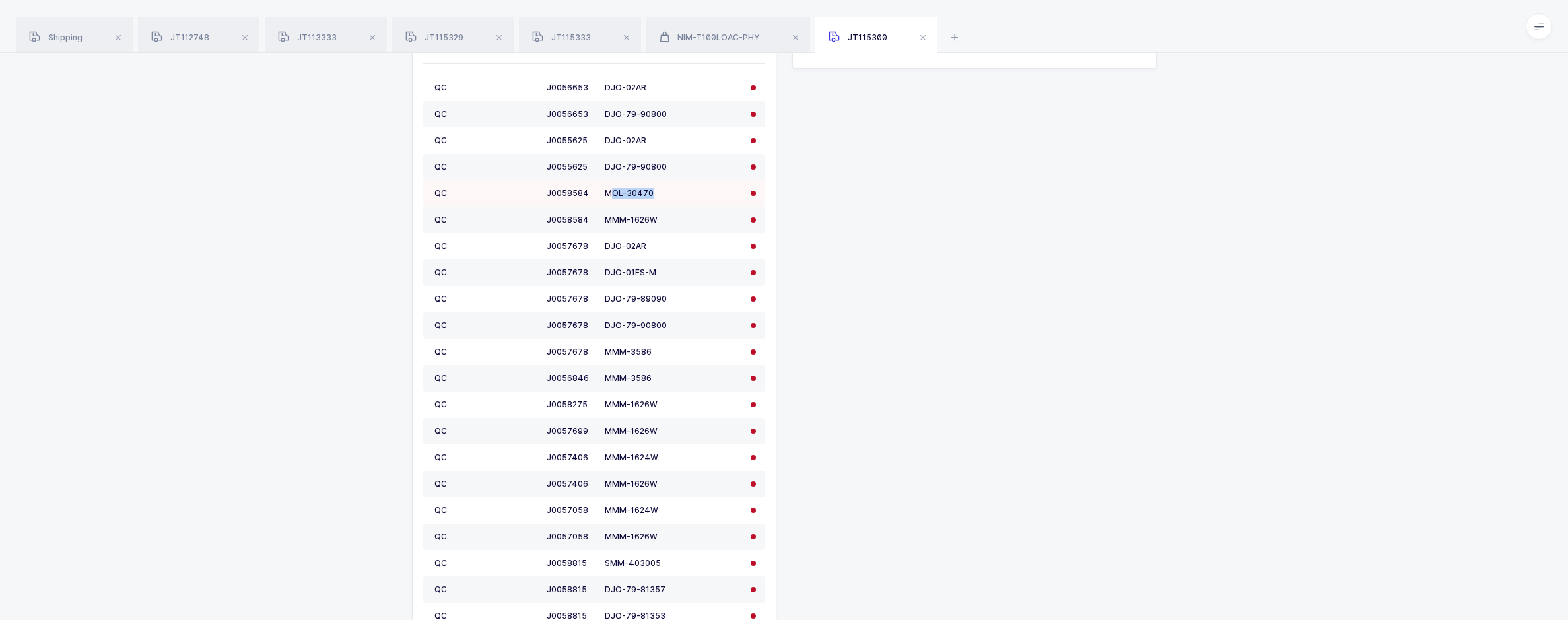
drag, startPoint x: 650, startPoint y: 195, endPoint x: 611, endPoint y: 198, distance: 39.1
click at [611, 198] on div "MOL-30470" at bounding box center [643, 193] width 77 height 10
click at [809, 207] on div "Shipment Info Shipment Number JT115300 Status Picking Priority Top Priority Cus…" at bounding box center [784, 232] width 760 height 1609
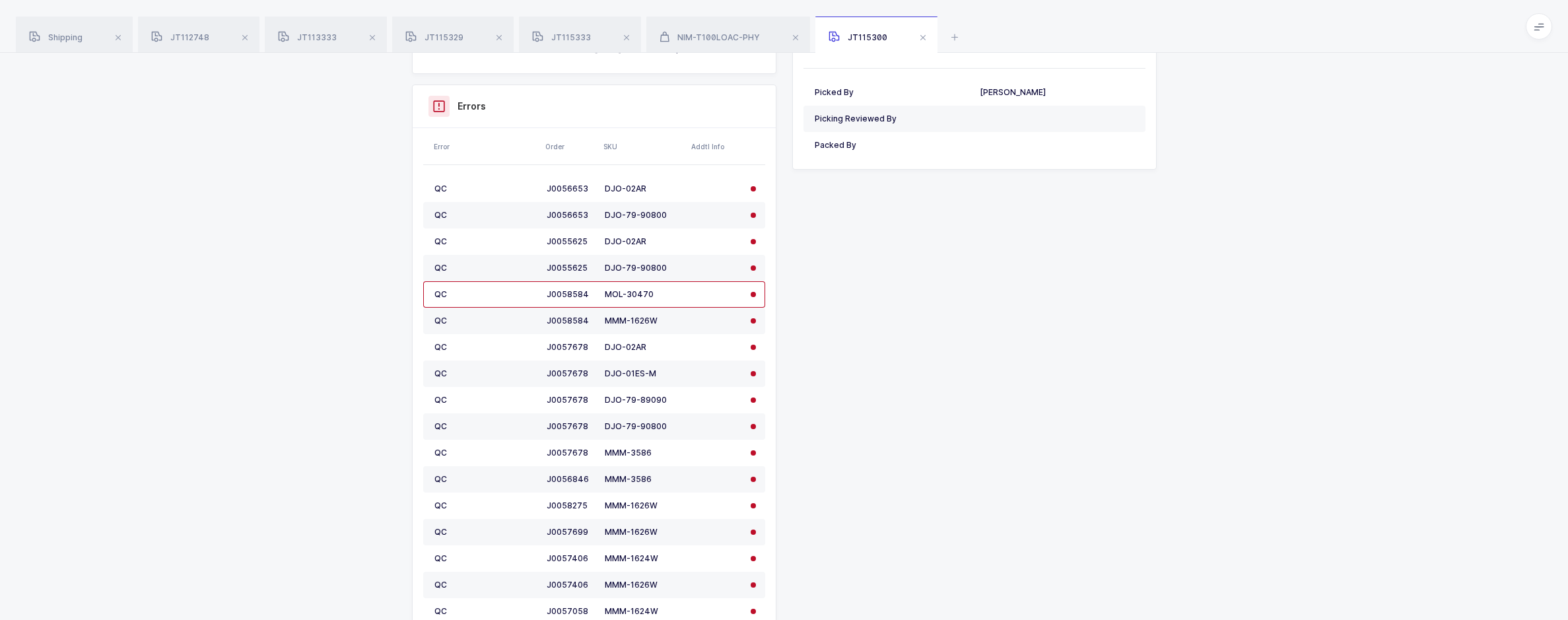
scroll to position [678, 0]
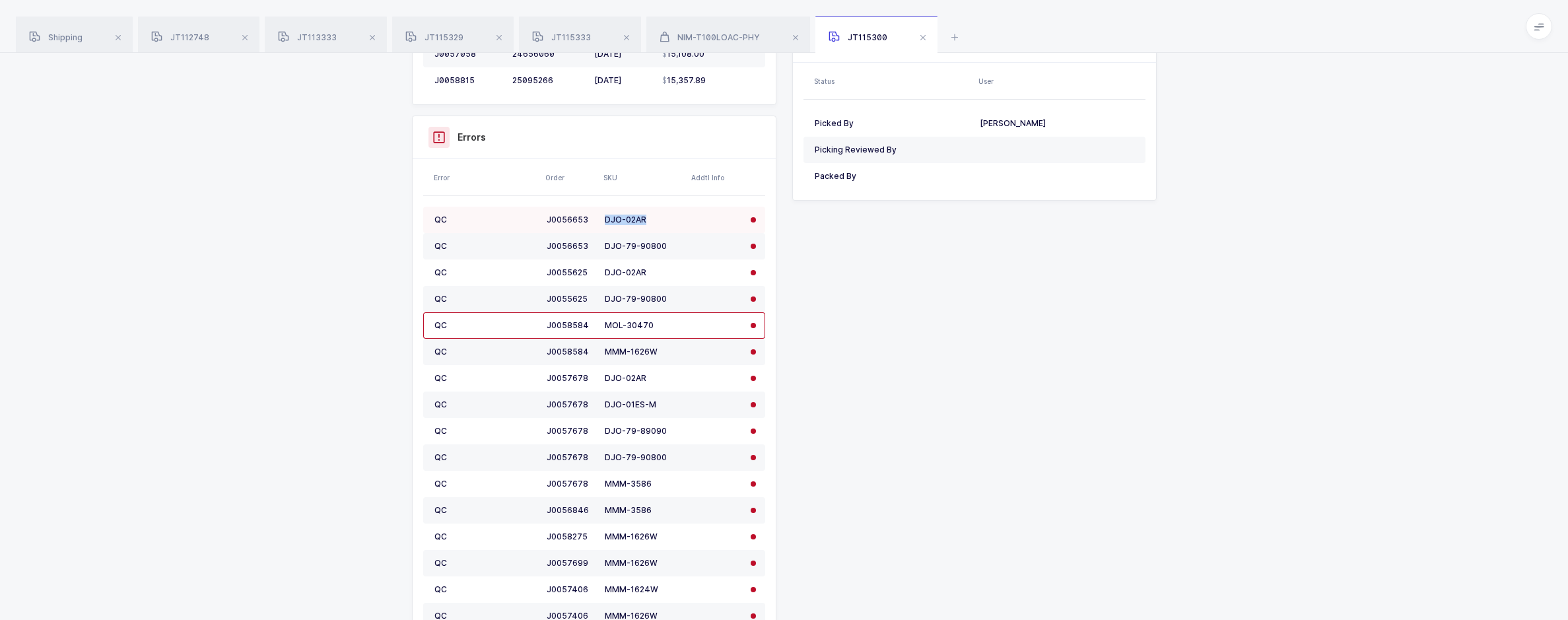
drag, startPoint x: 658, startPoint y: 224, endPoint x: 605, endPoint y: 224, distance: 53.0
click at [605, 224] on div "DJO-02AR" at bounding box center [643, 219] width 77 height 10
drag, startPoint x: 605, startPoint y: 224, endPoint x: 829, endPoint y: 319, distance: 243.3
click at [829, 319] on div "Shipment Info Shipment Number JT115300 Status Picking Priority Top Priority Cus…" at bounding box center [784, 364] width 760 height 1609
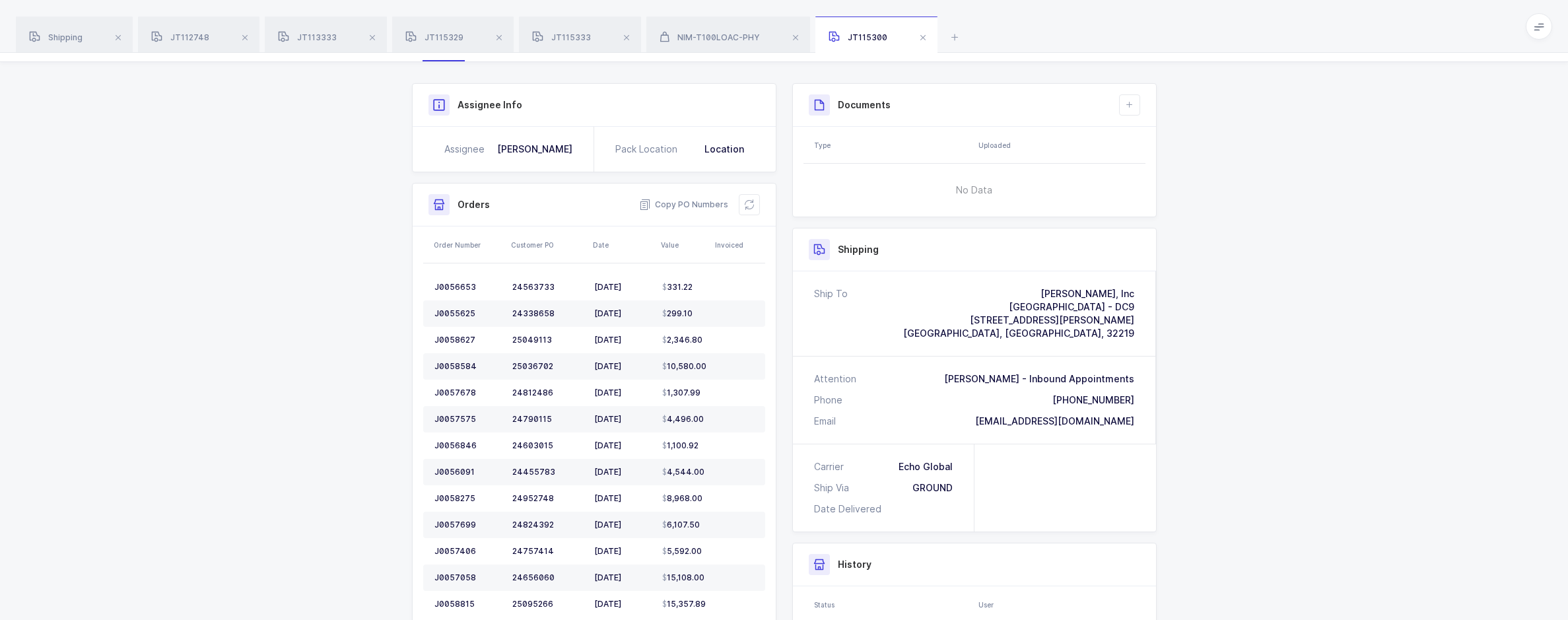
scroll to position [0, 0]
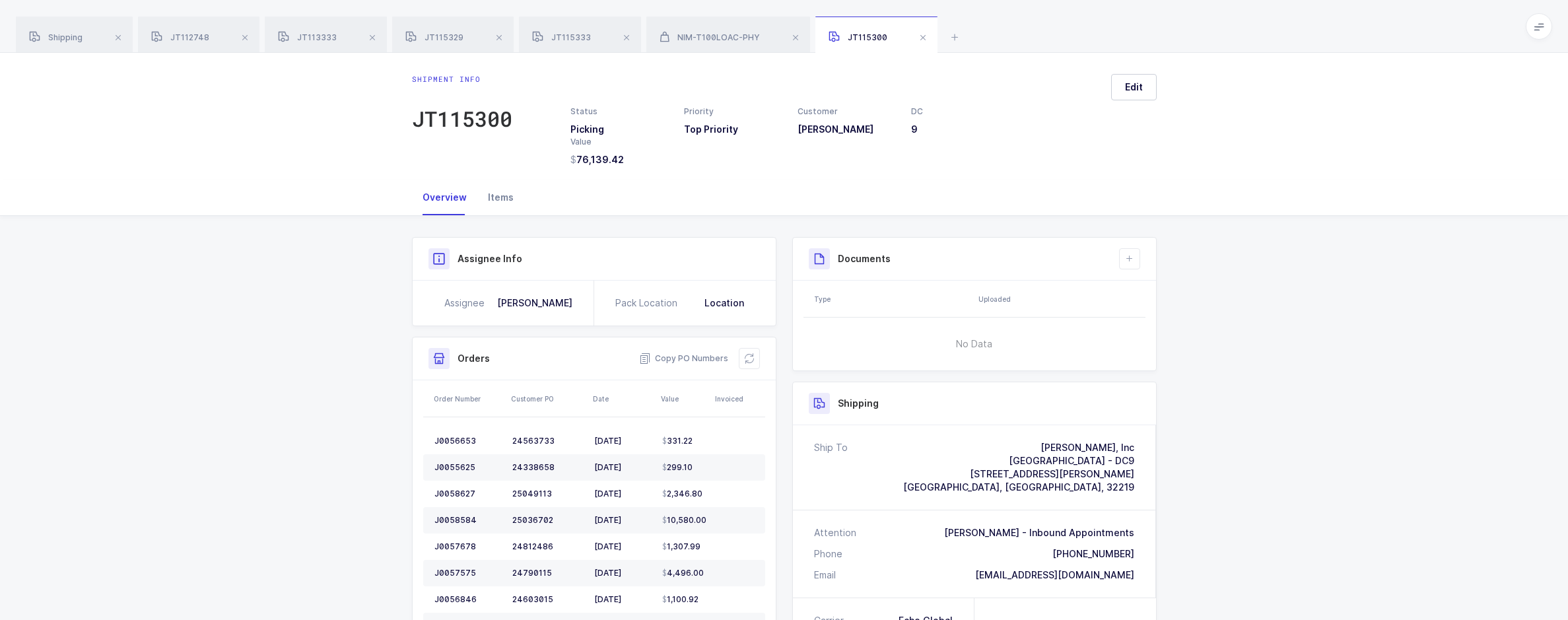
click at [504, 203] on div "Items" at bounding box center [501, 198] width 47 height 36
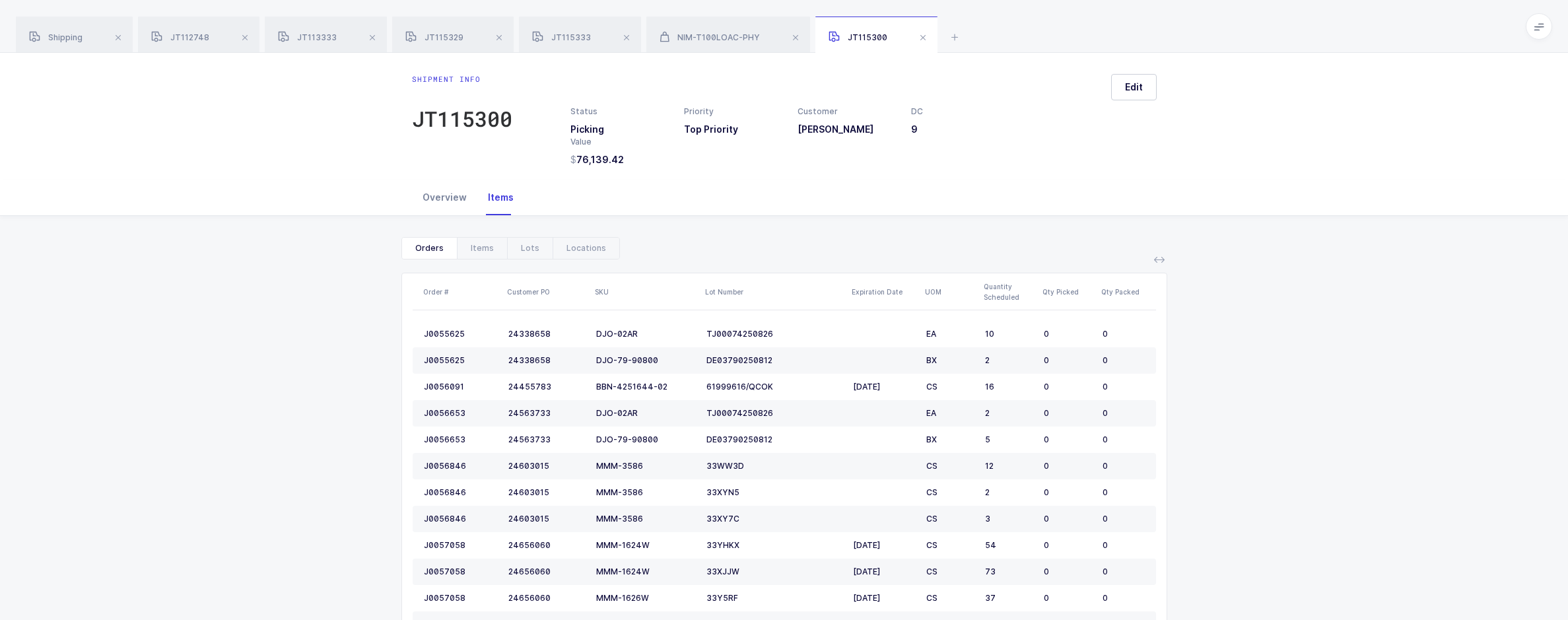
click at [456, 200] on div "Overview" at bounding box center [444, 198] width 65 height 36
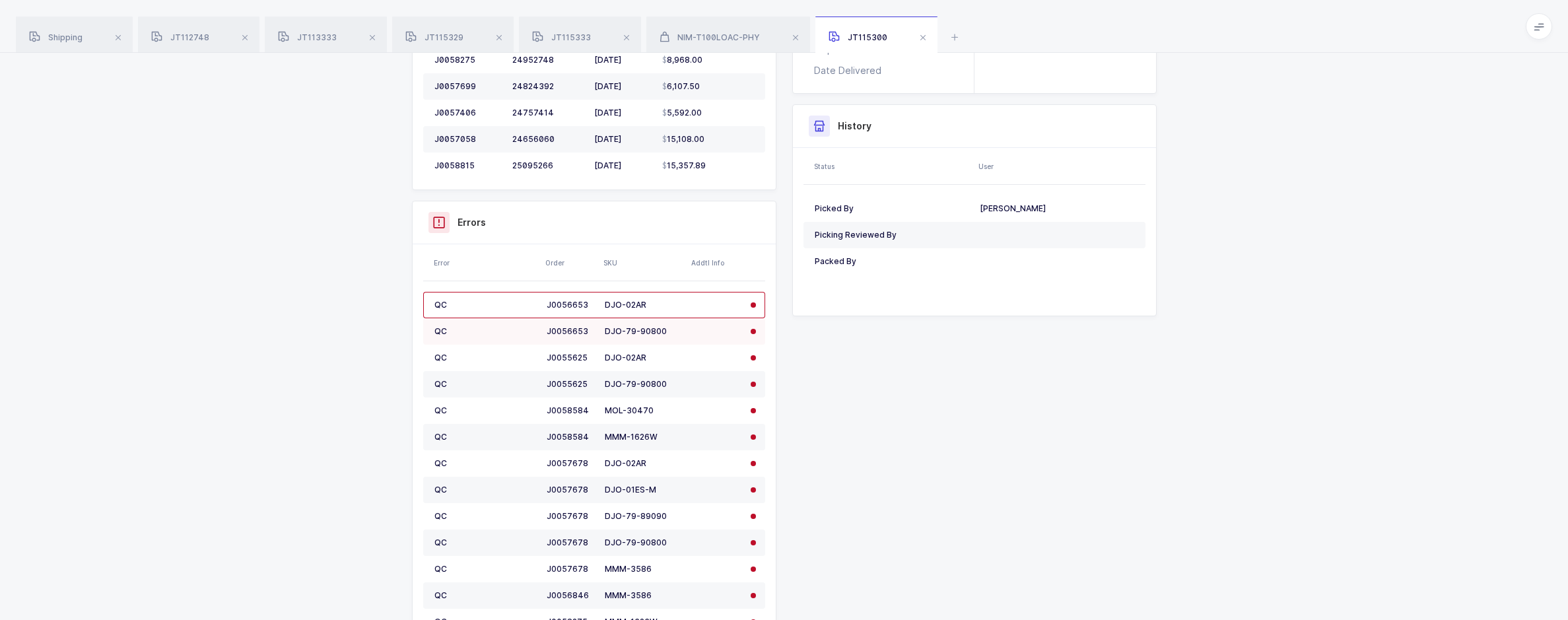
scroll to position [594, 0]
drag, startPoint x: 428, startPoint y: 258, endPoint x: 614, endPoint y: 336, distance: 201.7
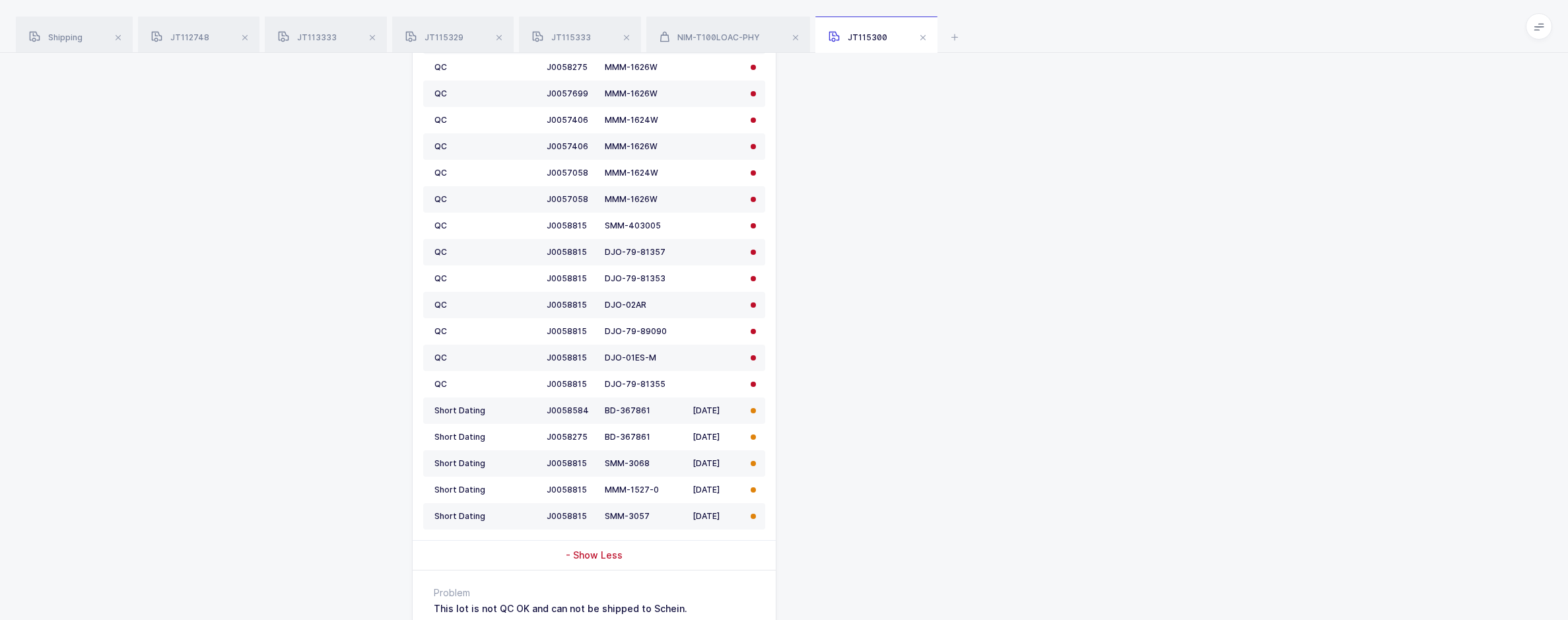
scroll to position [1257, 0]
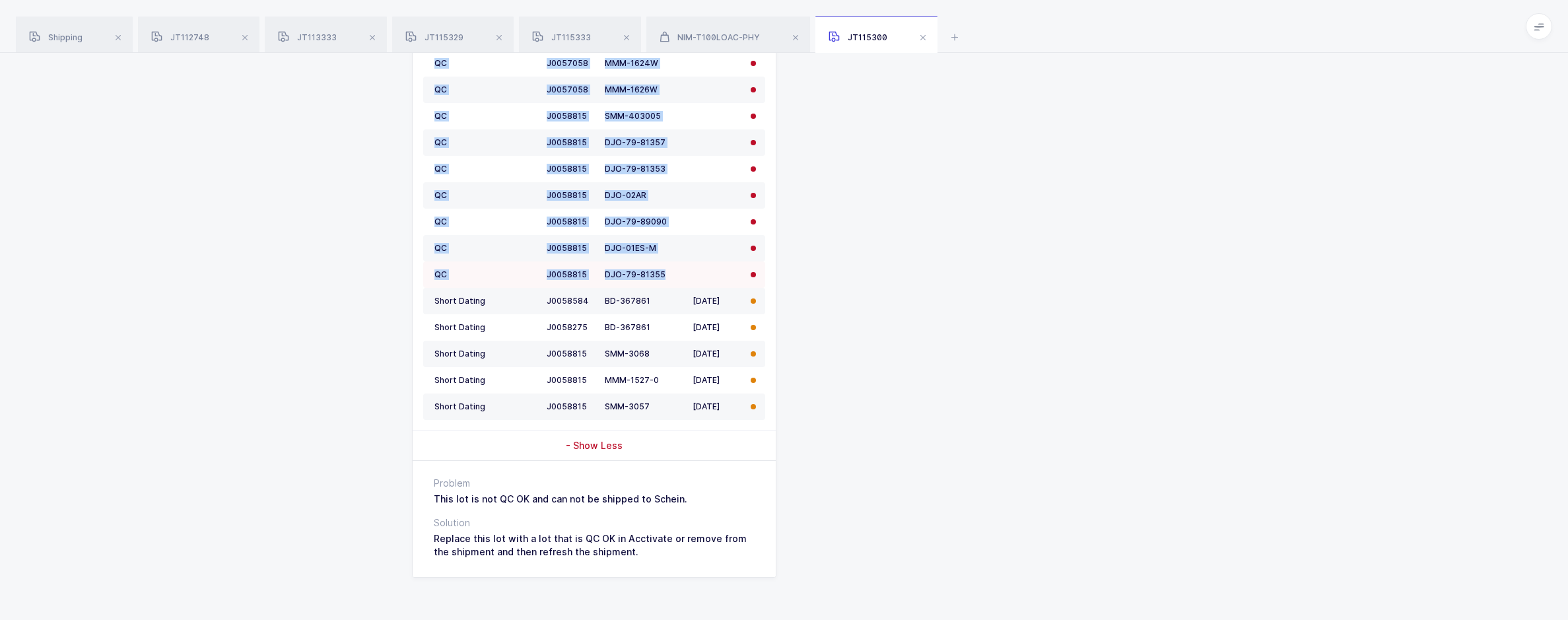
drag, startPoint x: 434, startPoint y: 300, endPoint x: 696, endPoint y: 282, distance: 262.6
click at [696, 282] on tbody "QC J0056653 DJO-02AR QC J0056653 DJO-79-90800 QC J0055625 DJO-02AR QC J0055625 …" at bounding box center [594, 24] width 342 height 793
copy tbody "QC J0056653 DJO-02AR QC J0056653 DJO-79-90800 QC J0055625 DJO-02AR QC J0055625 …"
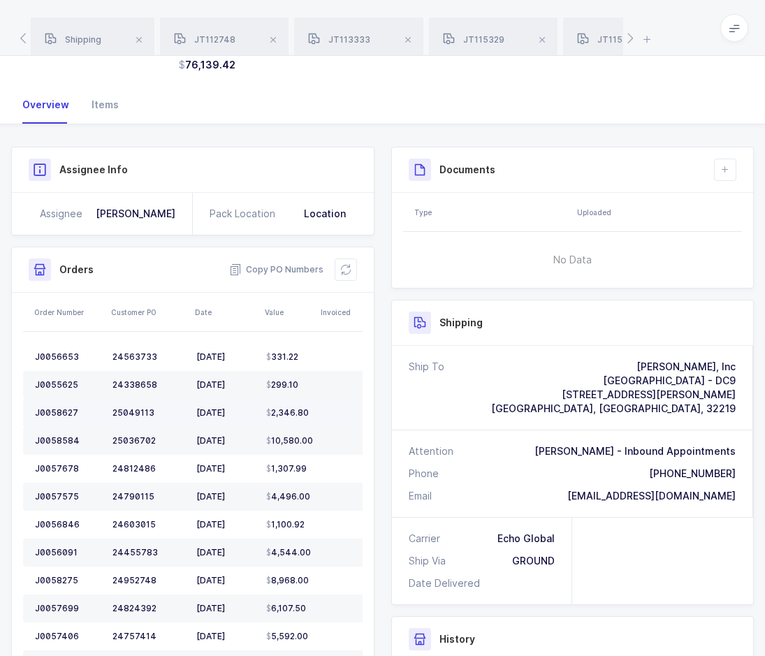
scroll to position [0, 0]
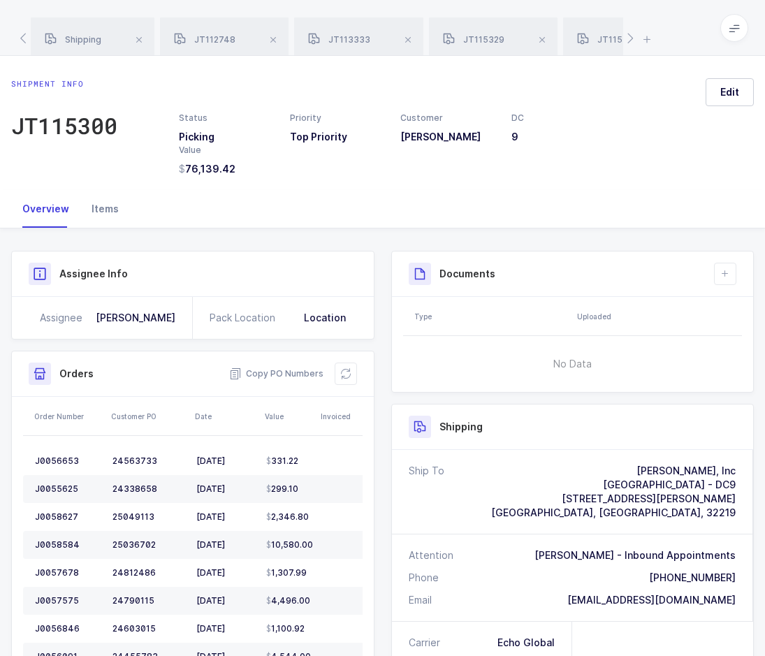
click at [109, 212] on div "Items" at bounding box center [105, 209] width 50 height 38
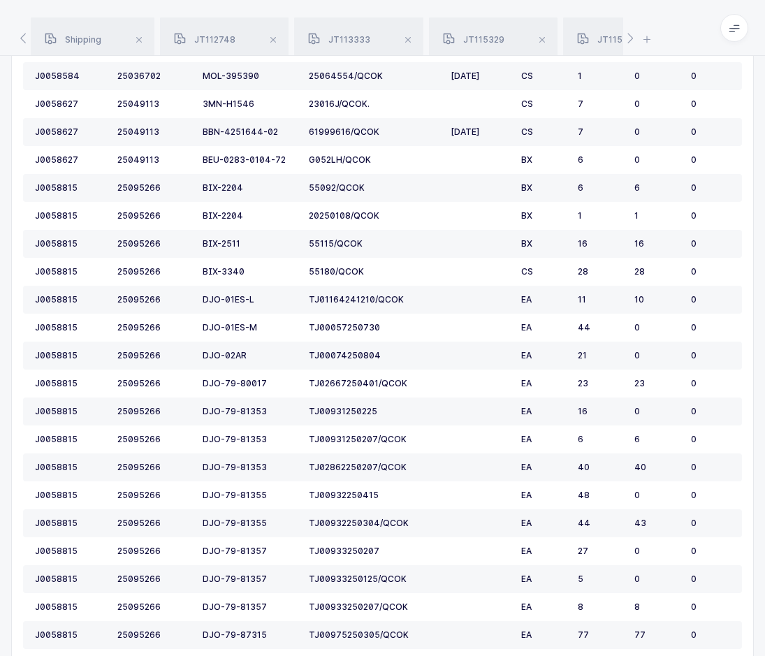
scroll to position [445, 0]
